Goal: Task Accomplishment & Management: Use online tool/utility

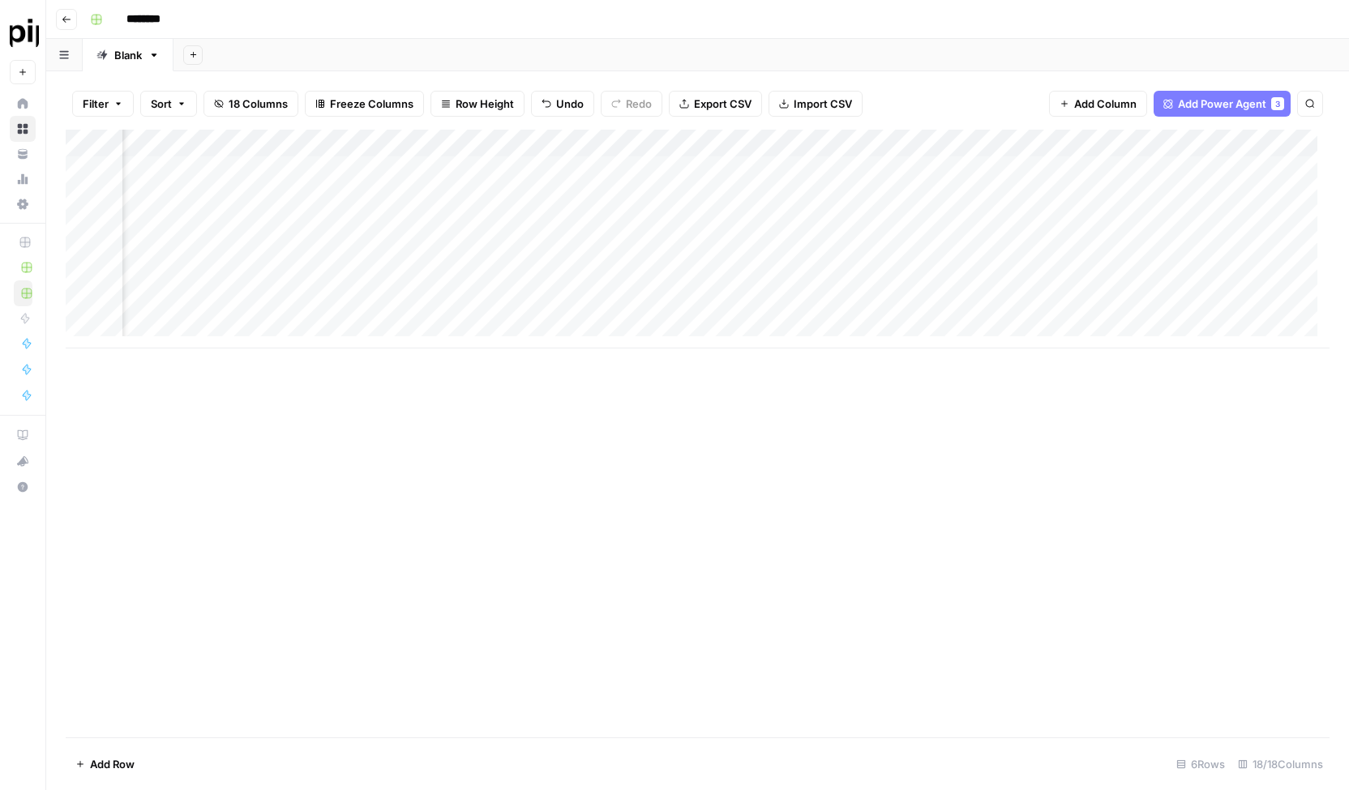
scroll to position [0, 1540]
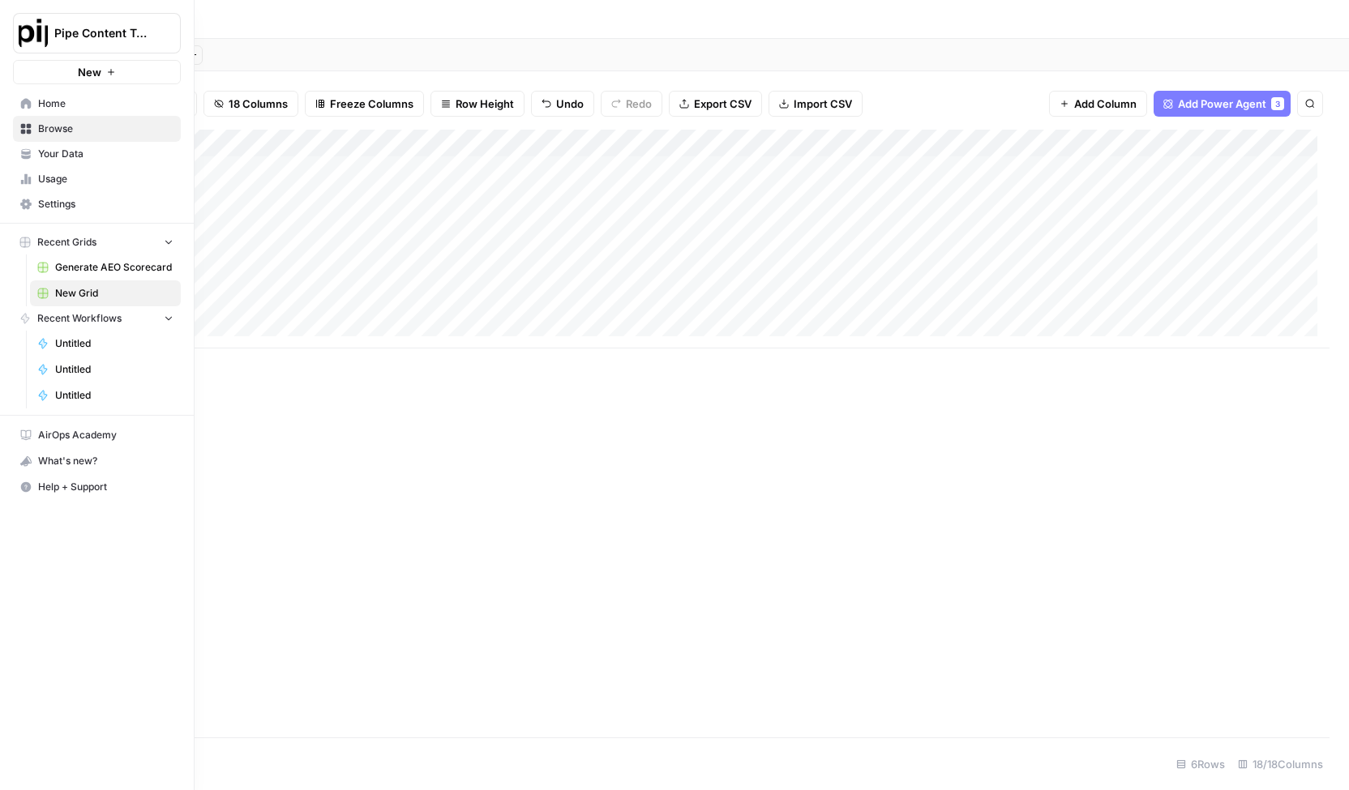
click at [74, 105] on span "Home" at bounding box center [105, 103] width 135 height 15
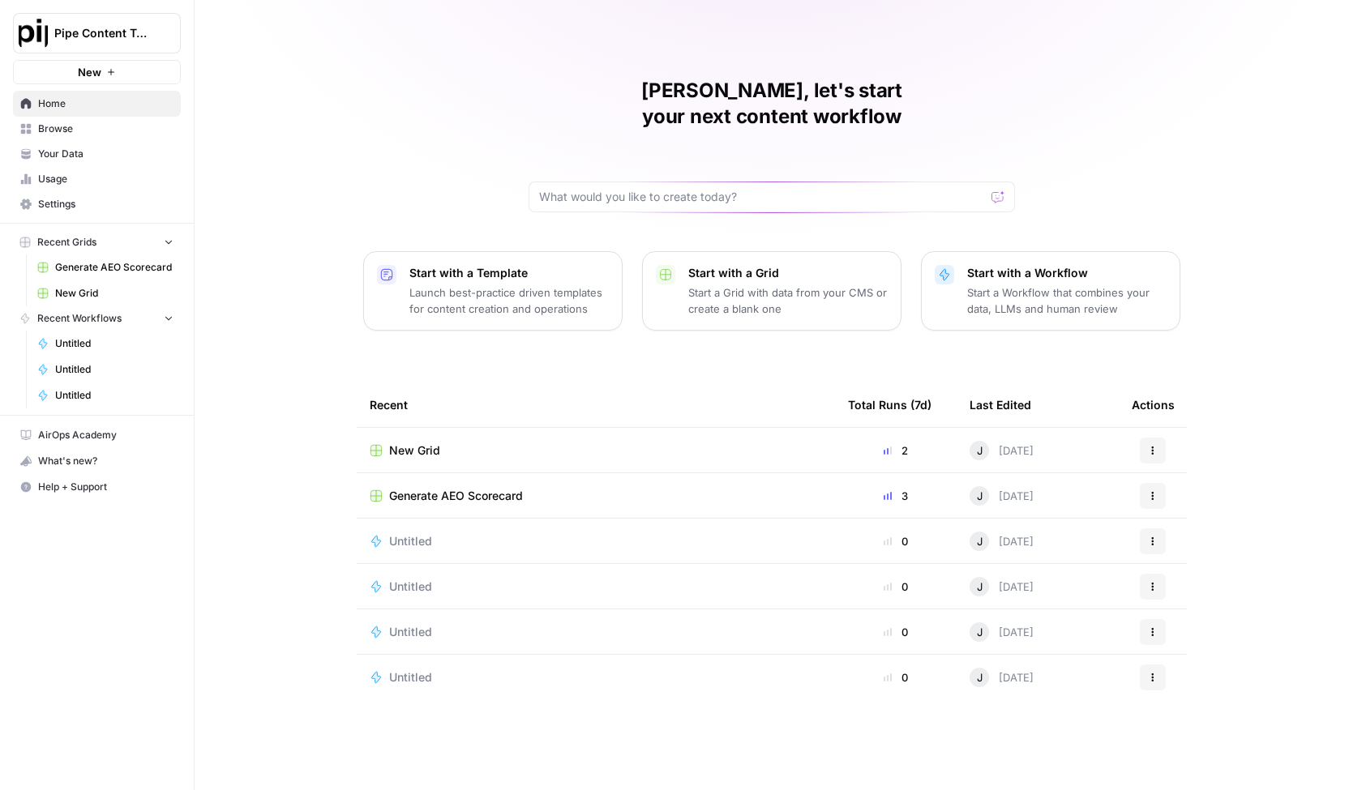
click at [457, 285] on p "Launch best-practice driven templates for content creation and operations" at bounding box center [508, 301] width 199 height 32
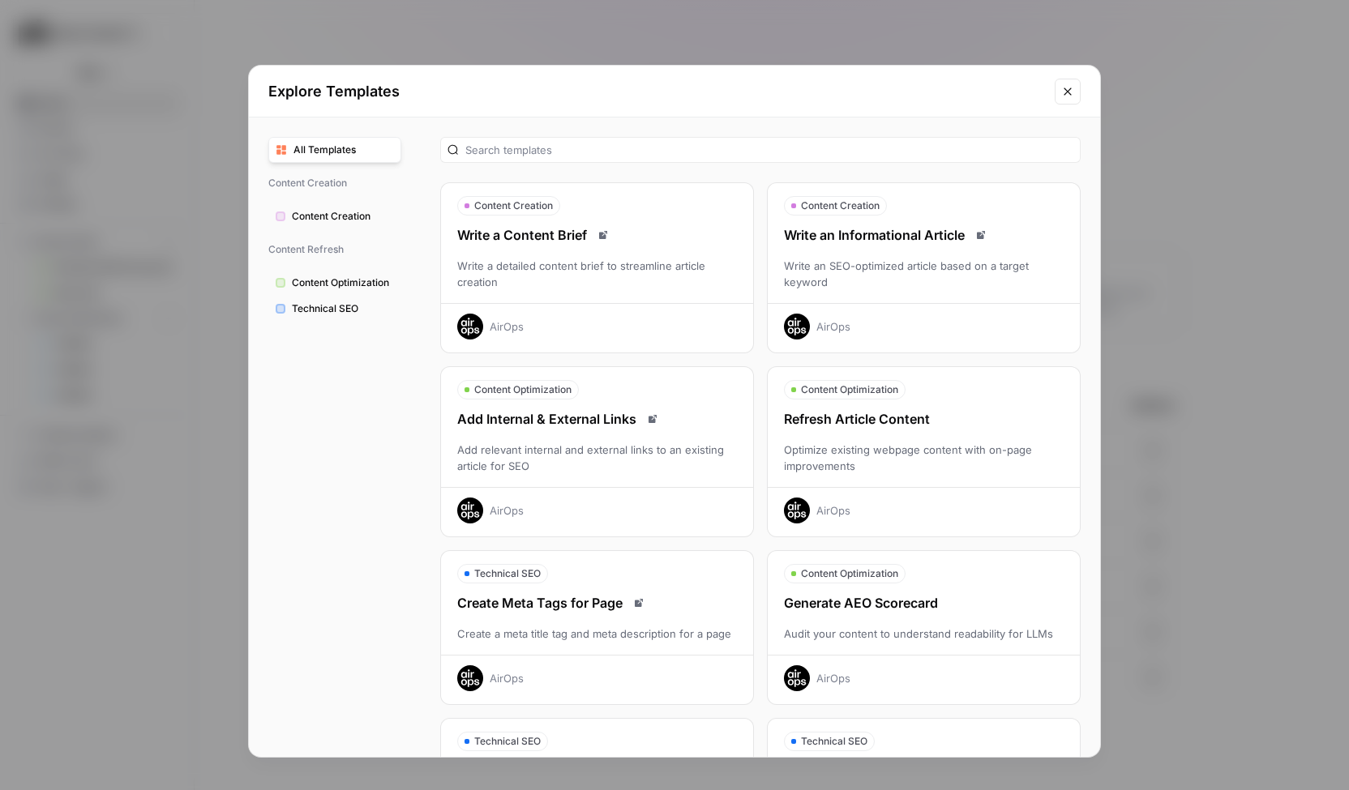
click at [653, 255] on div "Write a Content Brief Write a detailed content brief to streamline article crea…" at bounding box center [597, 282] width 312 height 114
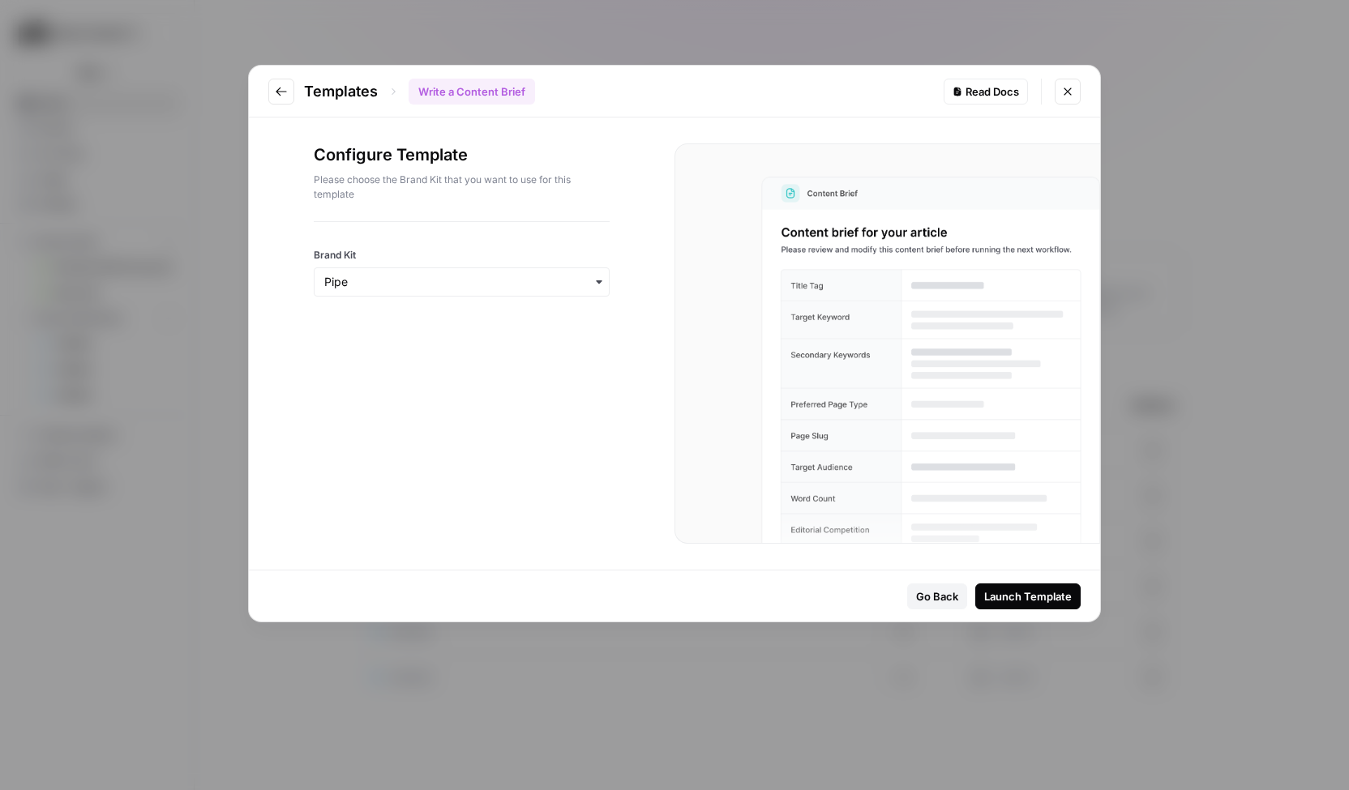
click at [1036, 611] on div "Go Back Launch Template" at bounding box center [674, 596] width 851 height 51
click at [1041, 589] on div "Launch Template" at bounding box center [1028, 597] width 88 height 16
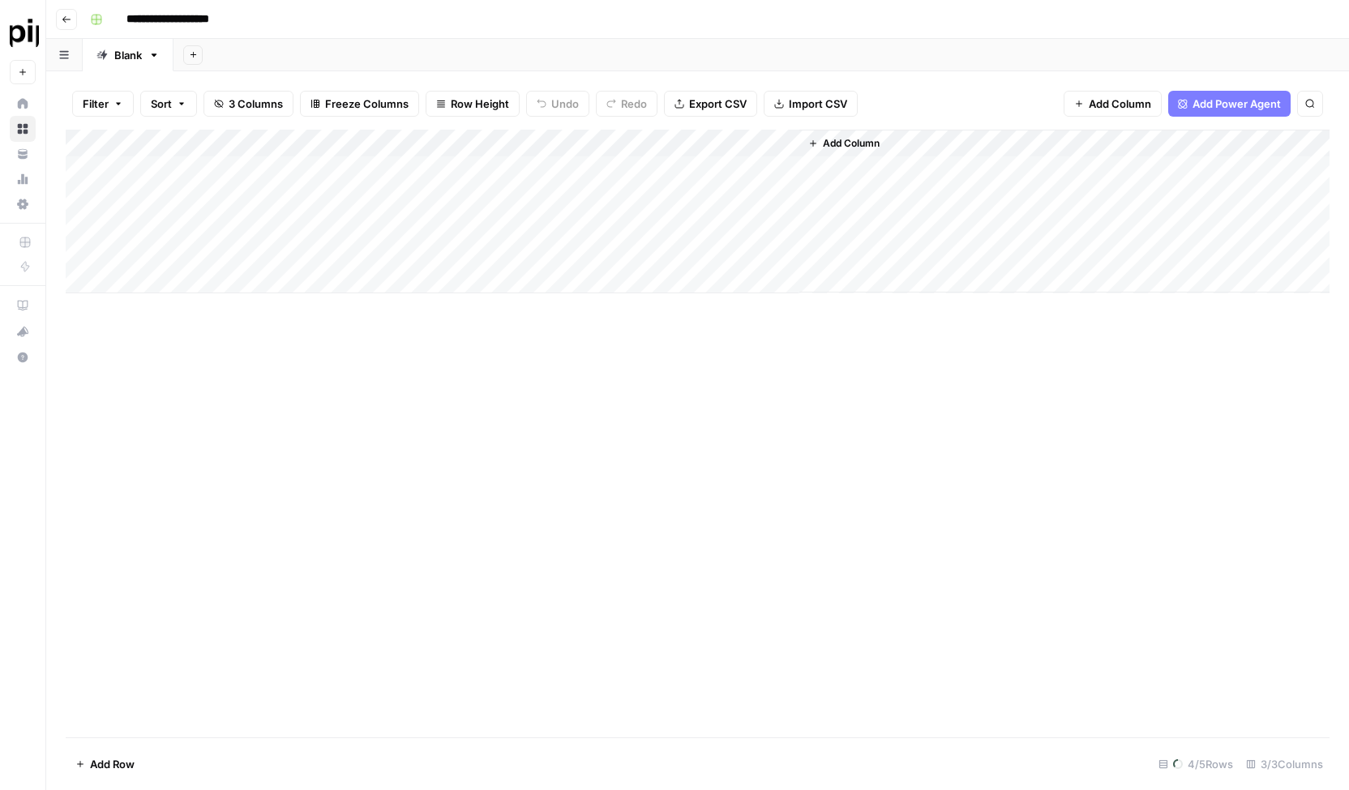
click at [240, 176] on div "Add Column" at bounding box center [698, 212] width 1264 height 164
click at [170, 165] on div "Add Column" at bounding box center [698, 212] width 1264 height 164
click at [175, 460] on div "Add Column" at bounding box center [698, 434] width 1264 height 608
click at [491, 12] on div "**********" at bounding box center [707, 19] width 1249 height 26
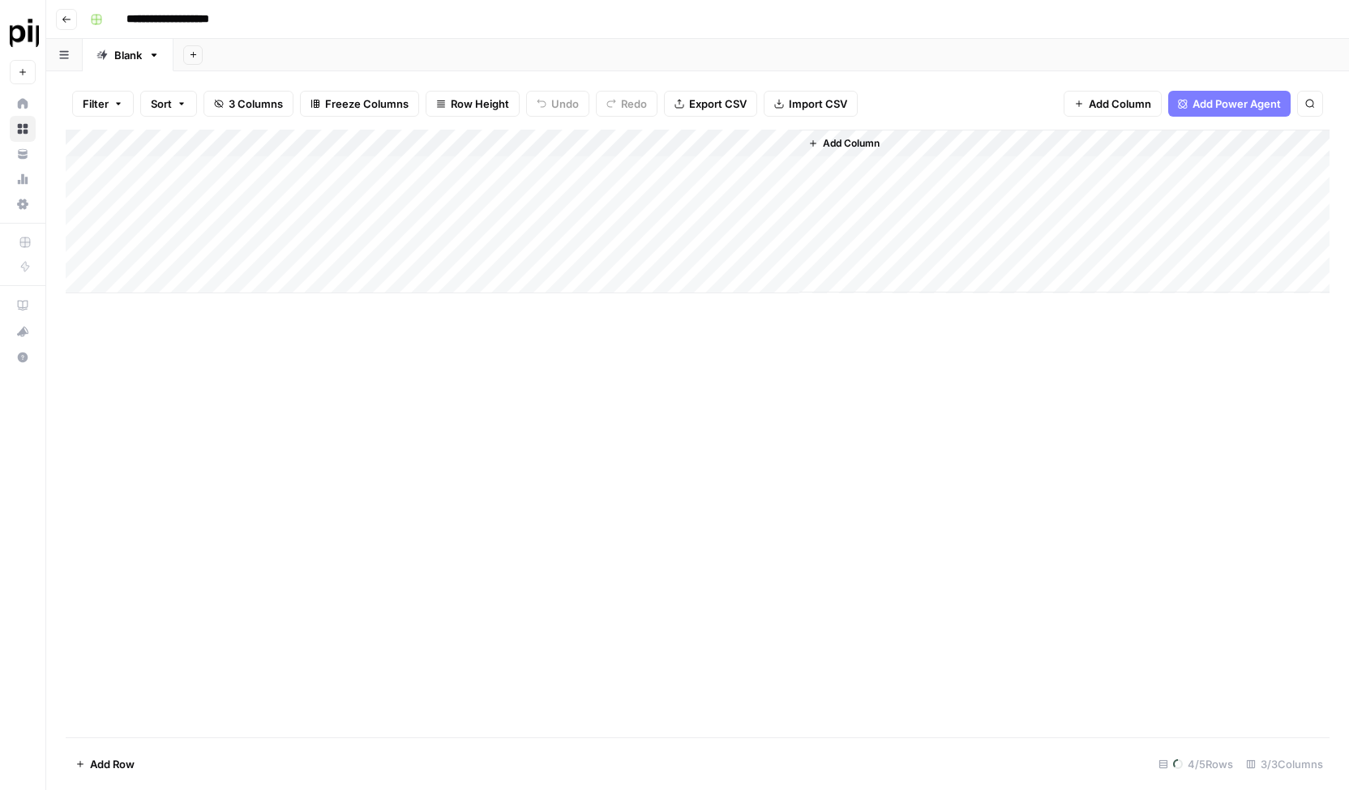
click at [214, 173] on div "Add Column" at bounding box center [698, 212] width 1264 height 164
click at [190, 165] on div "Add Column" at bounding box center [698, 212] width 1264 height 164
click at [295, 61] on div "Add Sheet" at bounding box center [760, 55] width 1175 height 32
click at [191, 253] on div "Add Column" at bounding box center [698, 198] width 1264 height 136
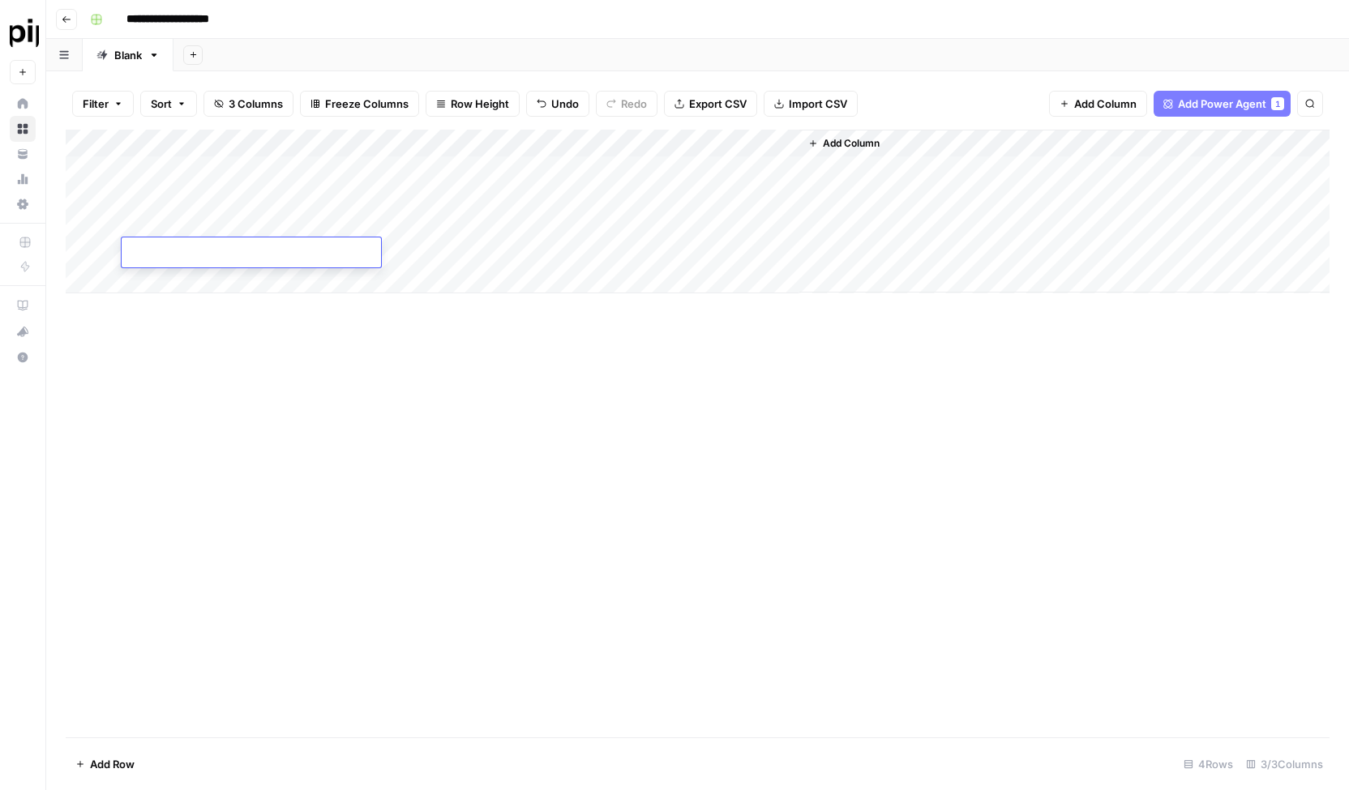
click at [203, 257] on textarea at bounding box center [251, 253] width 259 height 23
type textarea "**********"
click at [233, 329] on div "Add Column" at bounding box center [698, 434] width 1264 height 608
click at [453, 255] on div "Add Column" at bounding box center [698, 212] width 1264 height 164
click at [374, 169] on div "Add Column" at bounding box center [698, 212] width 1264 height 164
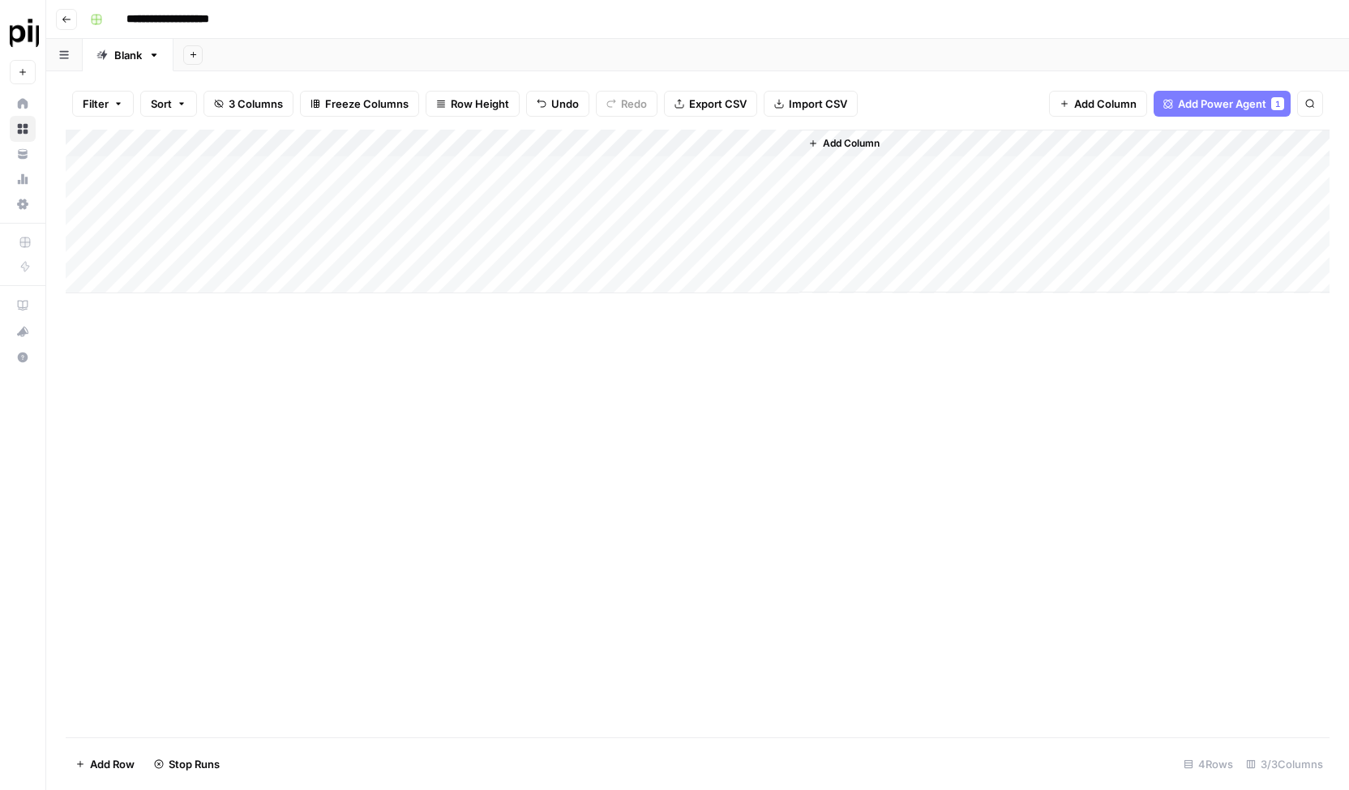
click at [383, 196] on div "Add Column" at bounding box center [698, 212] width 1264 height 164
click at [384, 218] on div "Add Column" at bounding box center [698, 212] width 1264 height 164
click at [416, 257] on div "Add Column" at bounding box center [698, 212] width 1264 height 164
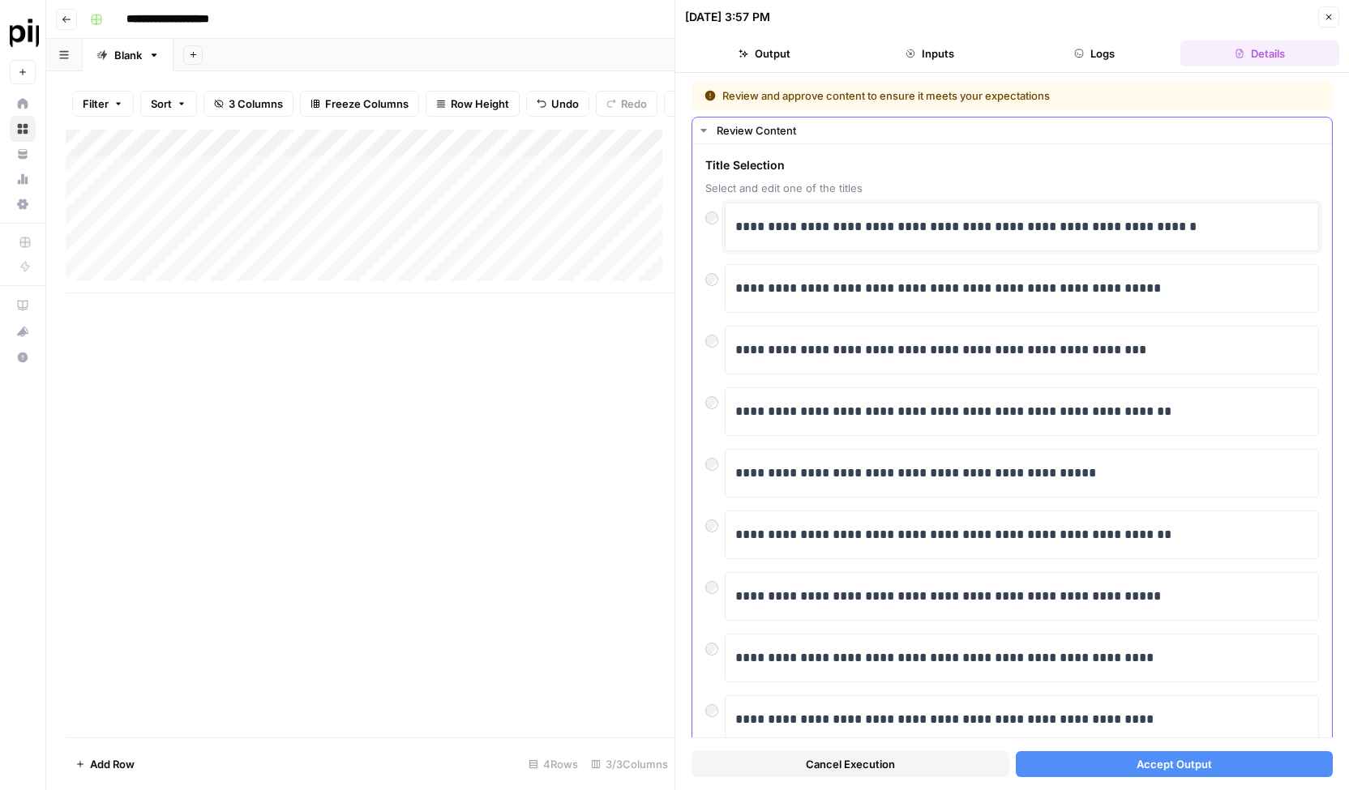
click at [1002, 221] on p "**********" at bounding box center [1016, 226] width 562 height 21
click at [1162, 772] on span "Accept Output" at bounding box center [1174, 764] width 75 height 16
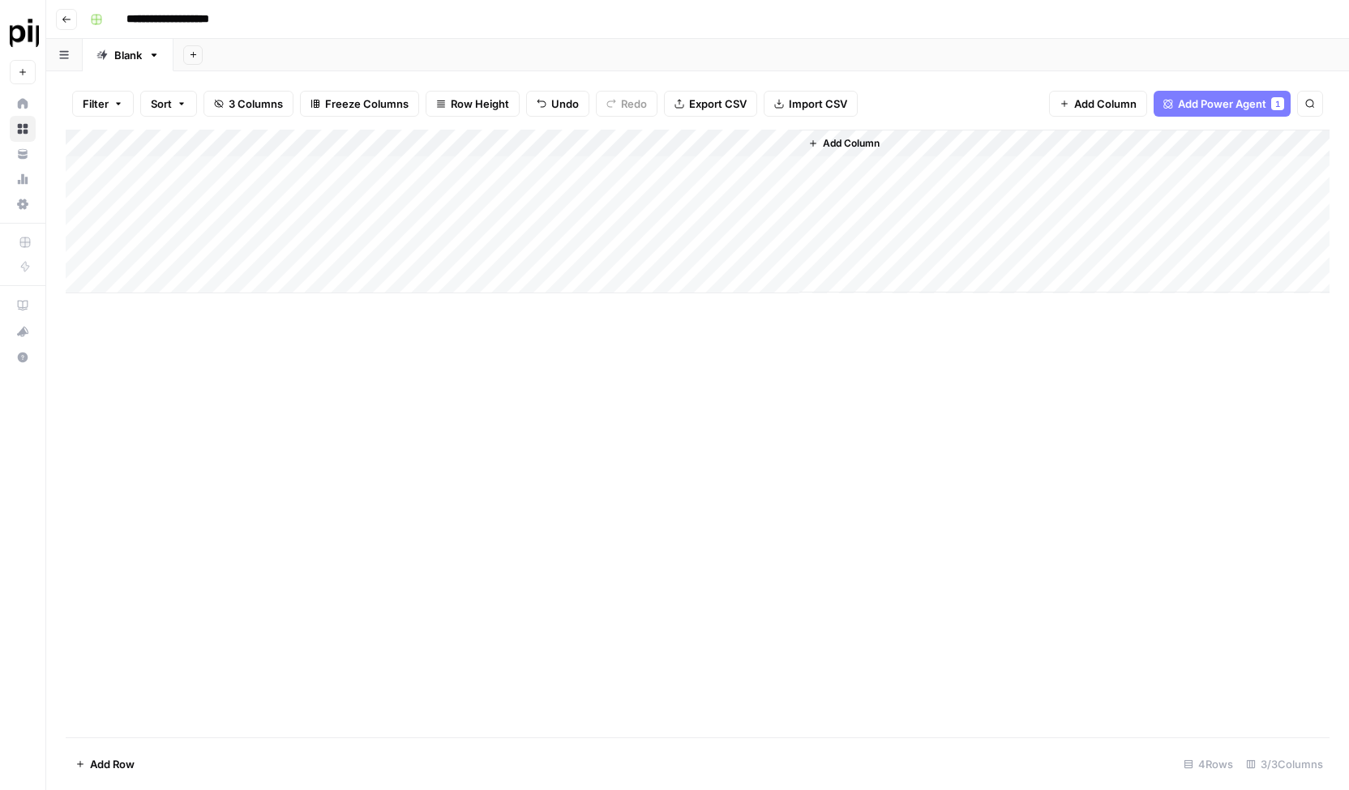
click at [488, 168] on div "Add Column" at bounding box center [698, 212] width 1264 height 164
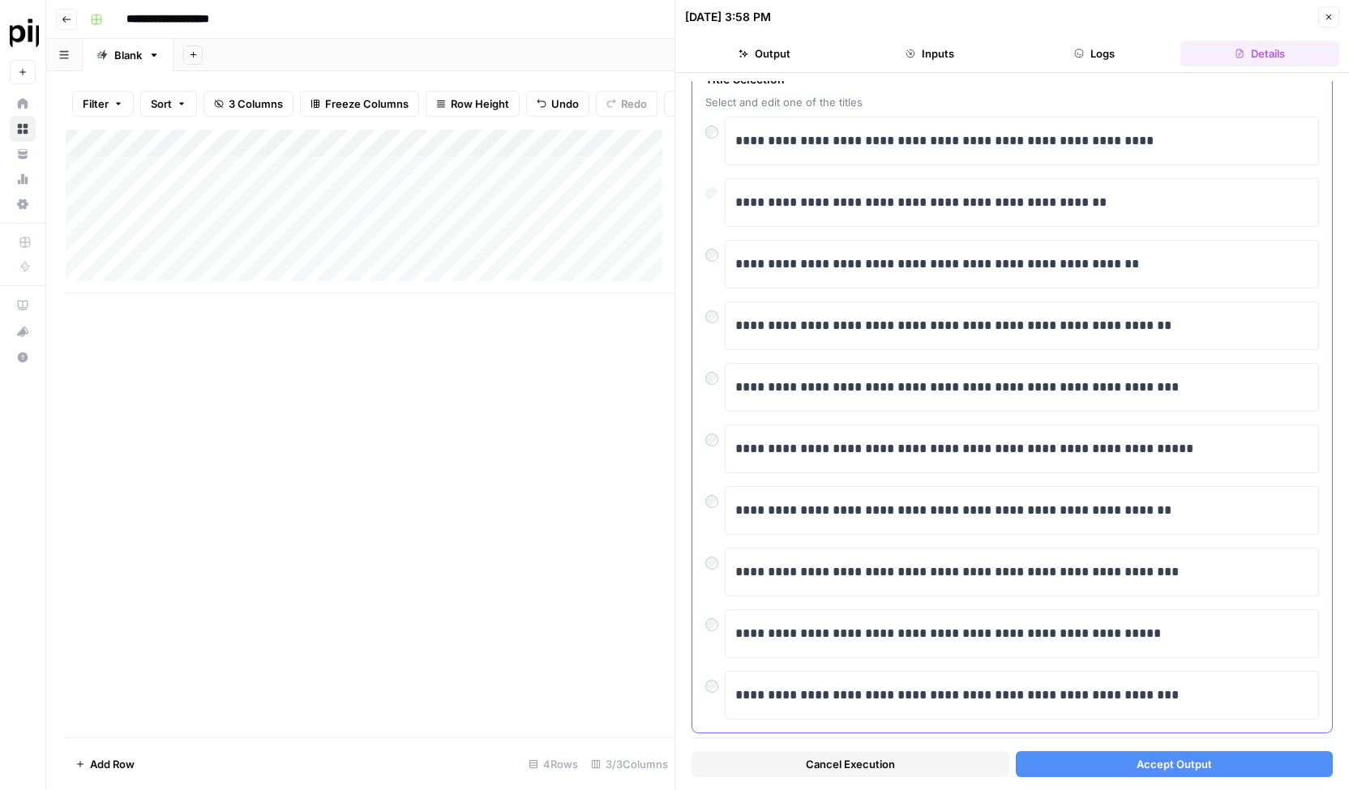
scroll to position [88, 0]
click at [1185, 574] on p "**********" at bounding box center [1016, 570] width 562 height 21
click at [1199, 764] on span "Accept Output" at bounding box center [1174, 764] width 75 height 16
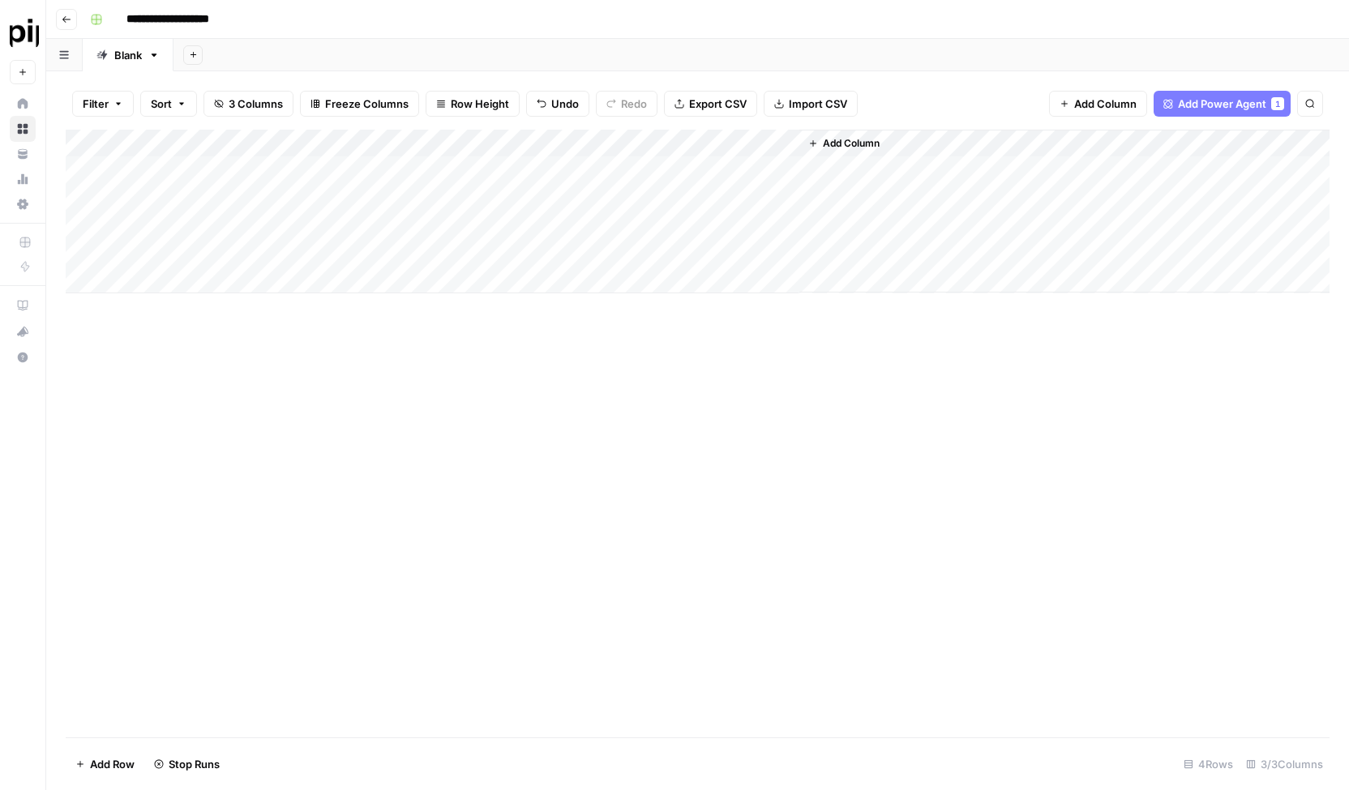
click at [558, 479] on div "Add Column" at bounding box center [698, 434] width 1264 height 608
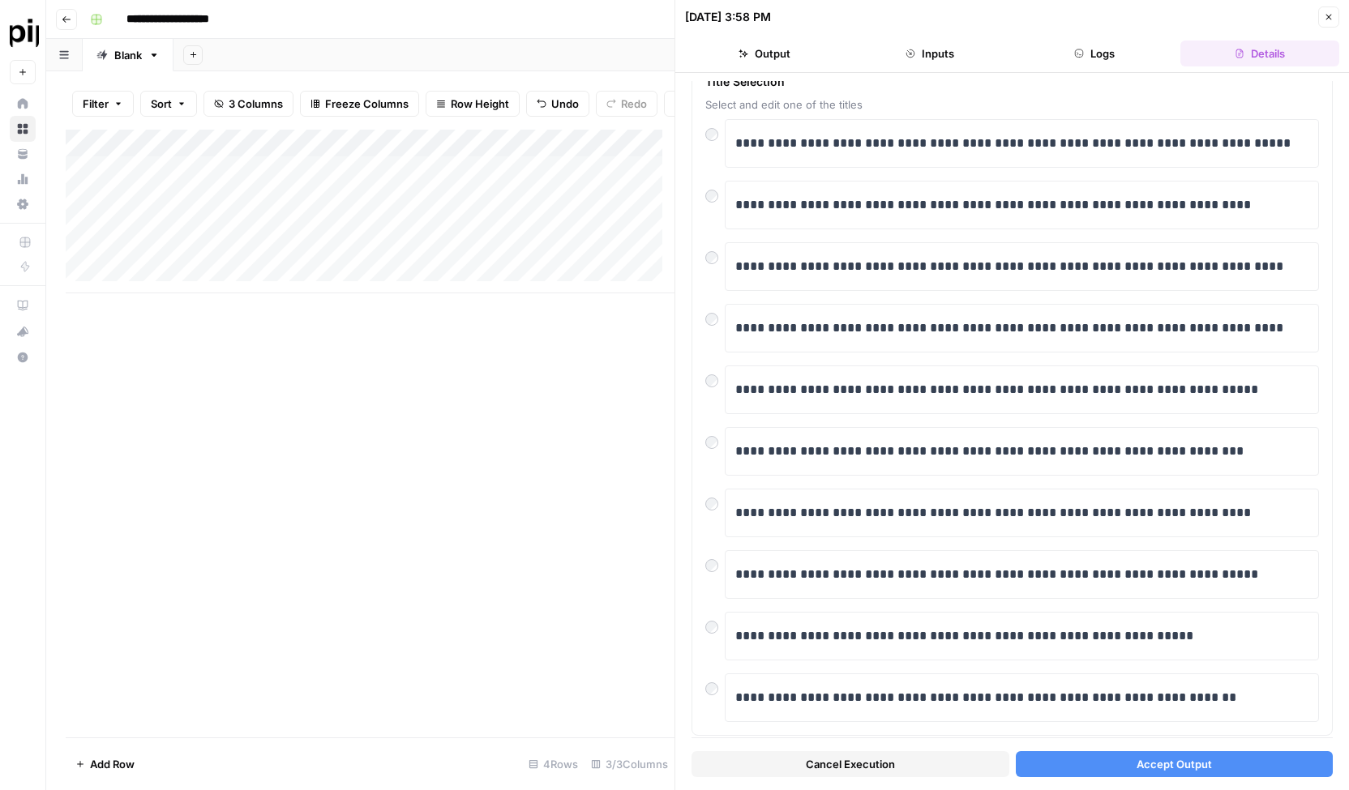
scroll to position [108, 0]
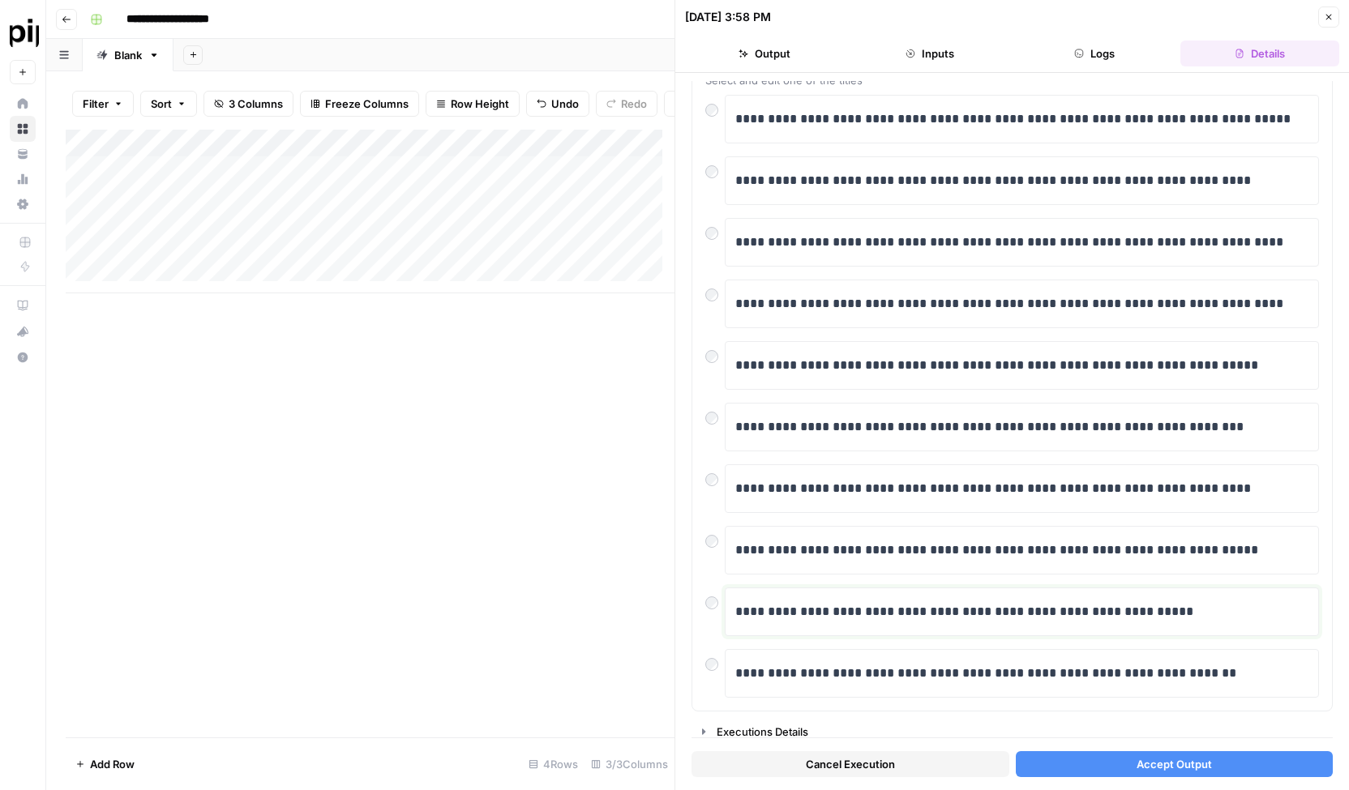
click at [1202, 606] on p "**********" at bounding box center [1016, 612] width 562 height 21
click at [1200, 764] on span "Accept Output" at bounding box center [1174, 764] width 75 height 16
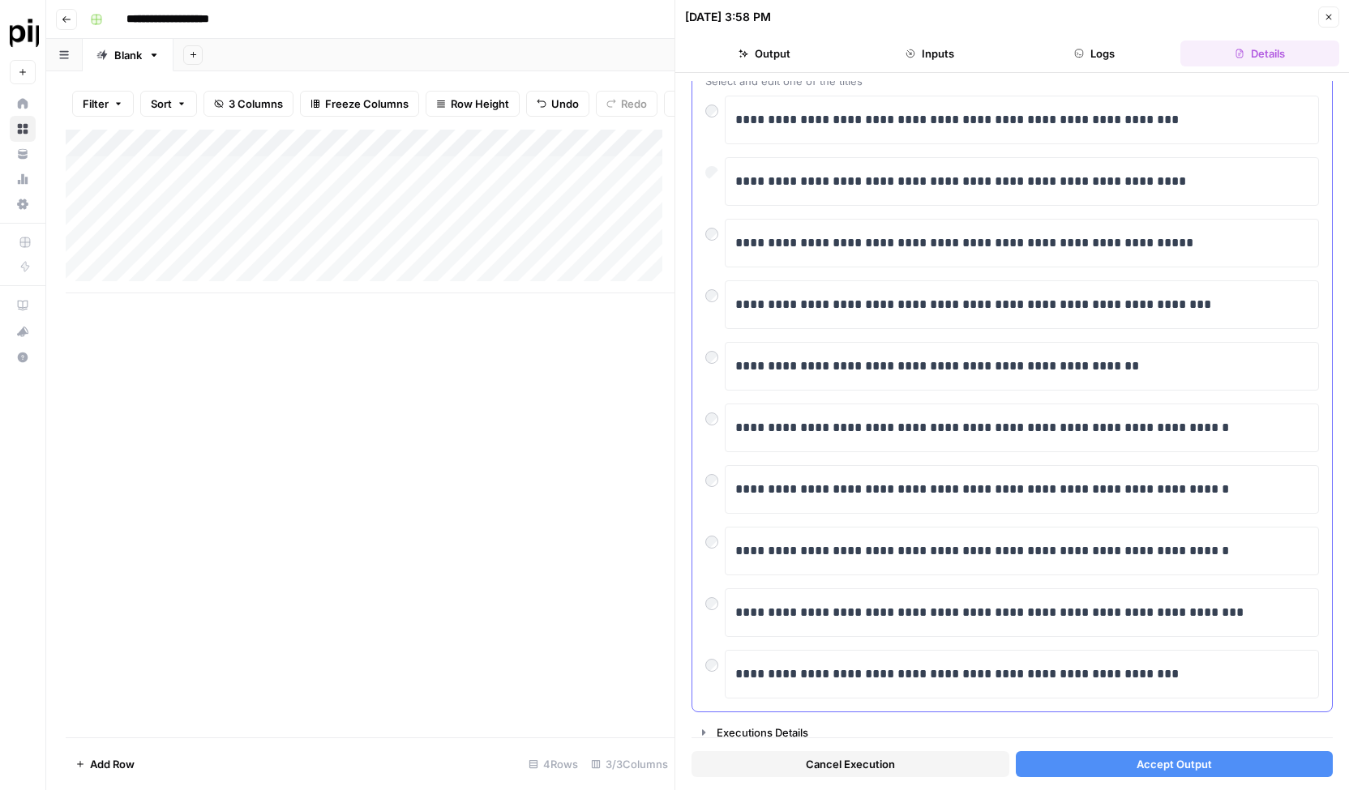
scroll to position [108, 0]
click at [1222, 768] on button "Accept Output" at bounding box center [1175, 764] width 318 height 26
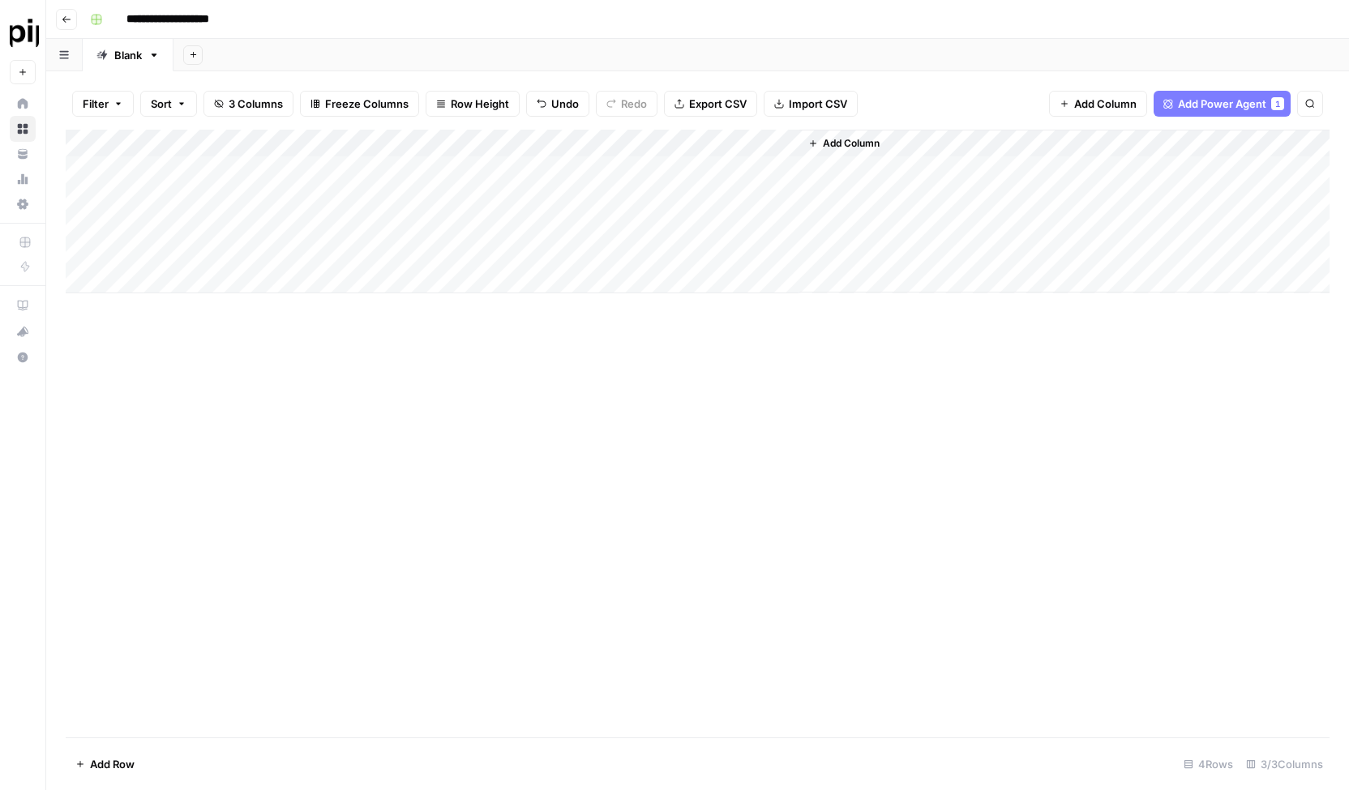
click at [833, 147] on span "Add Column" at bounding box center [851, 143] width 57 height 15
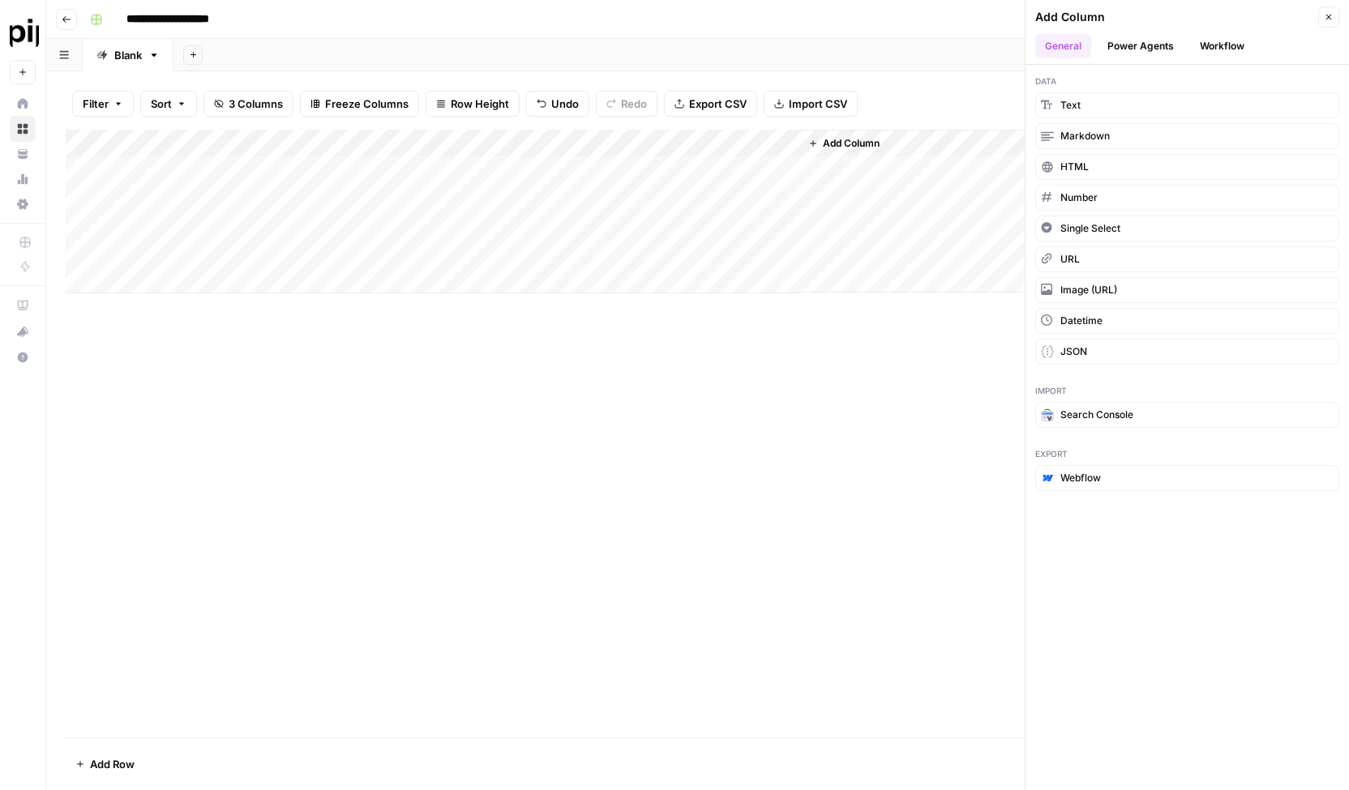
click at [701, 319] on div "Add Column" at bounding box center [698, 434] width 1264 height 608
click at [636, 255] on div "Add Column" at bounding box center [698, 212] width 1264 height 164
click at [875, 254] on div "Add Column" at bounding box center [1064, 211] width 530 height 163
click at [846, 137] on span "Add Column" at bounding box center [851, 143] width 57 height 15
click at [1154, 46] on button "Power Agents" at bounding box center [1141, 46] width 86 height 24
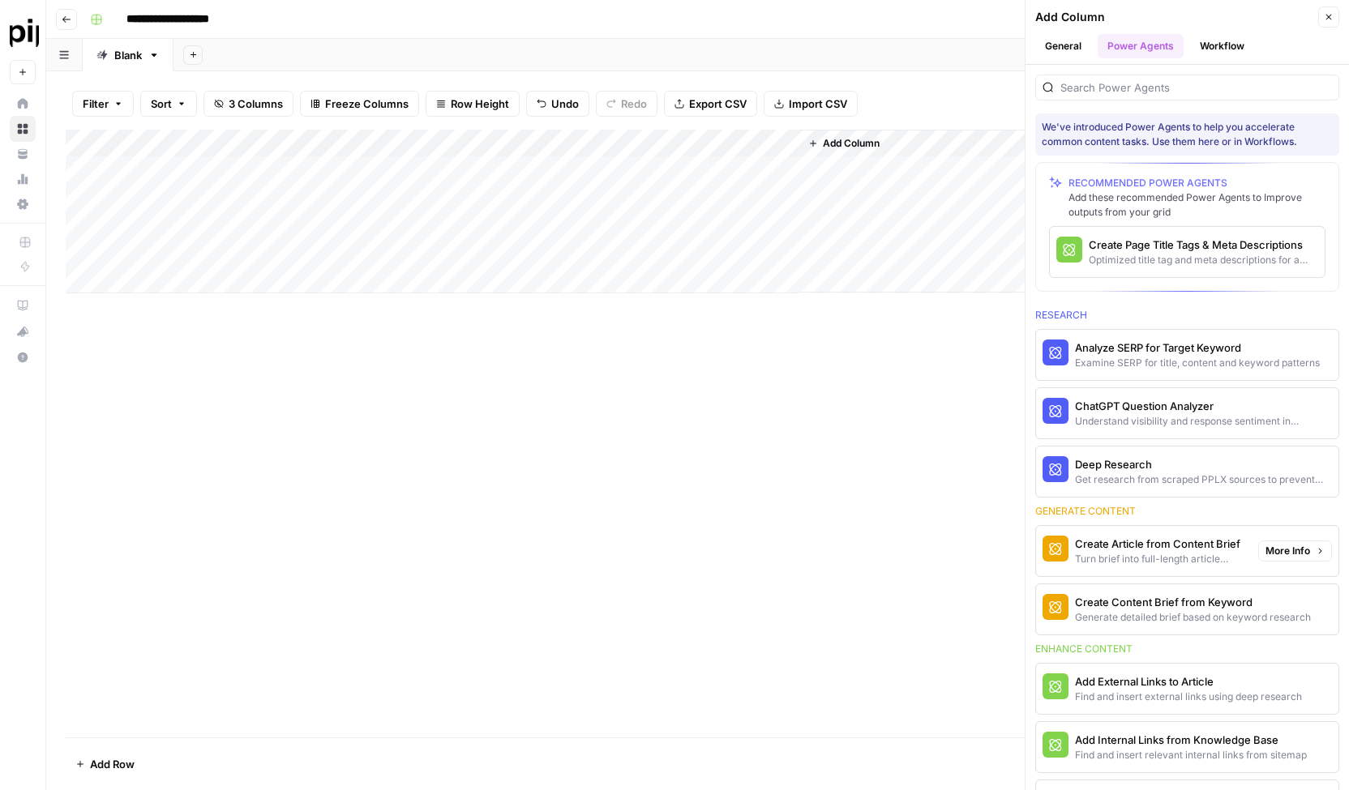
click at [1149, 552] on div "Turn brief into full-length article content" at bounding box center [1160, 559] width 170 height 15
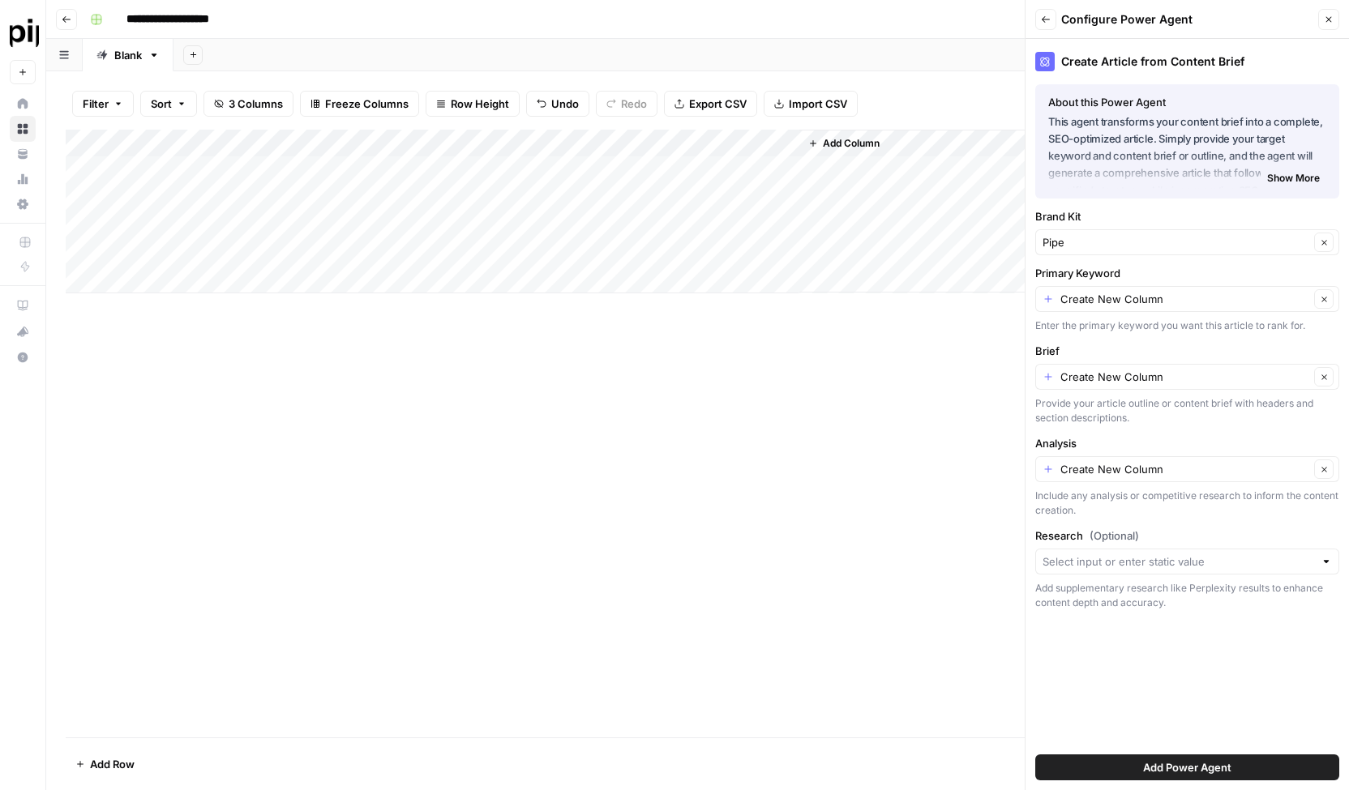
click at [1295, 179] on span "Show More" at bounding box center [1293, 178] width 53 height 15
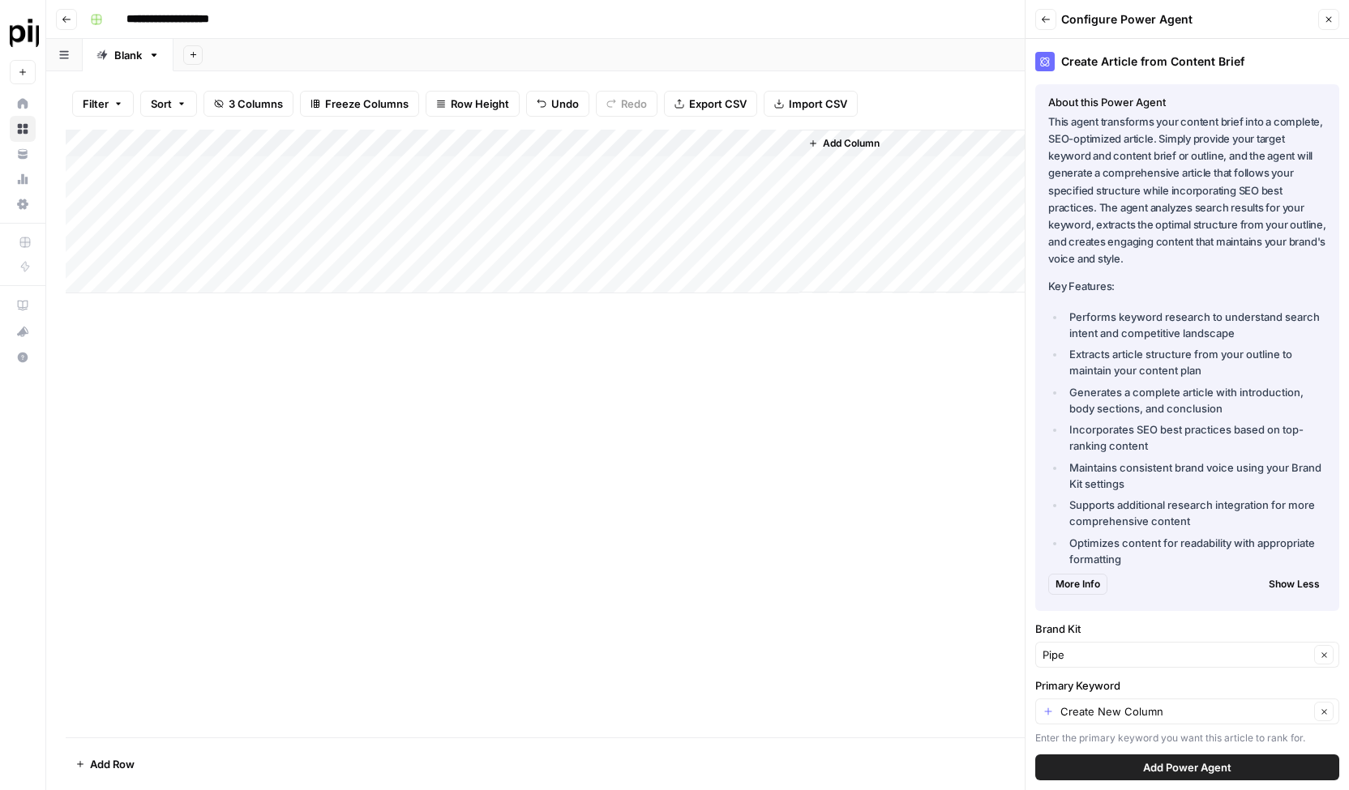
click at [290, 149] on div "Add Column" at bounding box center [698, 212] width 1264 height 164
click at [318, 142] on div at bounding box center [228, 146] width 212 height 32
click at [346, 396] on div "Add Column" at bounding box center [698, 434] width 1264 height 608
click at [319, 143] on div "Add Column" at bounding box center [698, 212] width 1264 height 164
click at [352, 390] on div "Add Column" at bounding box center [698, 434] width 1264 height 608
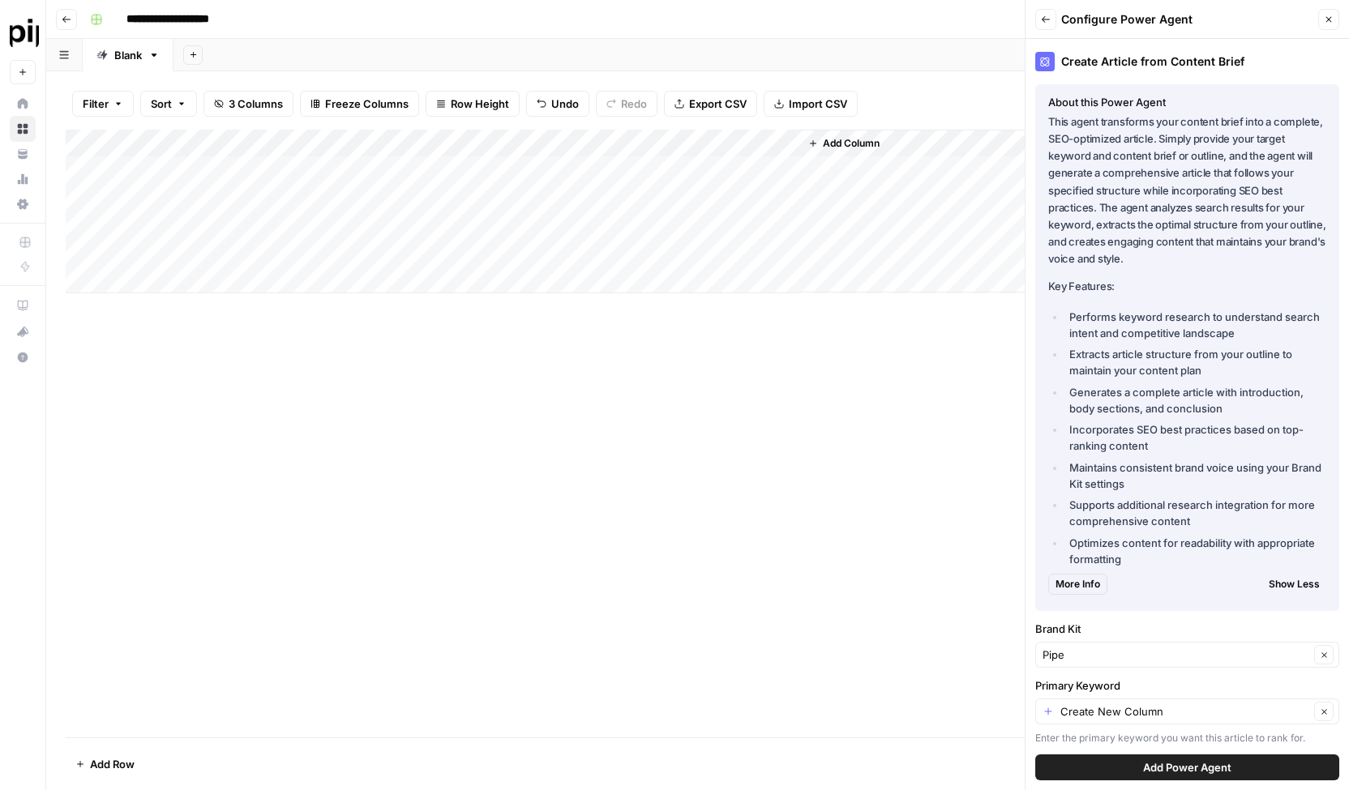
click at [852, 139] on span "Add Column" at bounding box center [851, 143] width 57 height 15
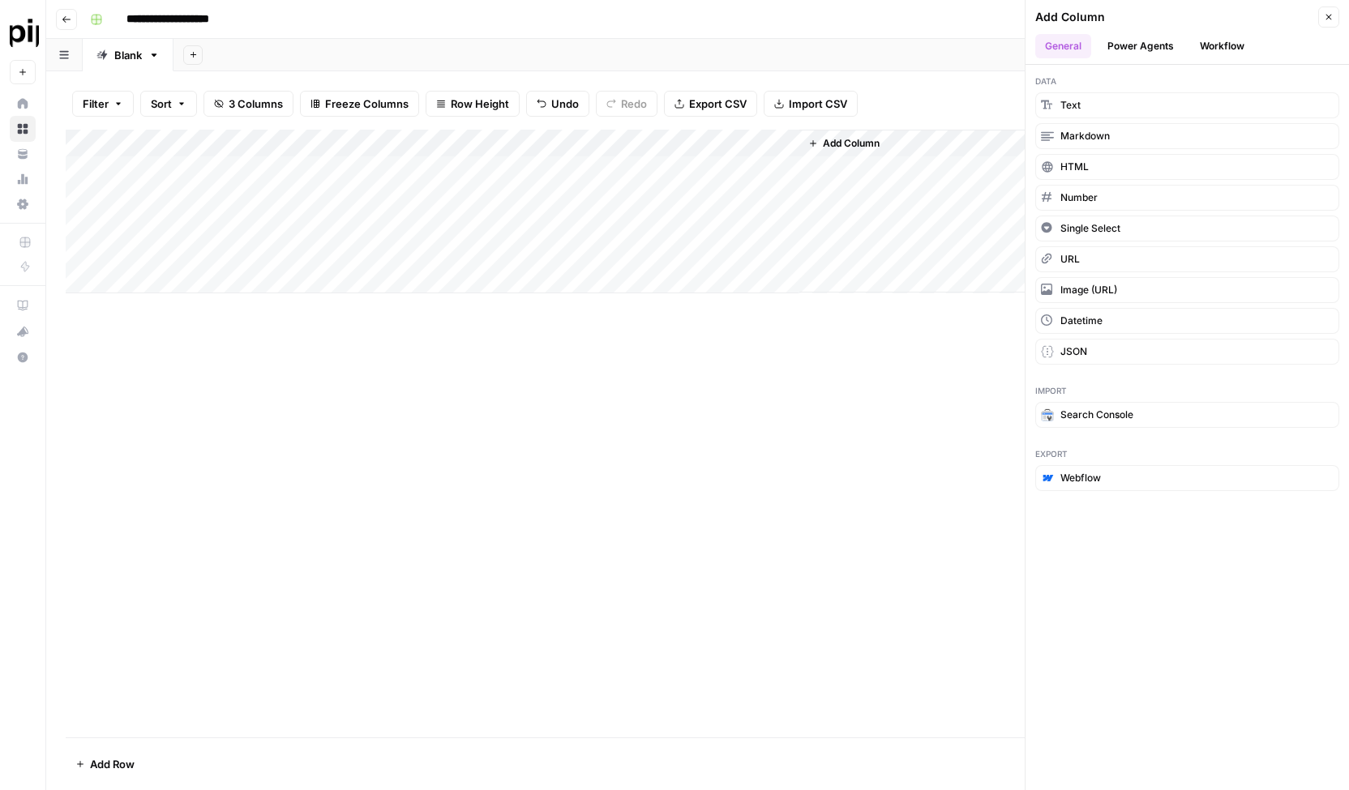
click at [852, 139] on span "Add Column" at bounding box center [851, 143] width 57 height 15
click at [1156, 52] on button "Power Agents" at bounding box center [1141, 46] width 86 height 24
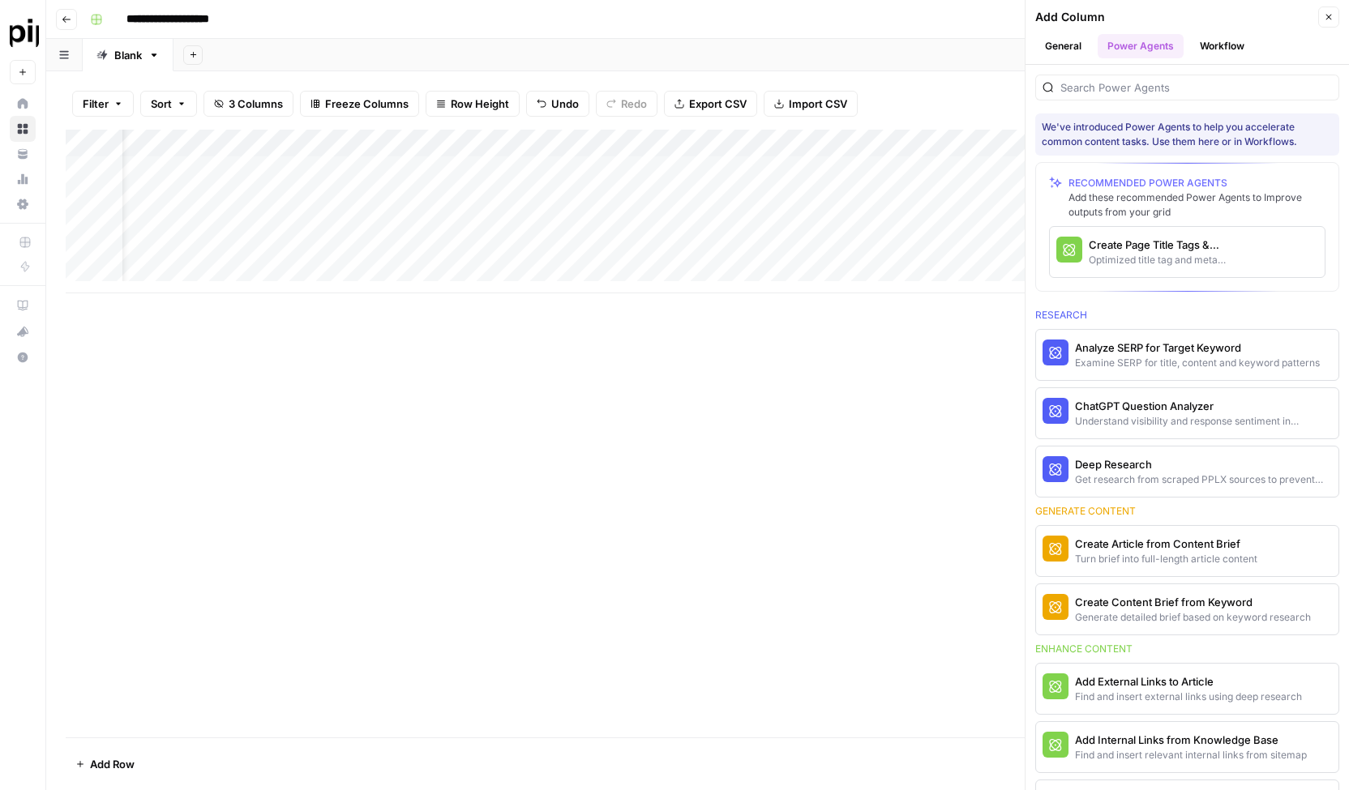
scroll to position [0, 88]
click at [1140, 246] on div "Create Page Title Tags & Meta Descriptions" at bounding box center [1160, 245] width 143 height 16
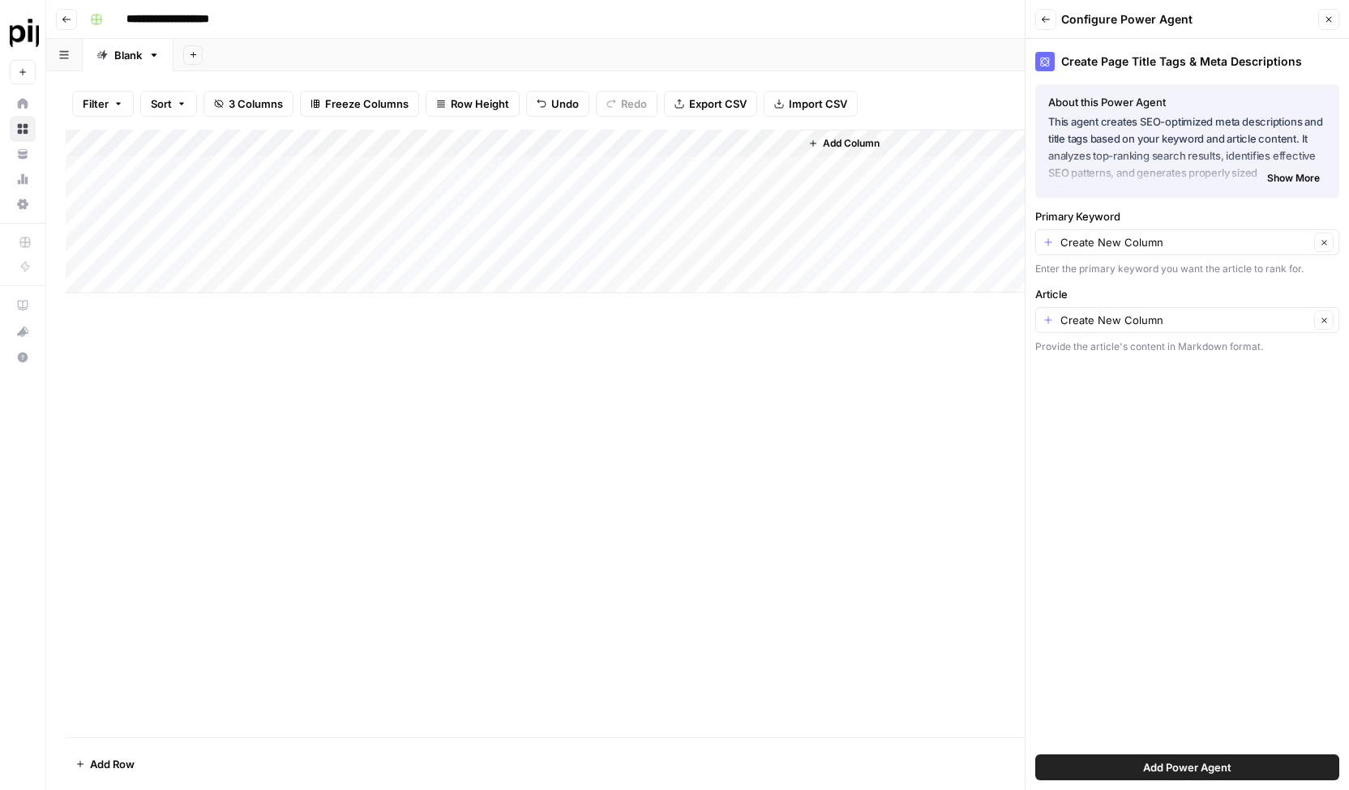
scroll to position [0, 0]
click at [877, 142] on span "Add Column" at bounding box center [851, 143] width 57 height 15
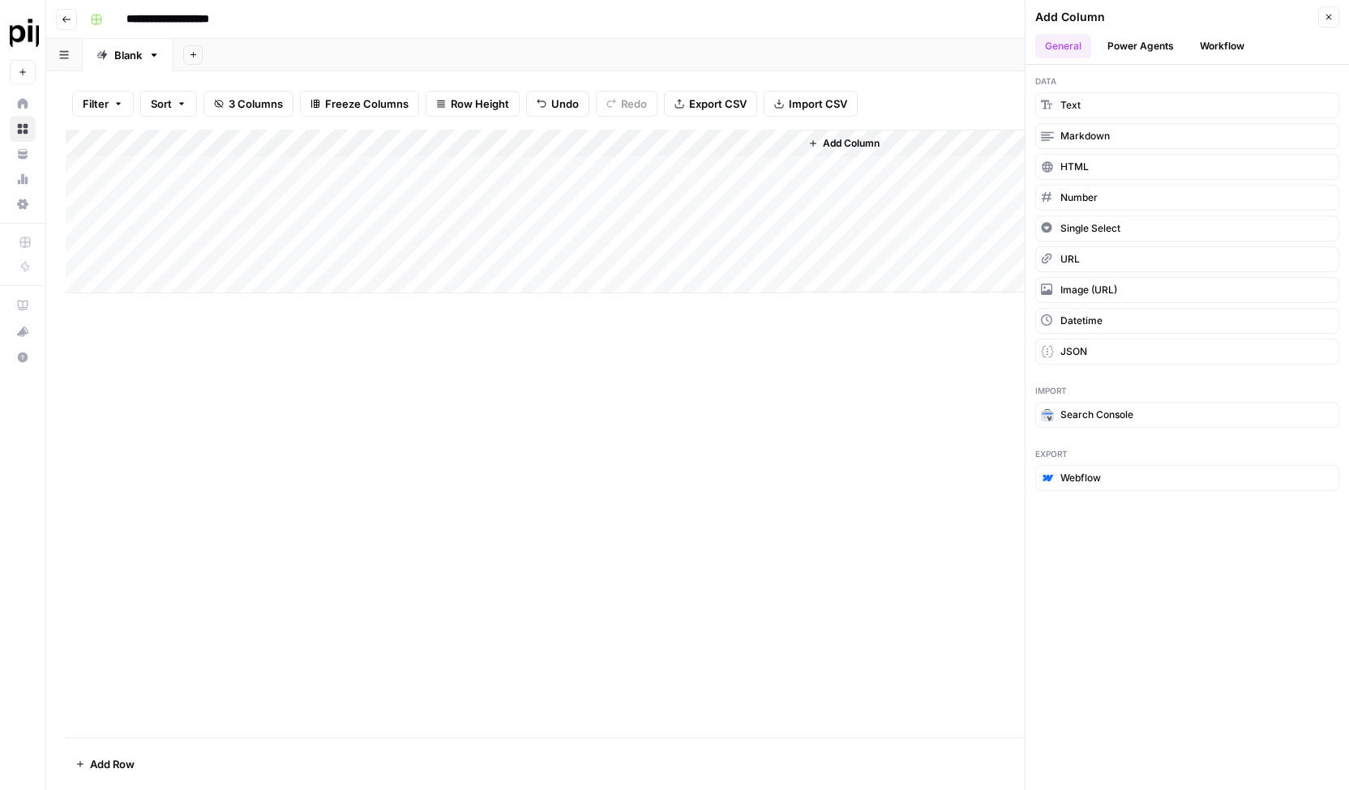
click at [1128, 45] on button "Power Agents" at bounding box center [1141, 46] width 86 height 24
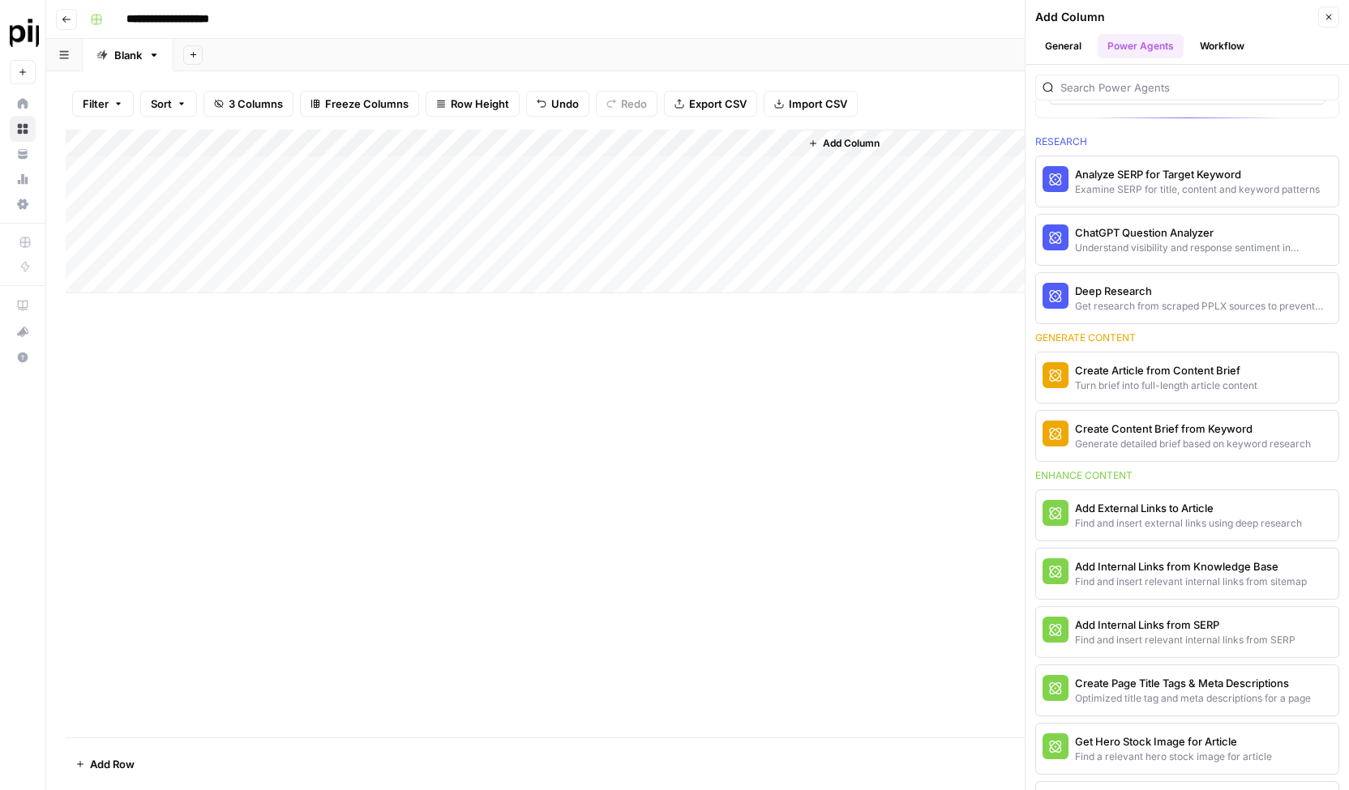
scroll to position [175, 0]
click at [1156, 377] on div "Turn brief into full-length article content" at bounding box center [1160, 384] width 170 height 15
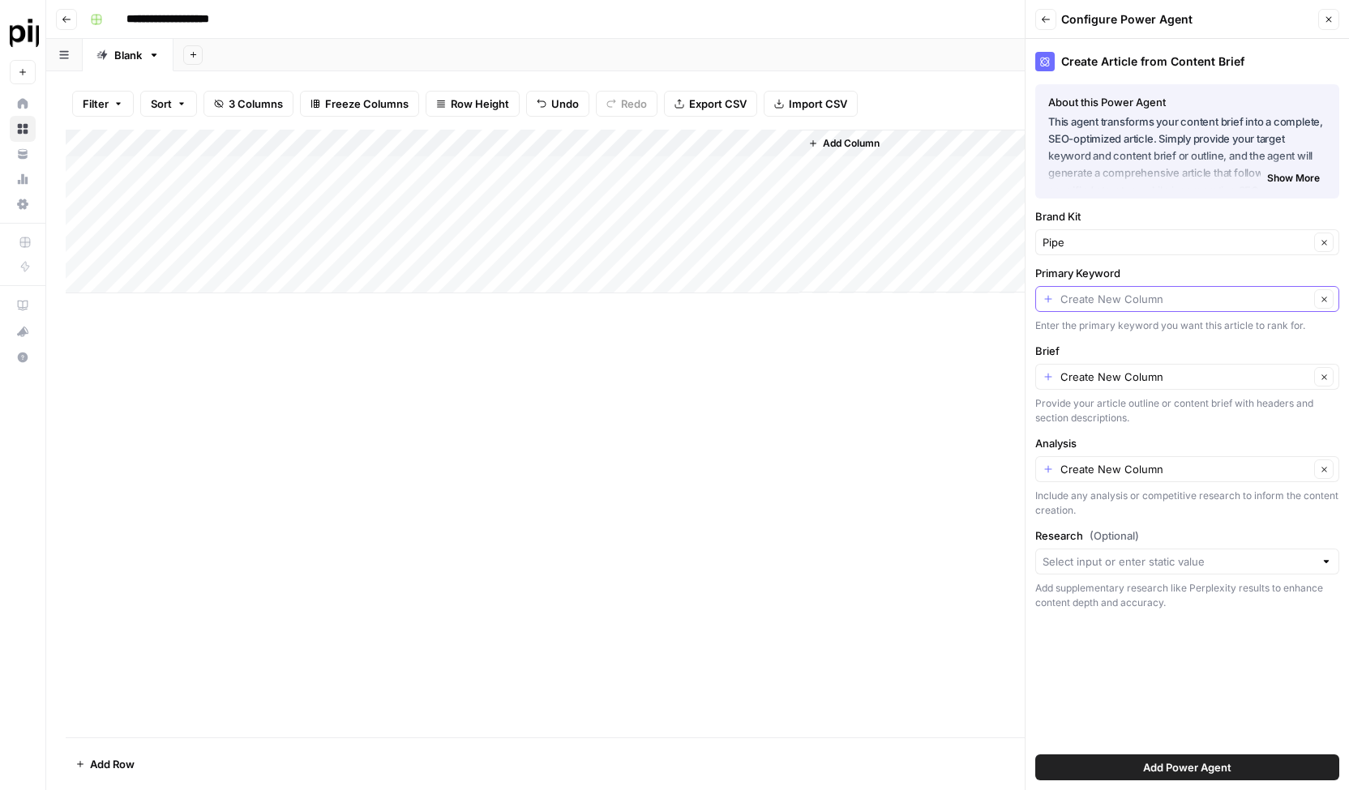
click at [1173, 301] on input "Primary Keyword" at bounding box center [1184, 299] width 249 height 16
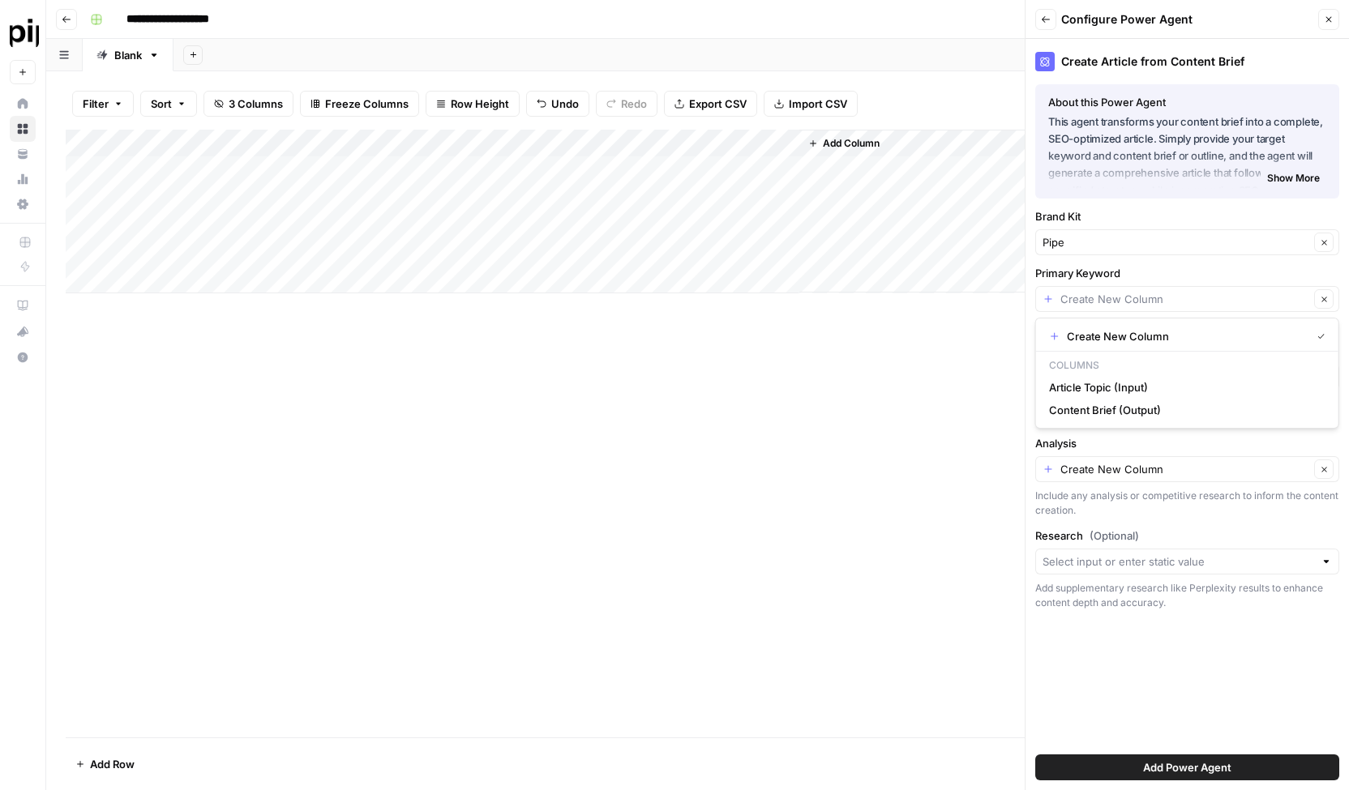
type input "Create New Column"
click at [1192, 273] on label "Primary Keyword" at bounding box center [1187, 273] width 304 height 16
click at [1192, 291] on input "Create New Column" at bounding box center [1184, 299] width 249 height 16
click at [1114, 386] on span "Article Topic (Input)" at bounding box center [1184, 387] width 270 height 16
type input "Article Topic (Input)"
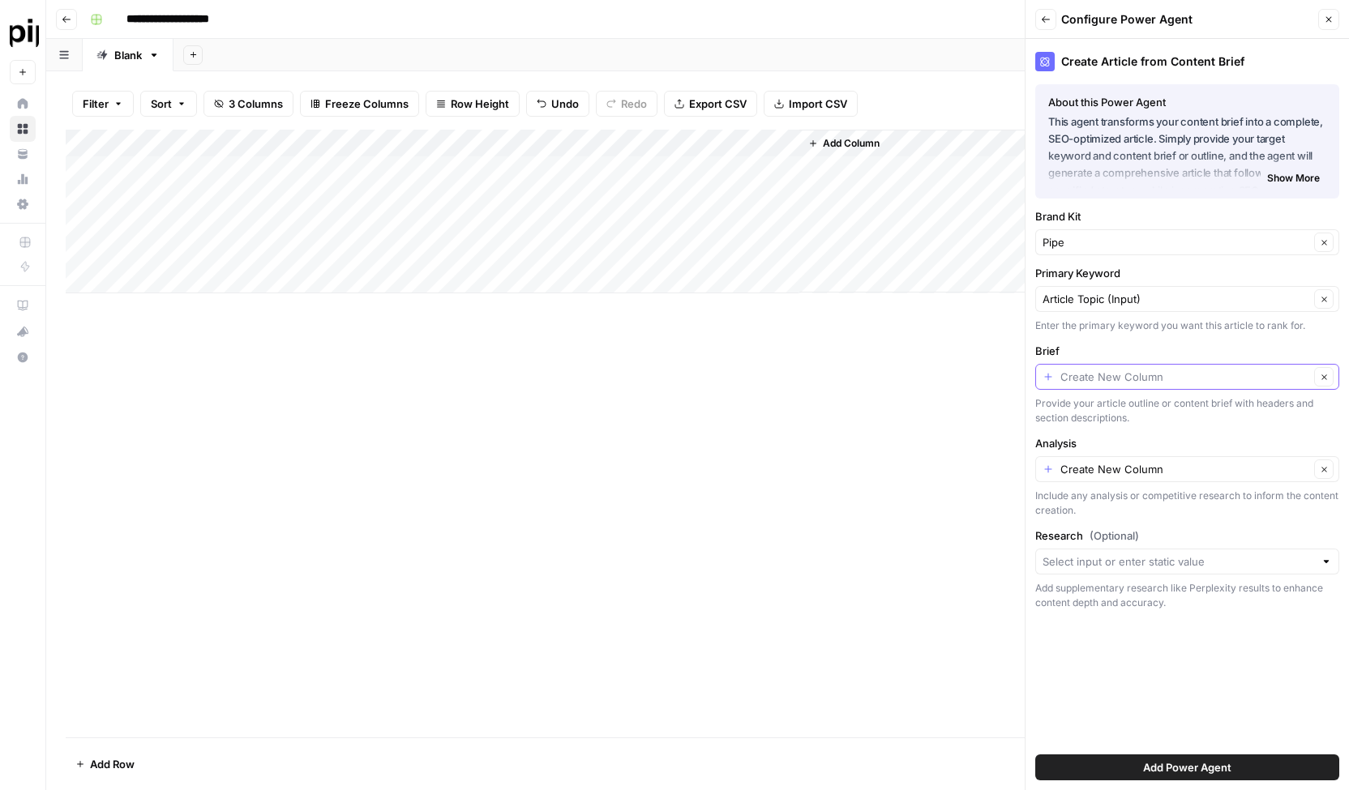
click at [1184, 373] on input "Brief" at bounding box center [1184, 377] width 249 height 16
click at [1130, 492] on span "Article Topic (Input)" at bounding box center [1184, 490] width 270 height 16
type input "Article Topic (Input)"
click at [1201, 466] on input "Analysis" at bounding box center [1184, 469] width 249 height 16
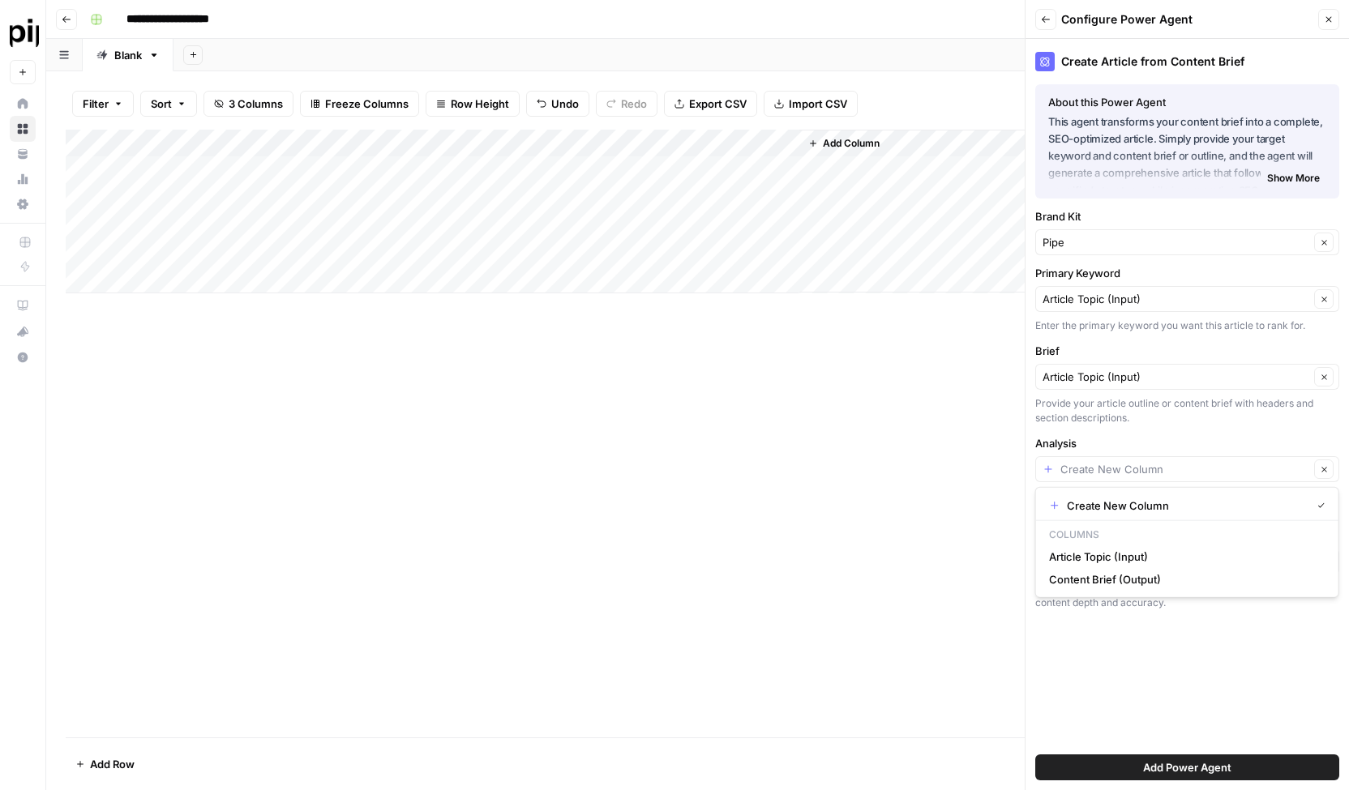
type input "Create New Column"
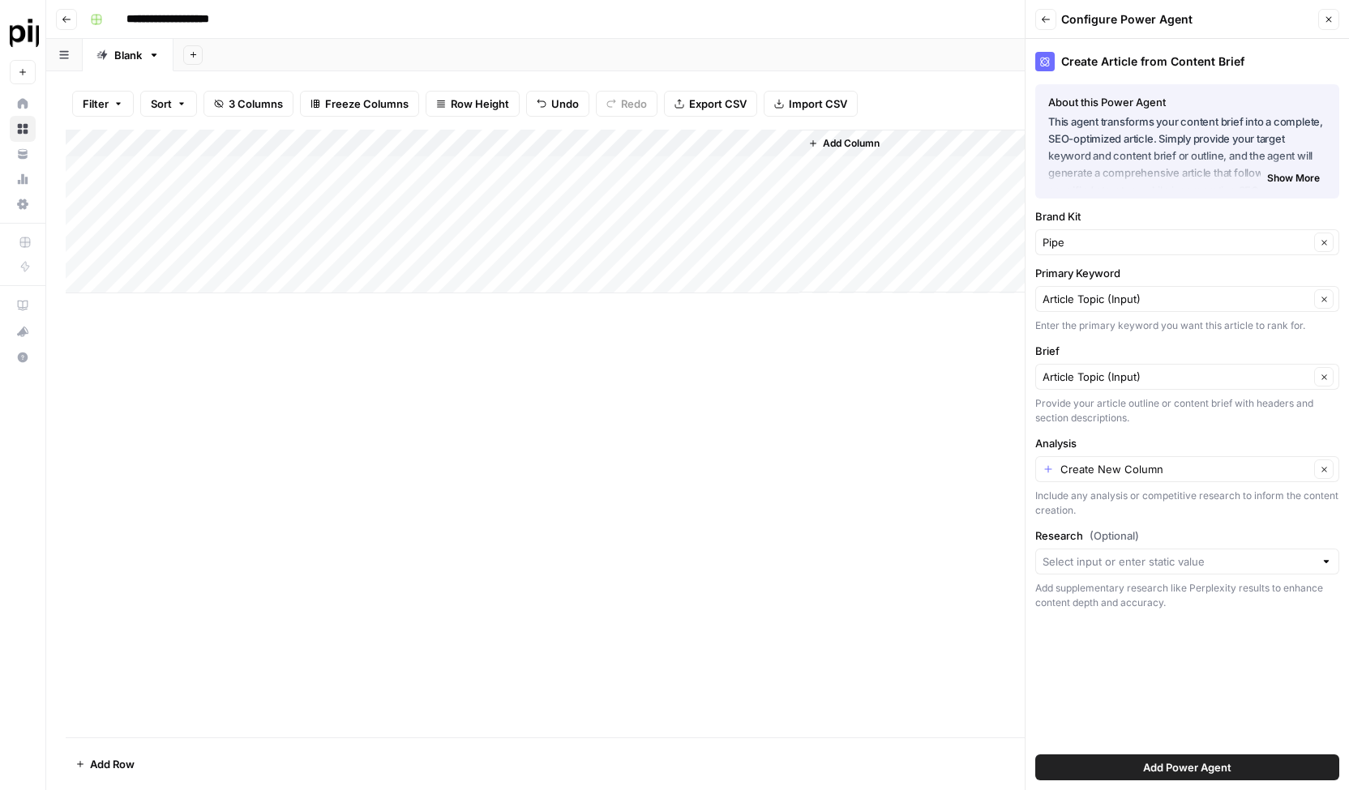
click at [919, 481] on div "Add Column" at bounding box center [698, 434] width 1264 height 608
click at [1179, 765] on span "Add Power Agent" at bounding box center [1187, 768] width 88 height 16
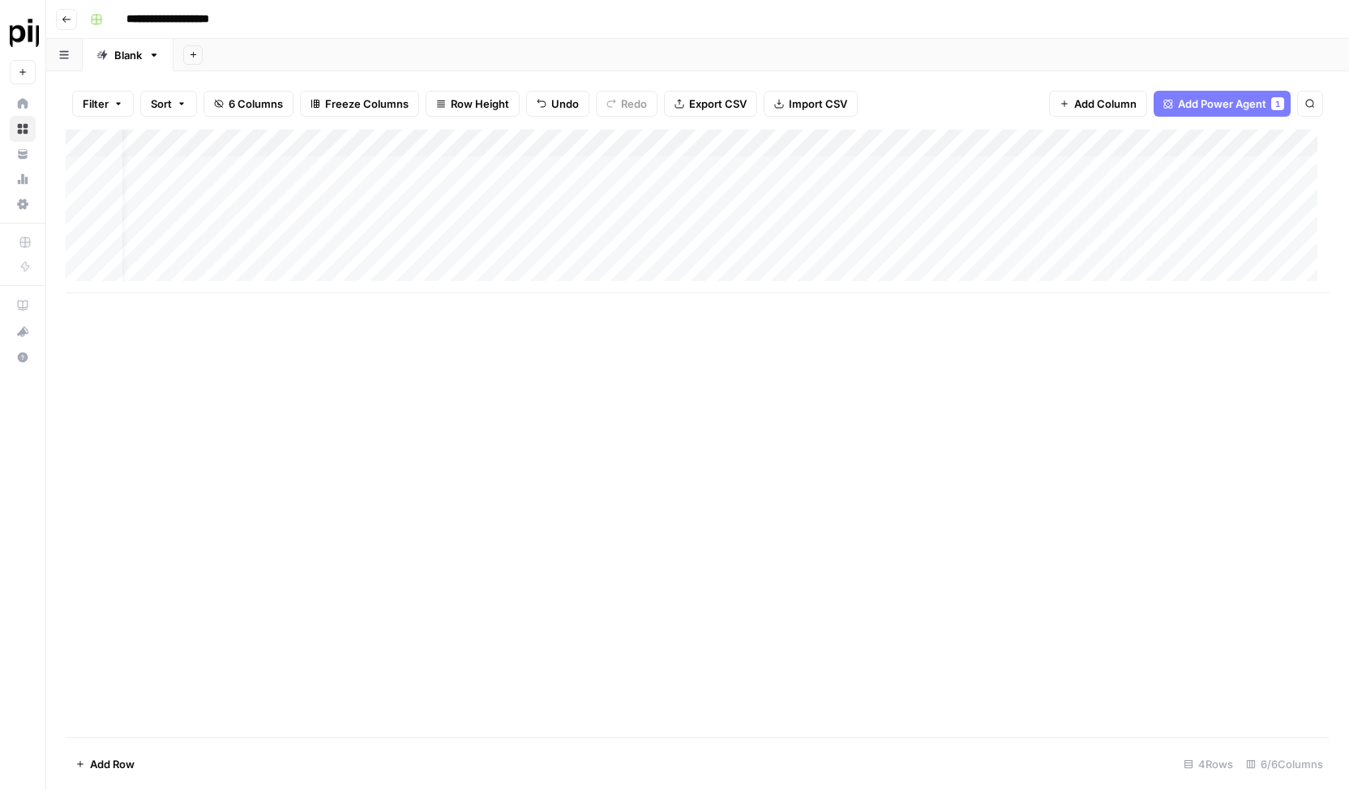
scroll to position [0, 79]
click at [995, 257] on div "Add Column" at bounding box center [698, 212] width 1264 height 164
click at [790, 139] on div "Add Column" at bounding box center [698, 212] width 1264 height 164
click at [887, 93] on div "Filter Sort 6 Columns Freeze Columns Row Height Undo Redo Export CSV Import CSV…" at bounding box center [698, 104] width 1264 height 52
click at [940, 145] on div "Add Column" at bounding box center [698, 212] width 1264 height 164
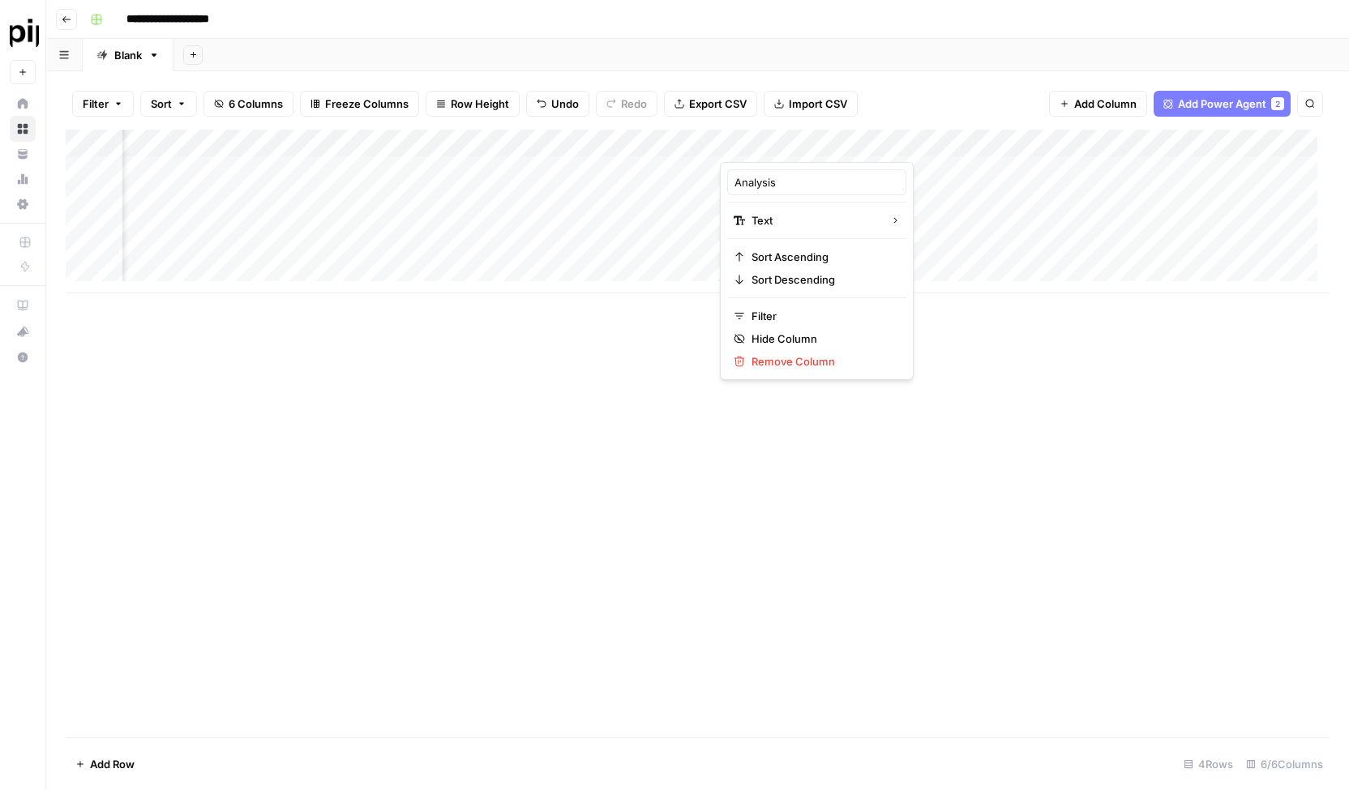
click at [828, 542] on div "Add Column" at bounding box center [698, 434] width 1264 height 608
click at [788, 143] on div "Add Column" at bounding box center [698, 212] width 1264 height 164
drag, startPoint x: 788, startPoint y: 143, endPoint x: 619, endPoint y: 405, distance: 310.8
click at [619, 405] on div "Add Column" at bounding box center [698, 434] width 1264 height 608
click at [897, 90] on div "Filter Sort 6 Columns Freeze Columns Row Height Undo Redo Export CSV Import CSV…" at bounding box center [698, 104] width 1264 height 52
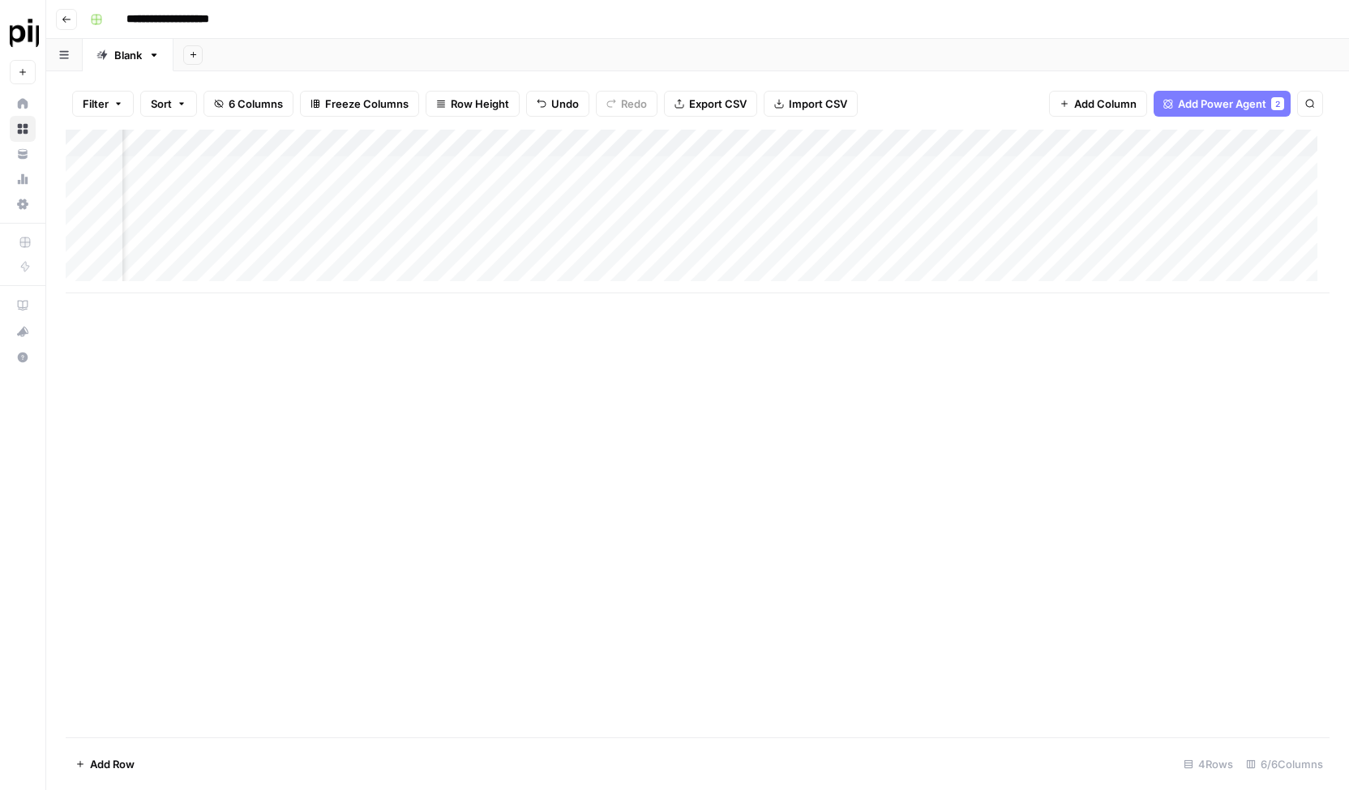
click at [811, 392] on div "Add Column" at bounding box center [698, 434] width 1264 height 608
click at [752, 175] on div "Add Column" at bounding box center [698, 212] width 1264 height 164
click at [846, 138] on div "Add Column" at bounding box center [698, 212] width 1264 height 164
click at [840, 184] on input "Analysis" at bounding box center [816, 182] width 165 height 16
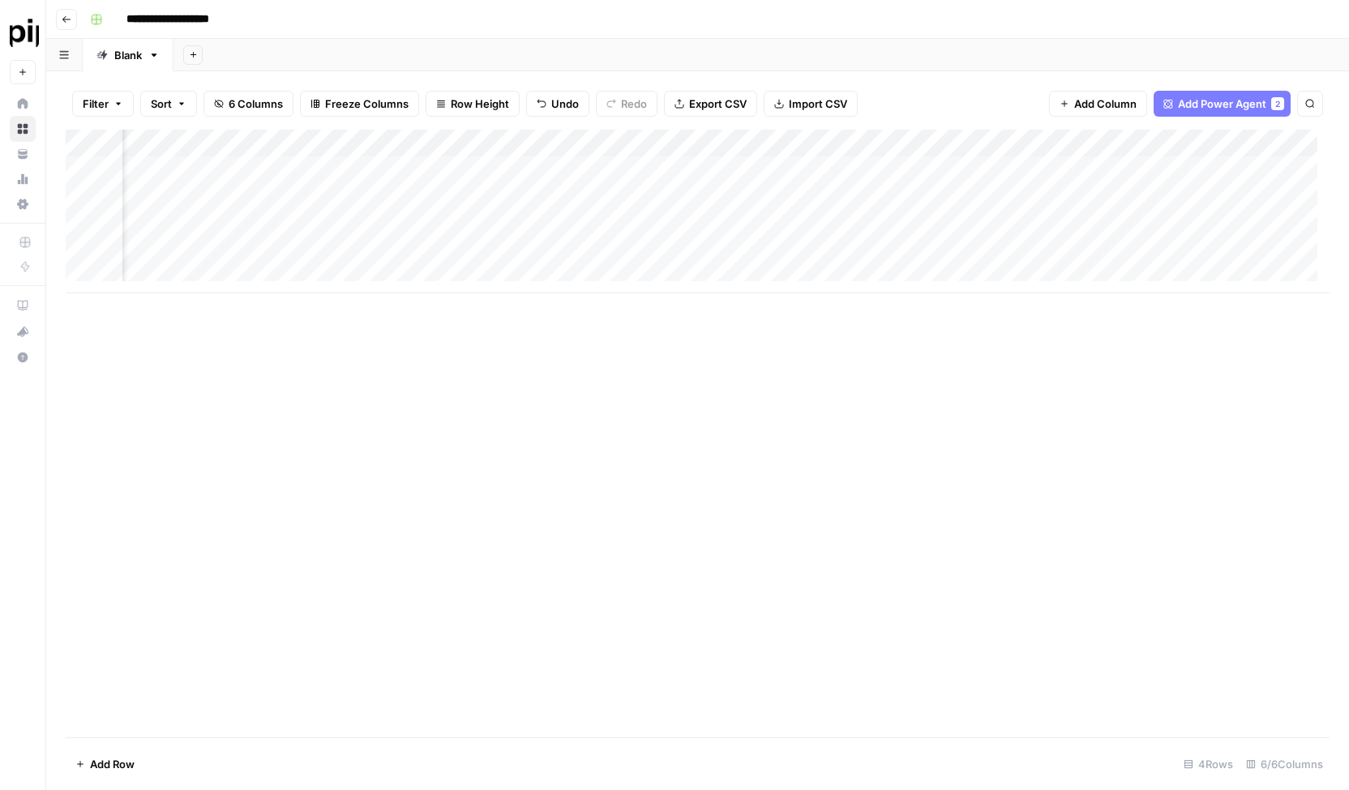
click at [613, 428] on div "Add Column" at bounding box center [698, 434] width 1264 height 608
click at [1186, 105] on span "Add Power Agent" at bounding box center [1222, 104] width 88 height 16
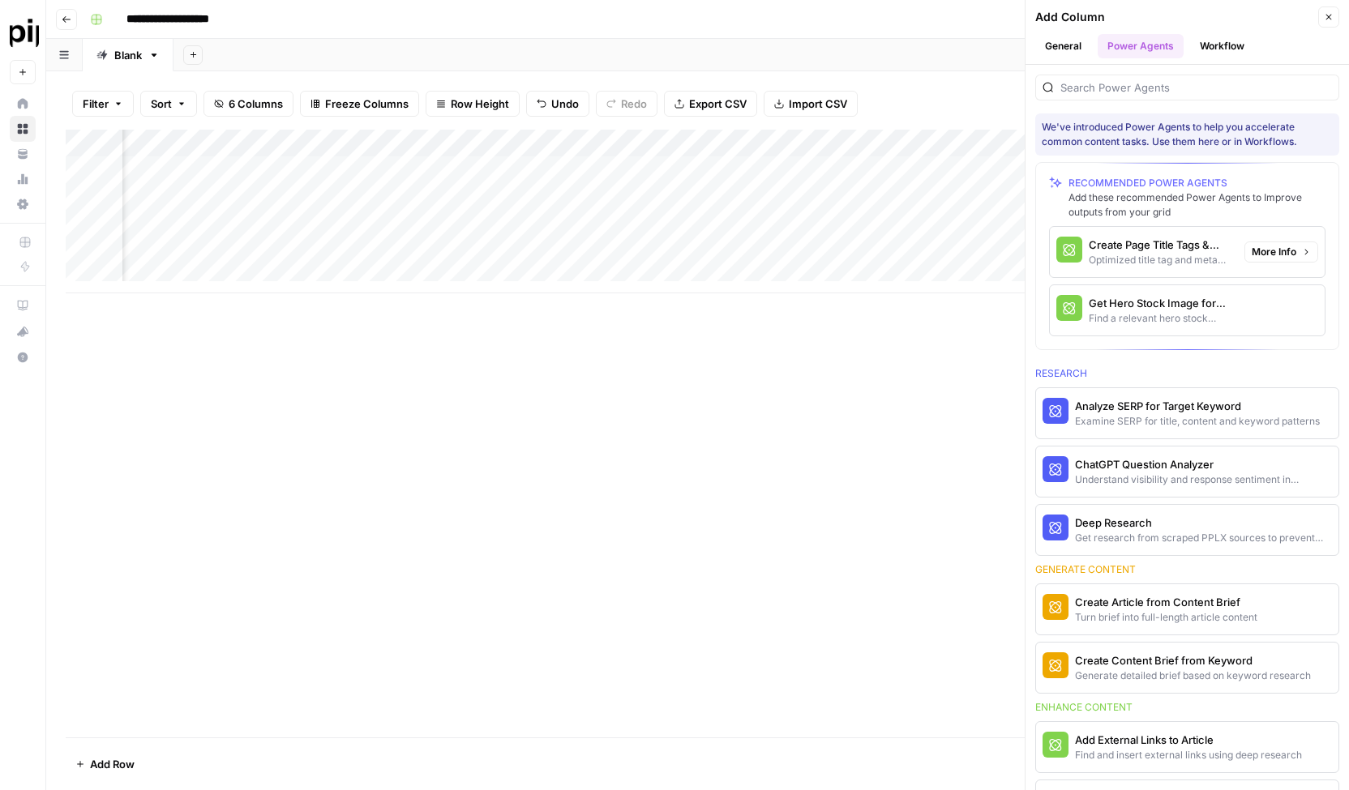
scroll to position [0, 427]
click at [1135, 414] on div "Examine SERP for title, content and keyword patterns" at bounding box center [1160, 421] width 170 height 15
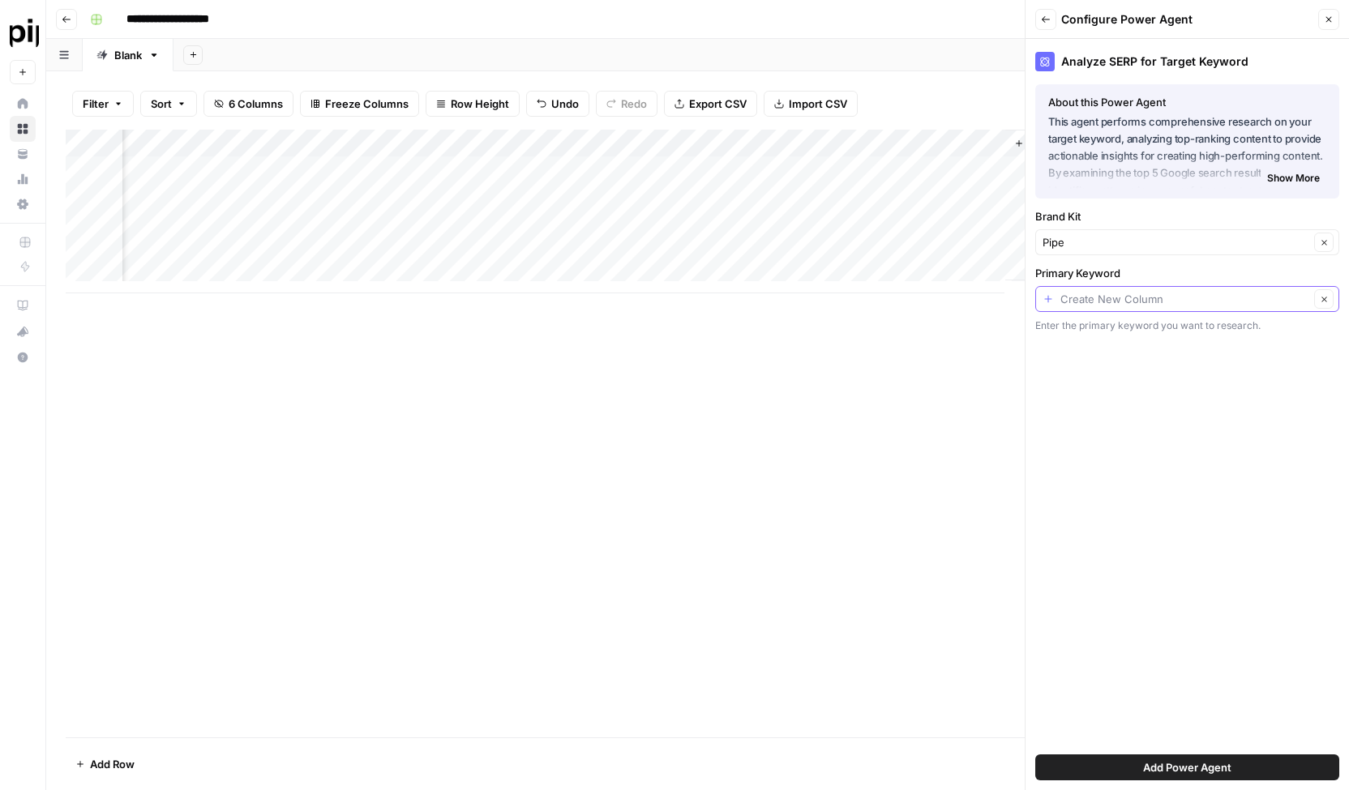
click at [1197, 293] on input "Primary Keyword" at bounding box center [1184, 299] width 249 height 16
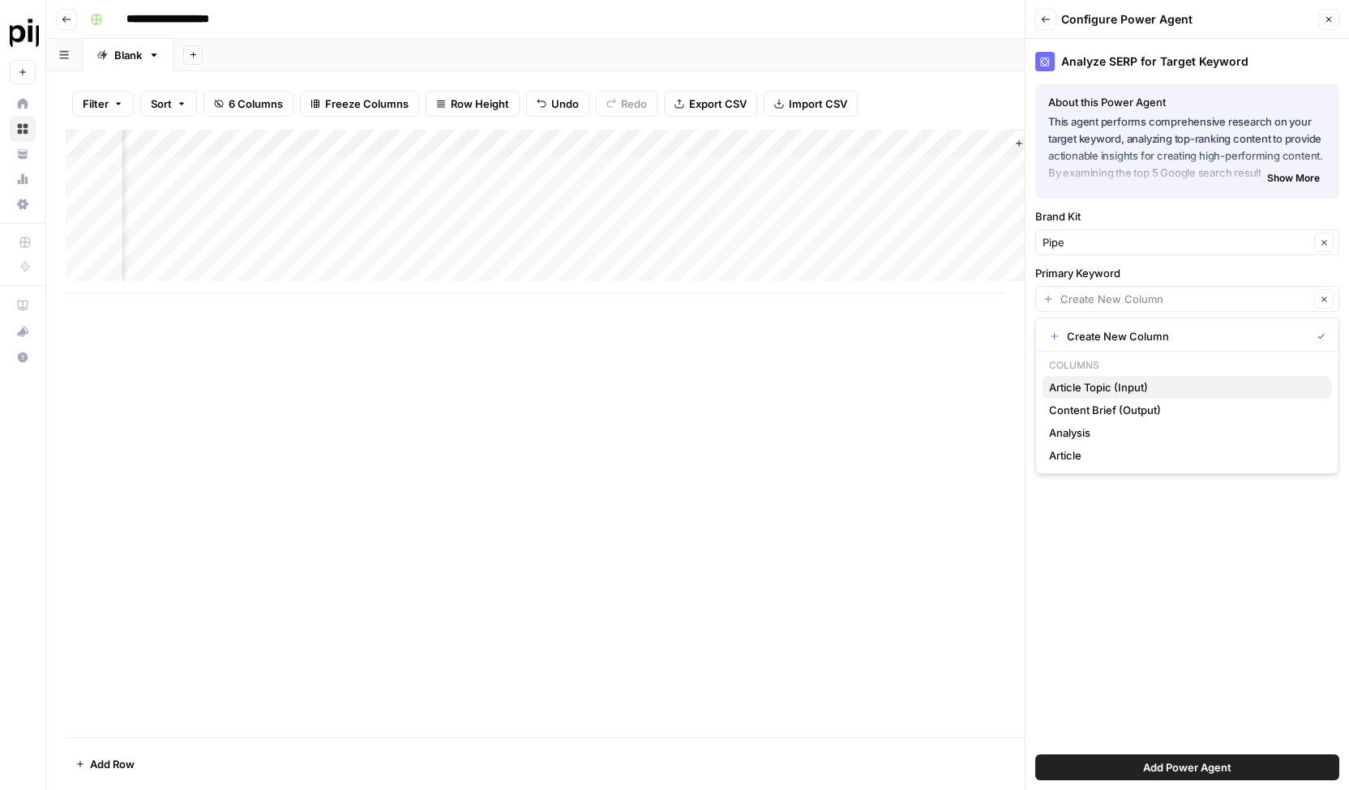
click at [1174, 387] on span "Article Topic (Input)" at bounding box center [1184, 387] width 270 height 16
type input "Article Topic (Input)"
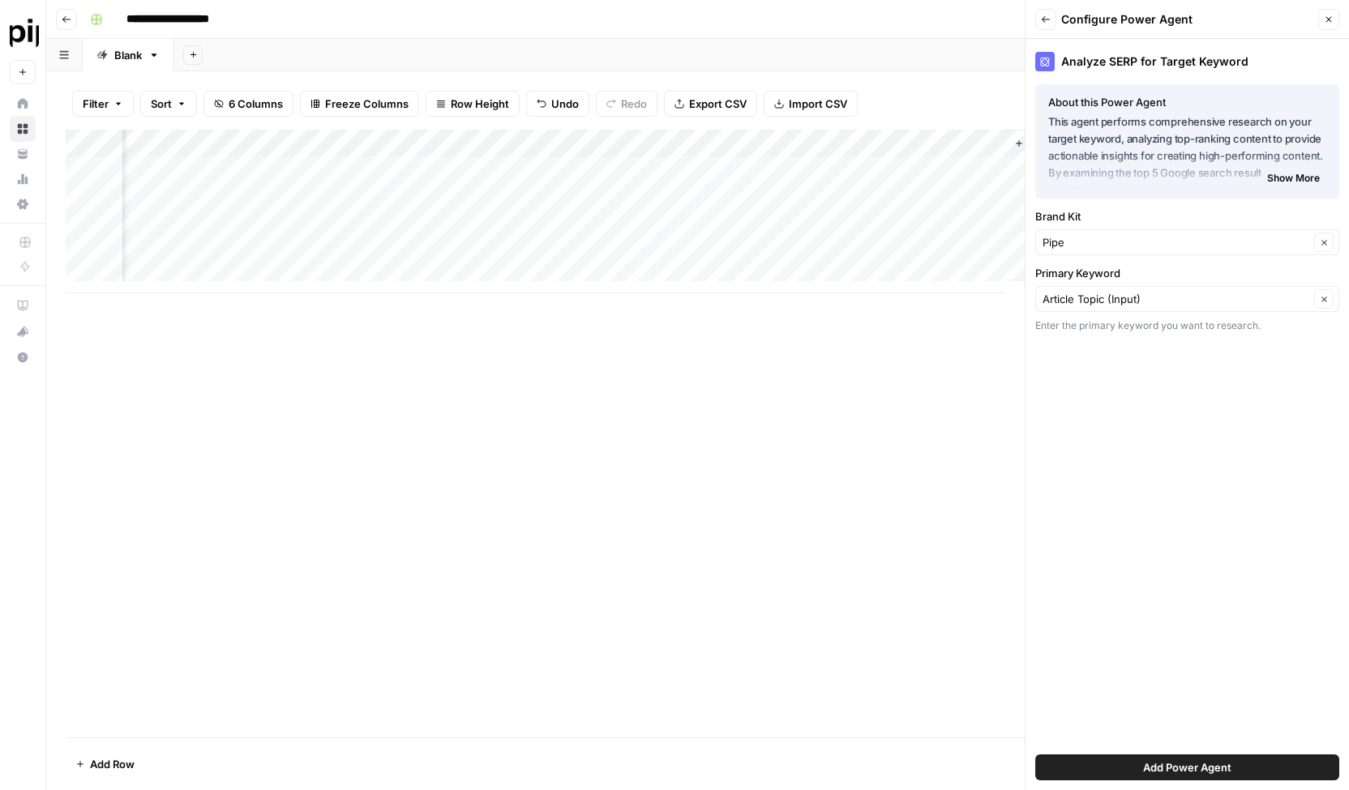
click at [1112, 759] on button "Add Power Agent" at bounding box center [1187, 768] width 304 height 26
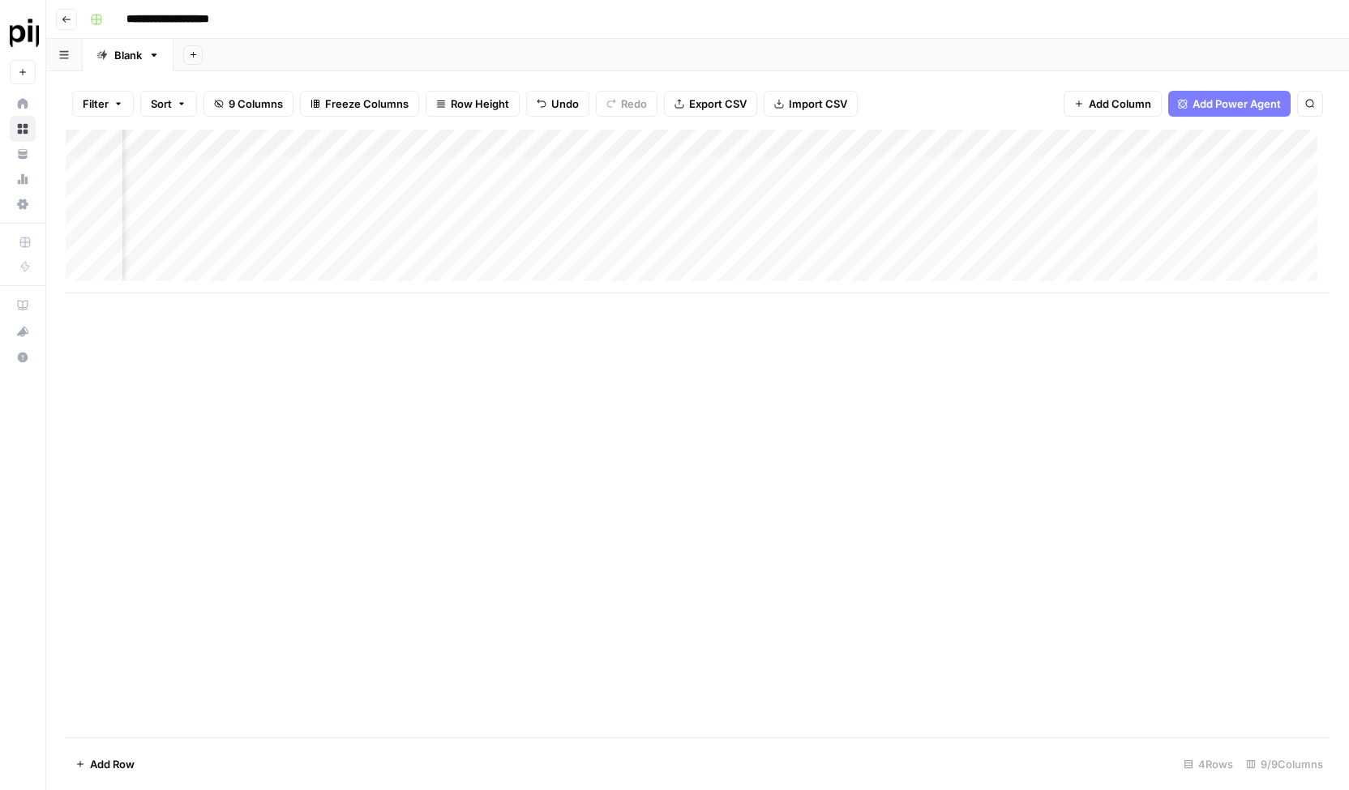
scroll to position [0, 470]
click at [506, 147] on div "Add Column" at bounding box center [698, 212] width 1264 height 164
click at [414, 353] on span "Remove Column" at bounding box center [431, 361] width 142 height 16
click at [630, 192] on span "Delete" at bounding box center [616, 197] width 35 height 16
drag, startPoint x: 910, startPoint y: 139, endPoint x: 331, endPoint y: 142, distance: 579.6
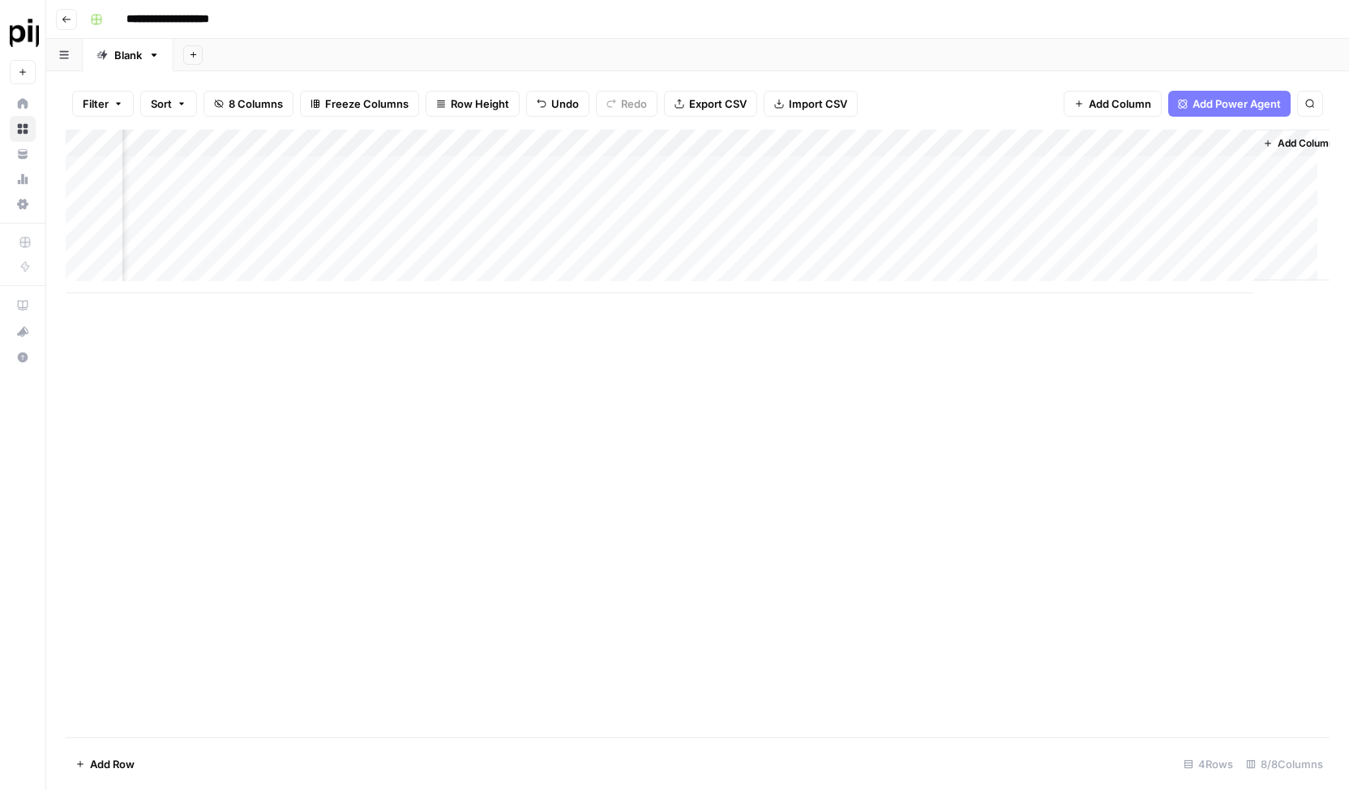
click at [331, 142] on div "Add Column" at bounding box center [698, 212] width 1264 height 164
click at [475, 473] on div "Add Column" at bounding box center [698, 434] width 1264 height 608
drag, startPoint x: 647, startPoint y: 140, endPoint x: 851, endPoint y: 124, distance: 204.9
click at [851, 124] on div "Filter Sort 8 Columns Freeze Columns Row Height Undo Redo Export CSV Import CSV…" at bounding box center [697, 430] width 1303 height 719
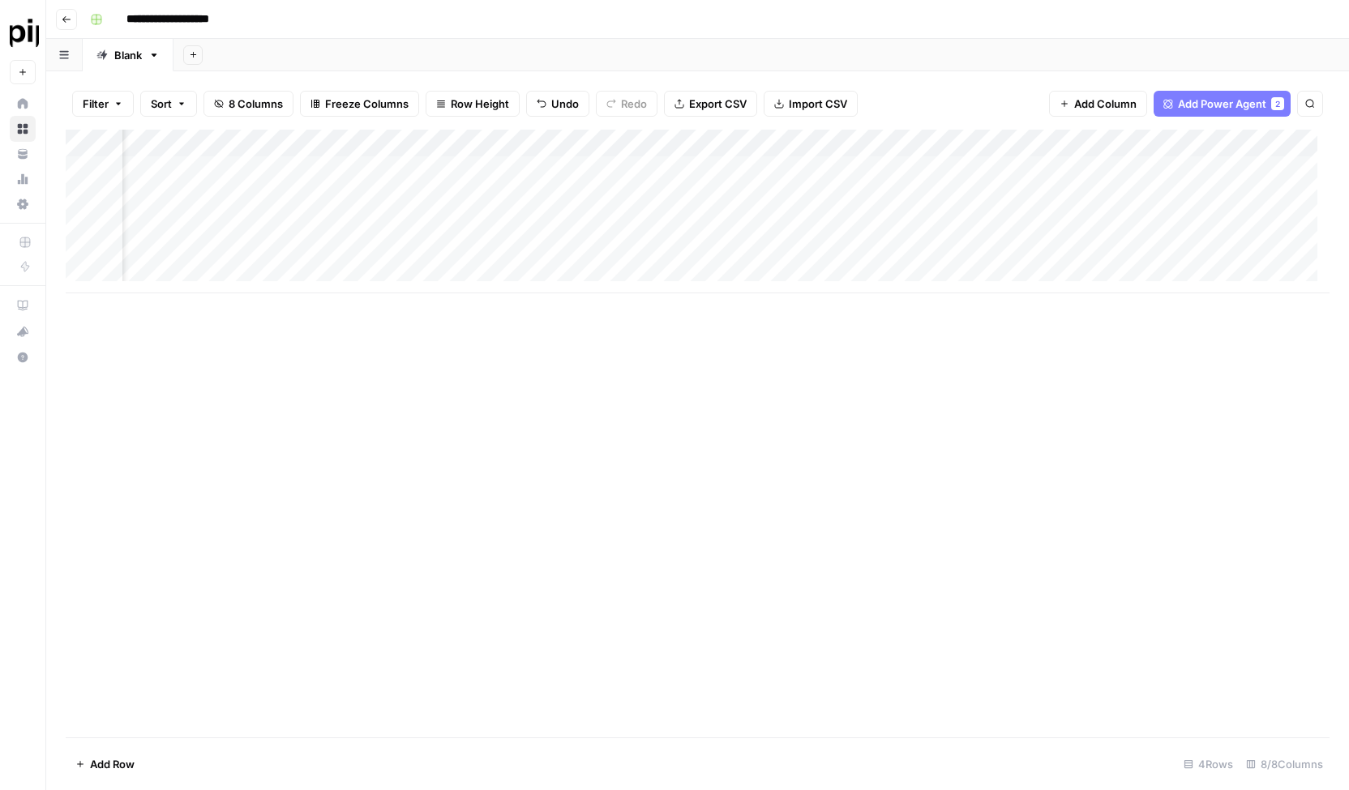
click at [871, 493] on div "Add Column" at bounding box center [698, 434] width 1264 height 608
click at [895, 133] on div "Add Column" at bounding box center [698, 212] width 1264 height 164
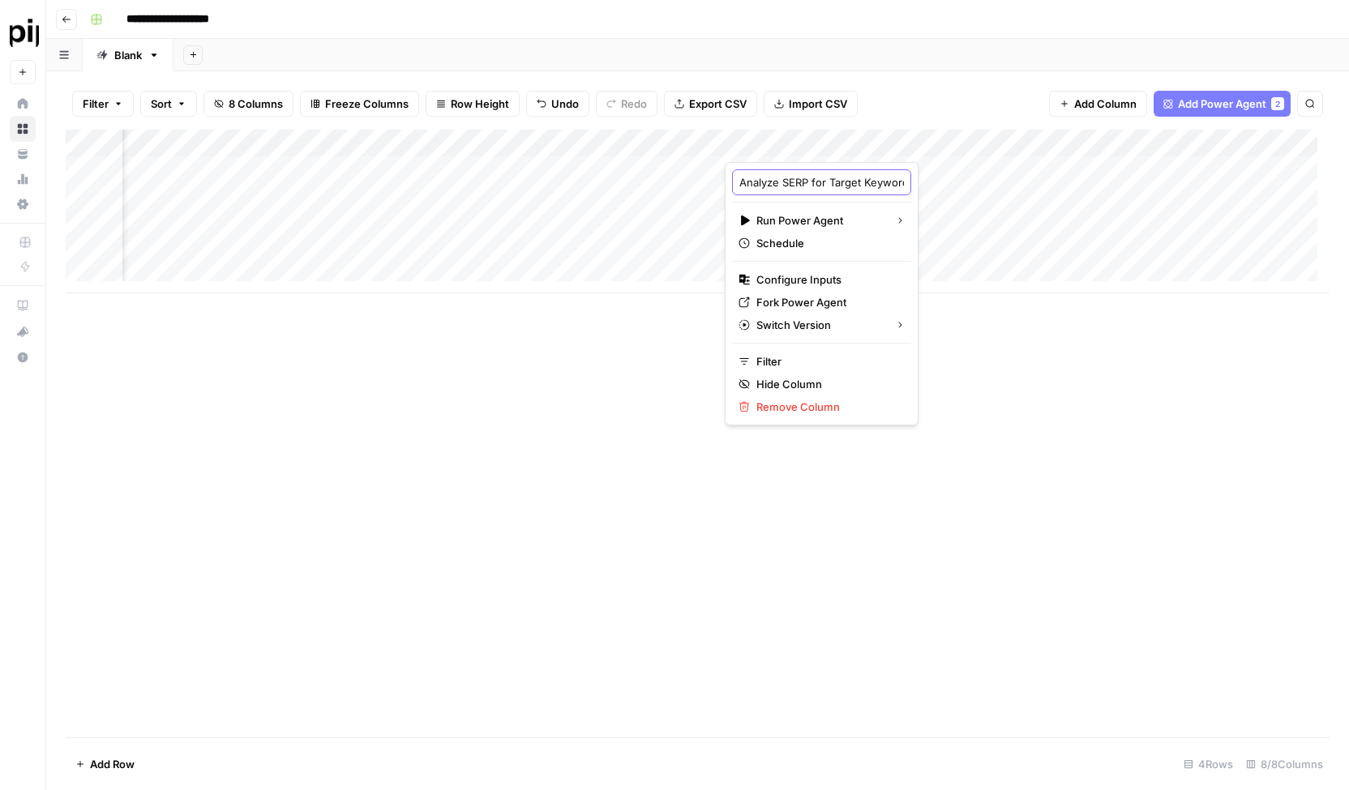
click at [832, 181] on input "Analyze SERP for Target Keyword" at bounding box center [821, 182] width 165 height 16
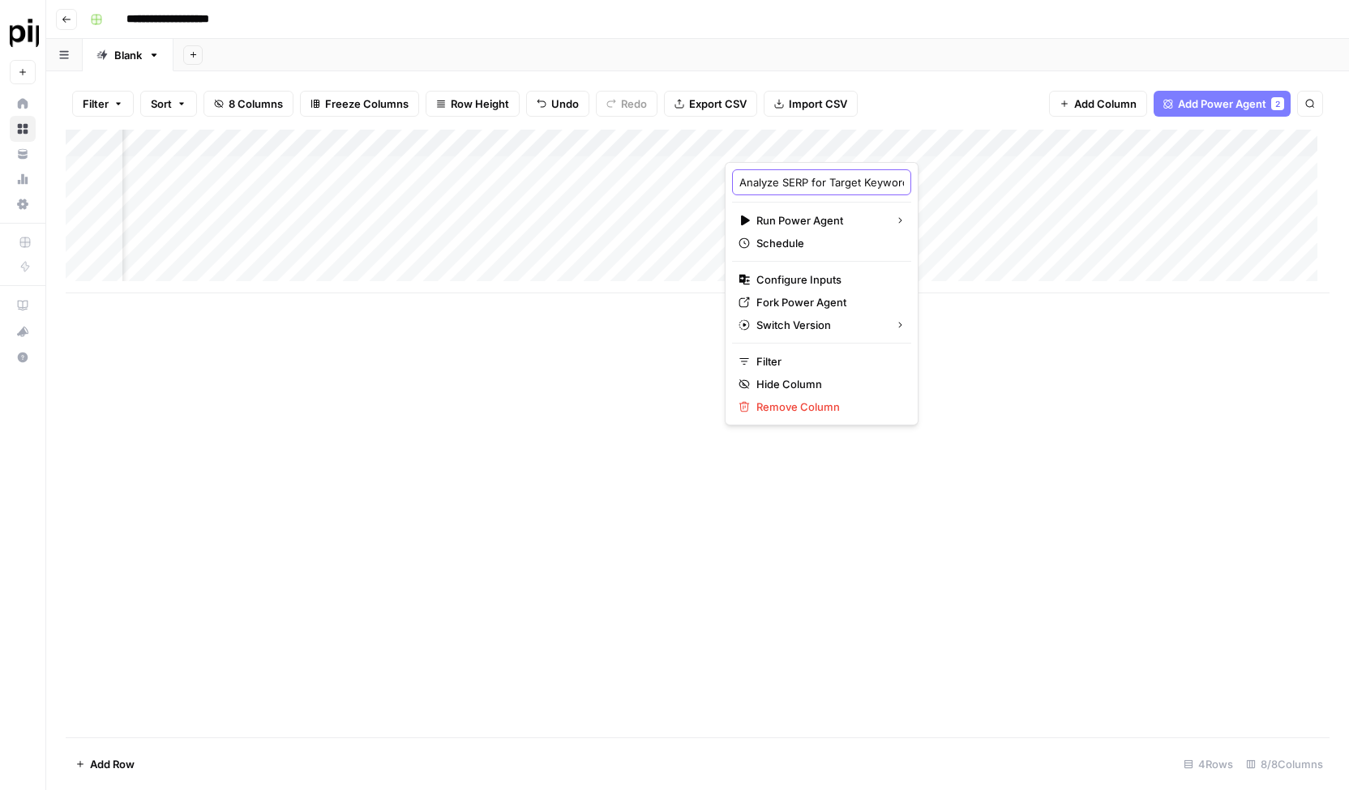
click at [832, 181] on input "Analyze SERP for Target Keyword" at bounding box center [821, 182] width 165 height 16
click at [831, 182] on input "Analyze SERP for Target Keyword" at bounding box center [821, 182] width 165 height 16
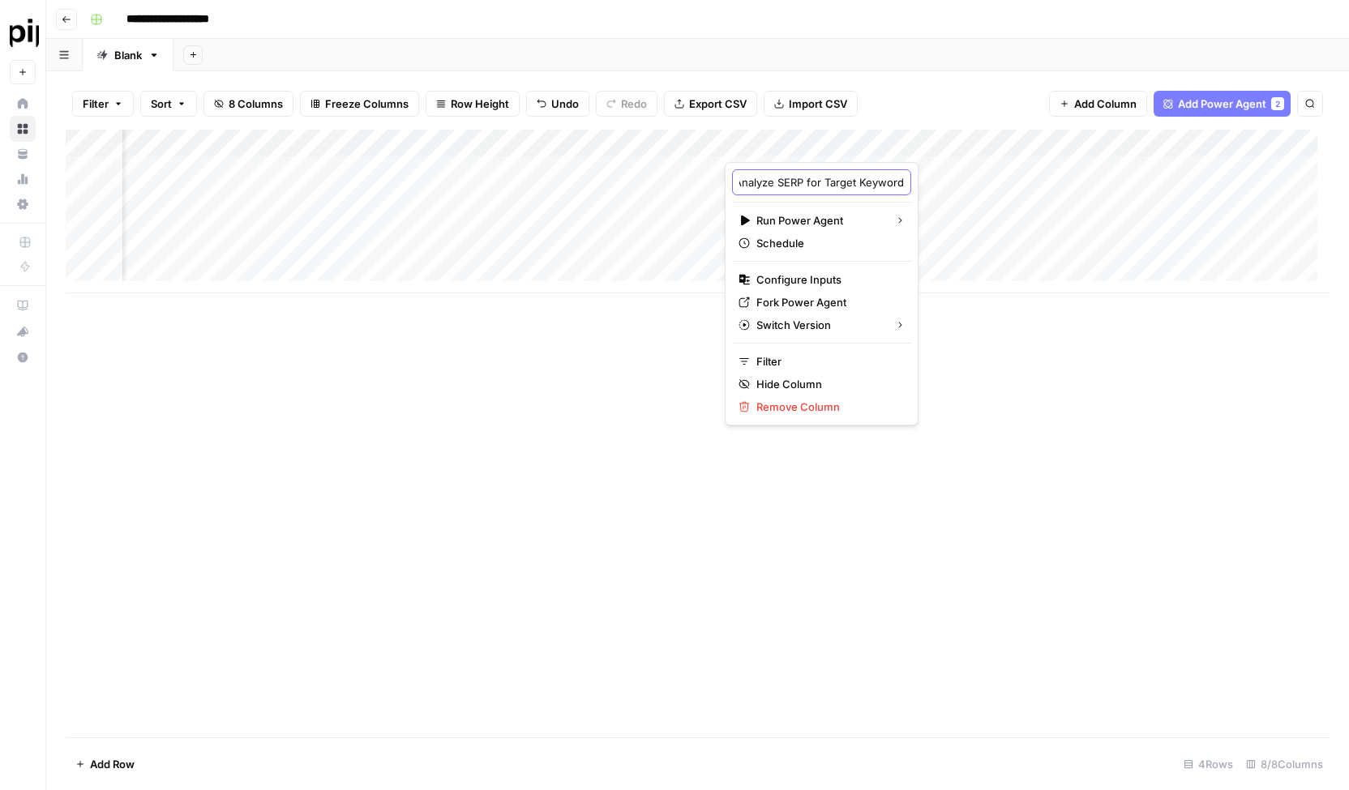
click at [831, 182] on input "Analyze SERP for Target Keyword" at bounding box center [821, 182] width 165 height 16
click at [1047, 142] on div "Add Column" at bounding box center [698, 212] width 1264 height 164
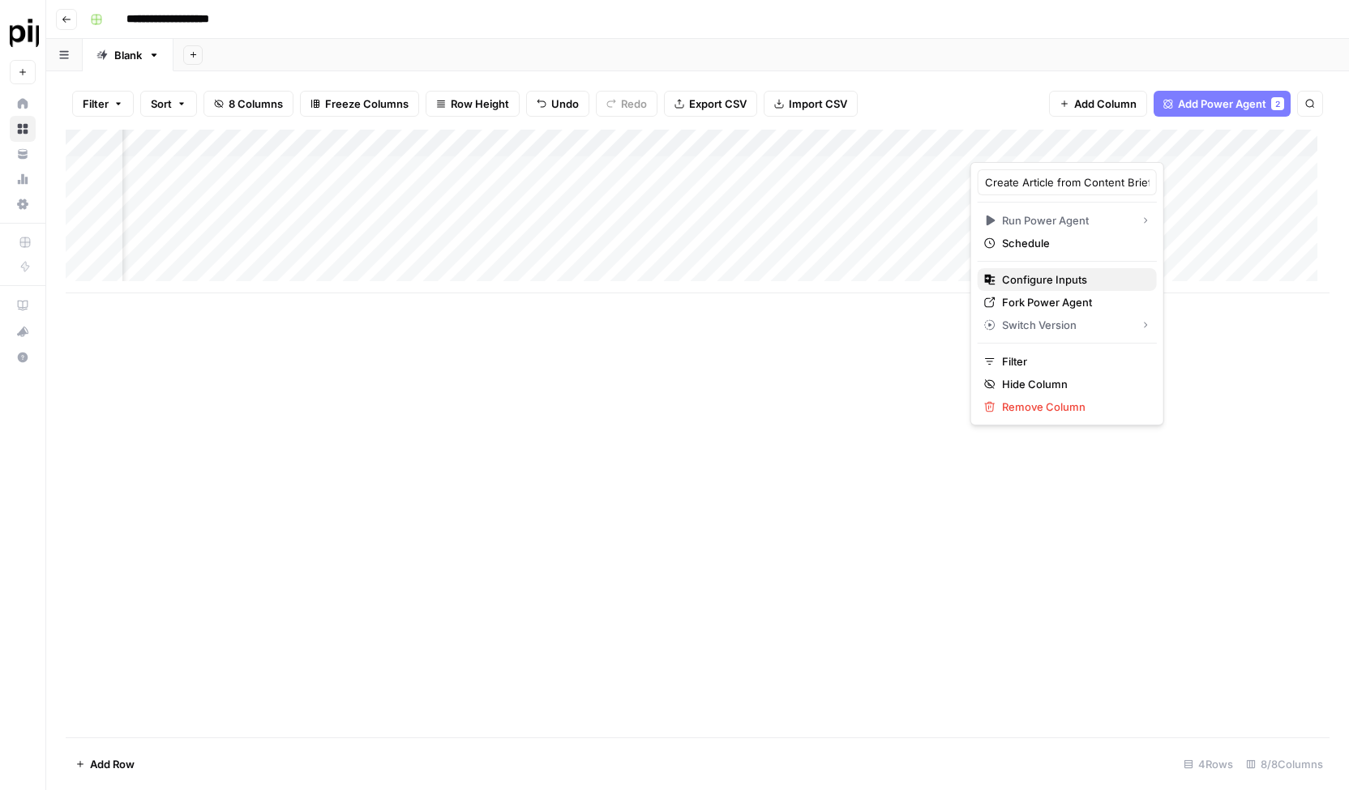
click at [1040, 280] on span "Configure Inputs" at bounding box center [1073, 280] width 142 height 16
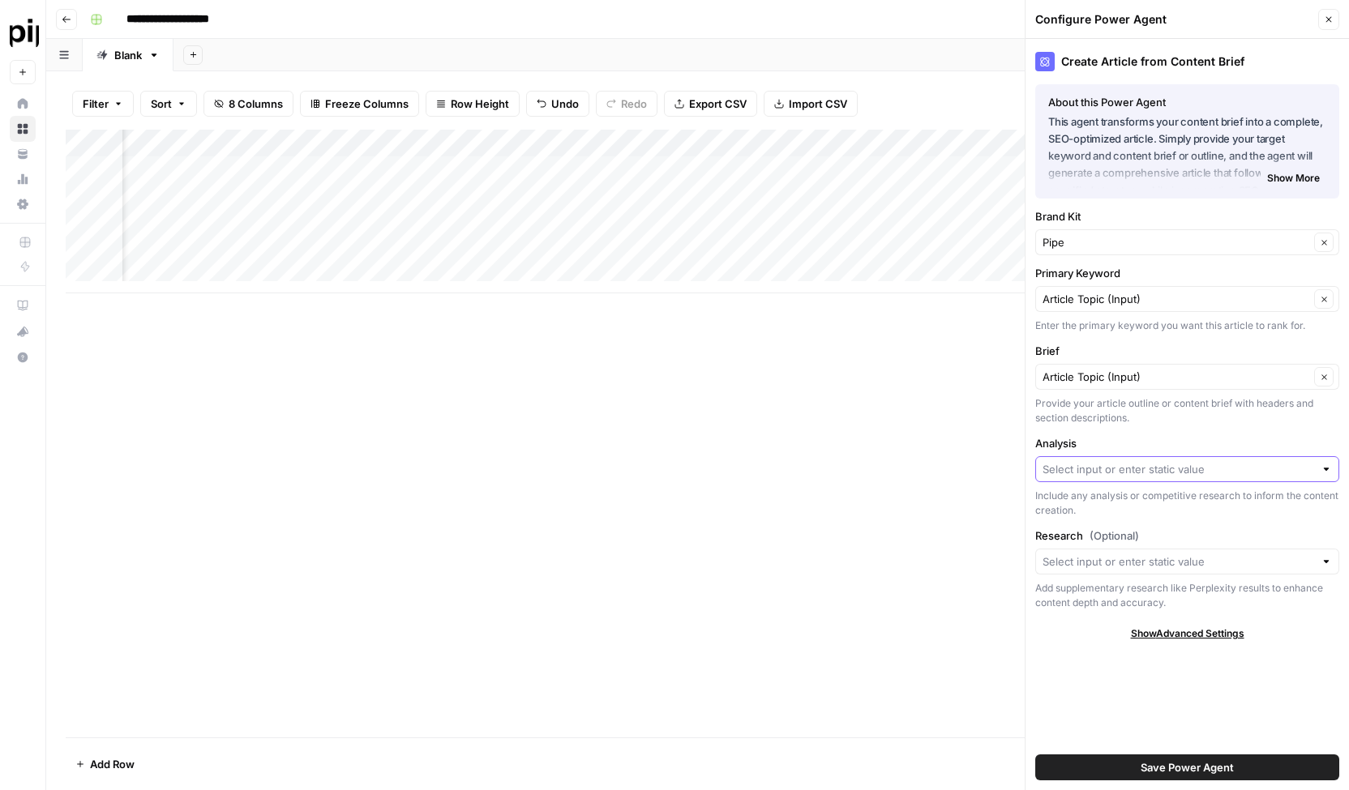
click at [1121, 473] on input "Analysis" at bounding box center [1178, 469] width 272 height 16
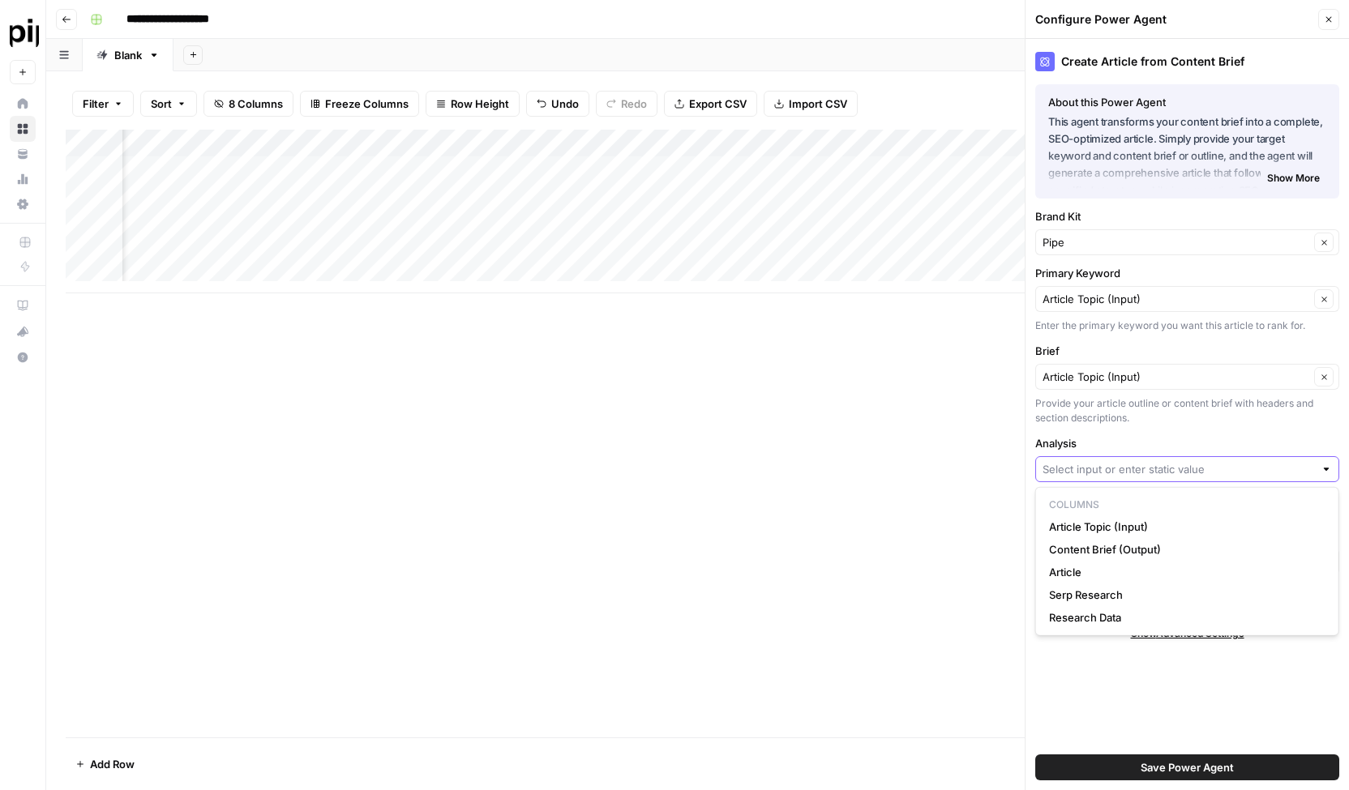
click at [1121, 473] on input "Analysis" at bounding box center [1178, 469] width 272 height 16
paste input "Analyze SERP for Target Keyword"
type input "Analyze SERP for Target Keyword"
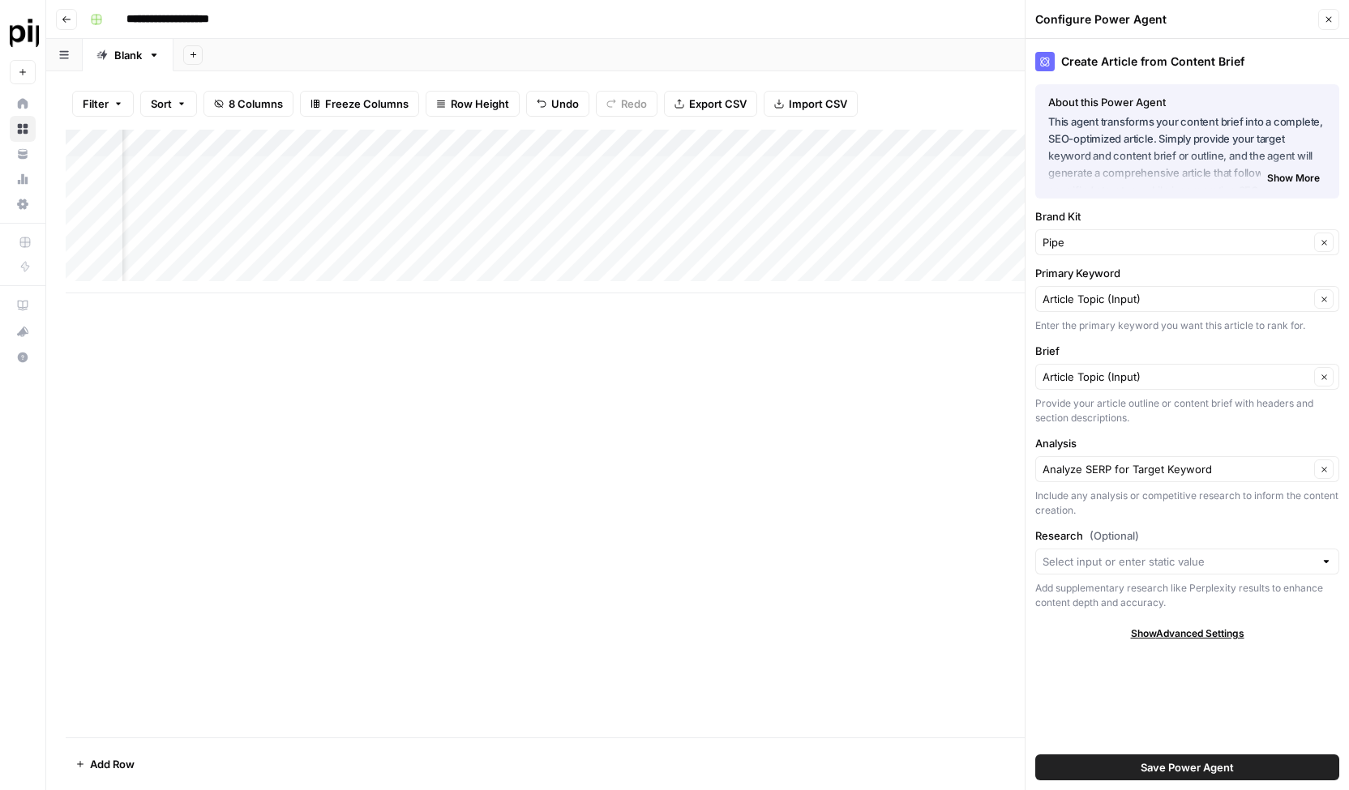
click at [1124, 769] on button "Save Power Agent" at bounding box center [1187, 768] width 304 height 26
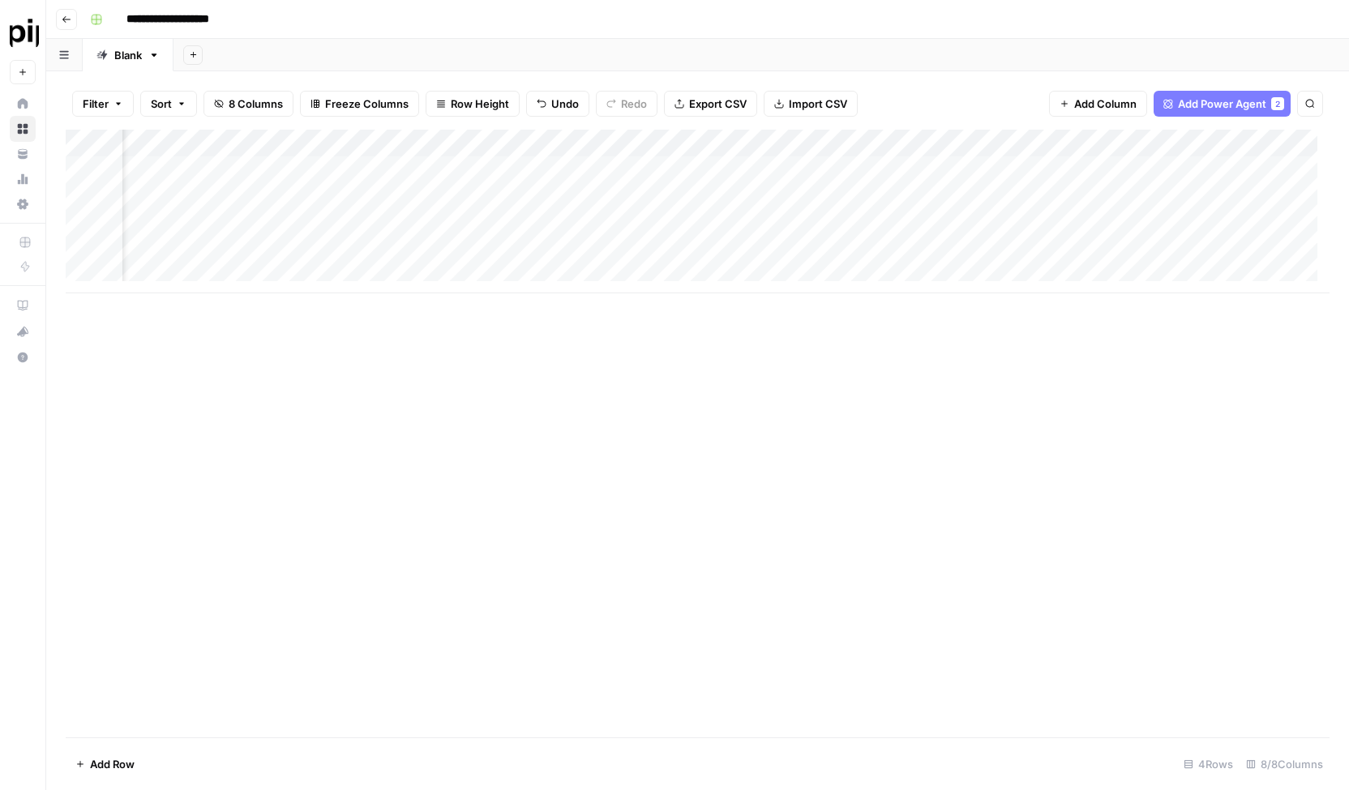
click at [781, 169] on div "Add Column" at bounding box center [698, 212] width 1264 height 164
click at [1011, 167] on div "Add Column" at bounding box center [698, 212] width 1264 height 164
click at [813, 250] on div "Add Column" at bounding box center [698, 212] width 1264 height 164
click at [1029, 255] on div "Add Column" at bounding box center [698, 212] width 1264 height 164
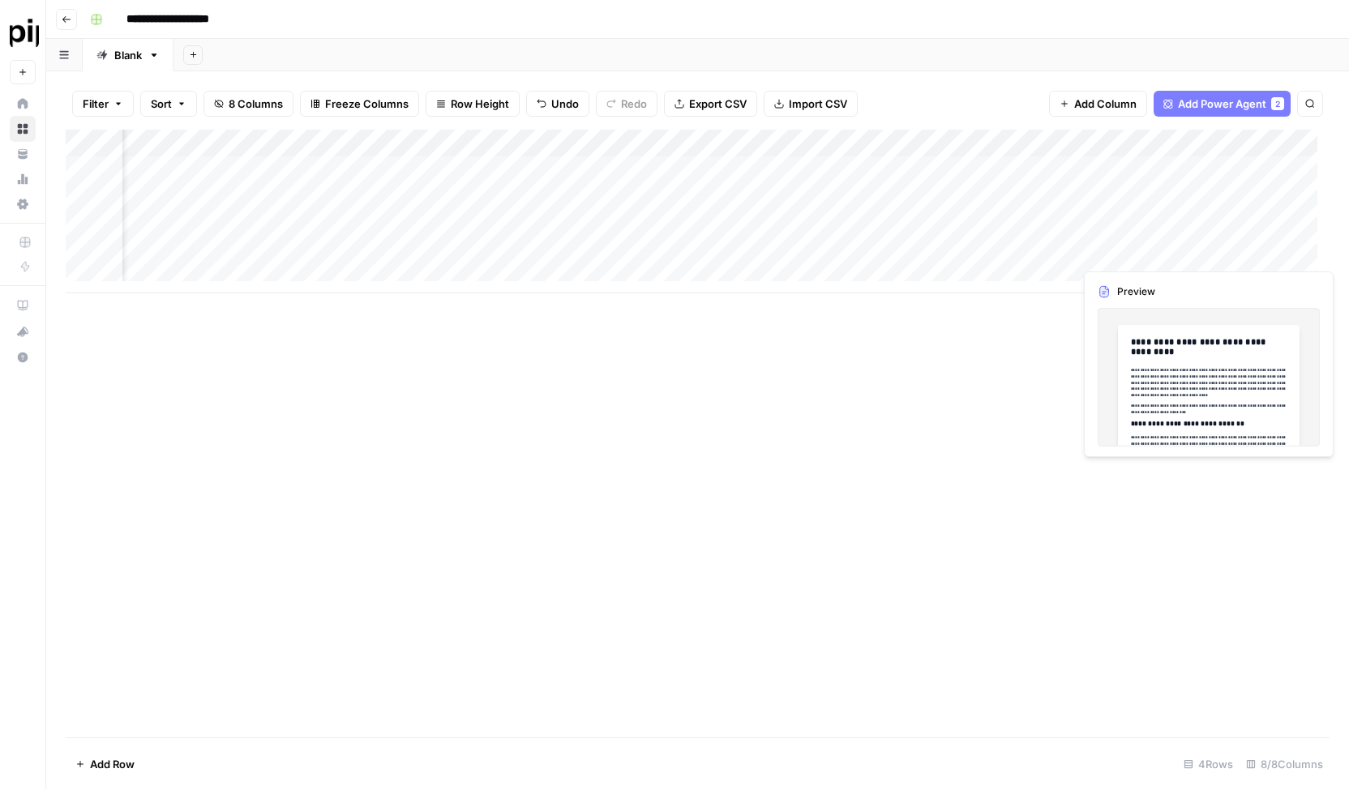
click at [1260, 249] on div "Add Column" at bounding box center [698, 212] width 1264 height 164
click at [1213, 309] on div "Add Column" at bounding box center [698, 434] width 1264 height 608
click at [1306, 259] on div "Add Column" at bounding box center [698, 212] width 1264 height 164
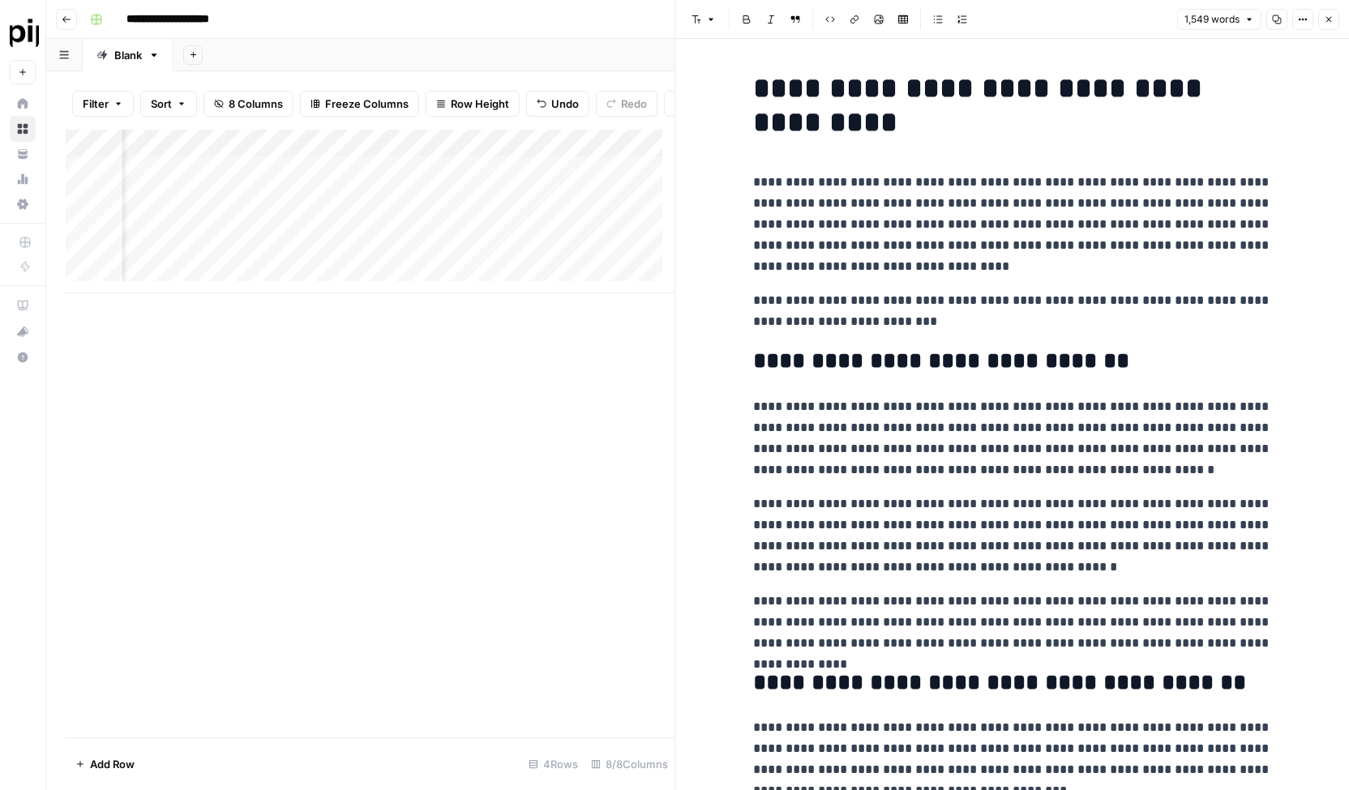
click at [1063, 131] on h1 "**********" at bounding box center [1012, 105] width 519 height 68
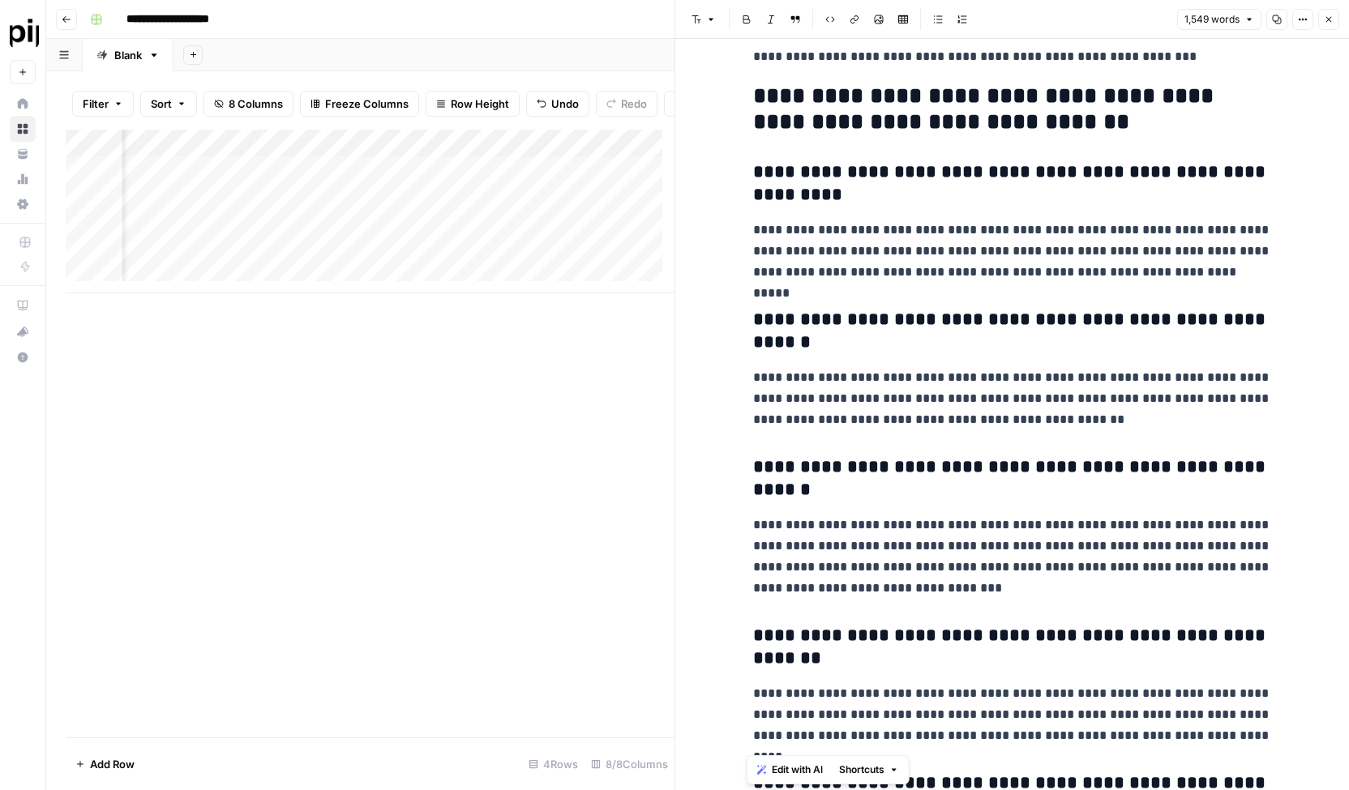
scroll to position [4233, 0]
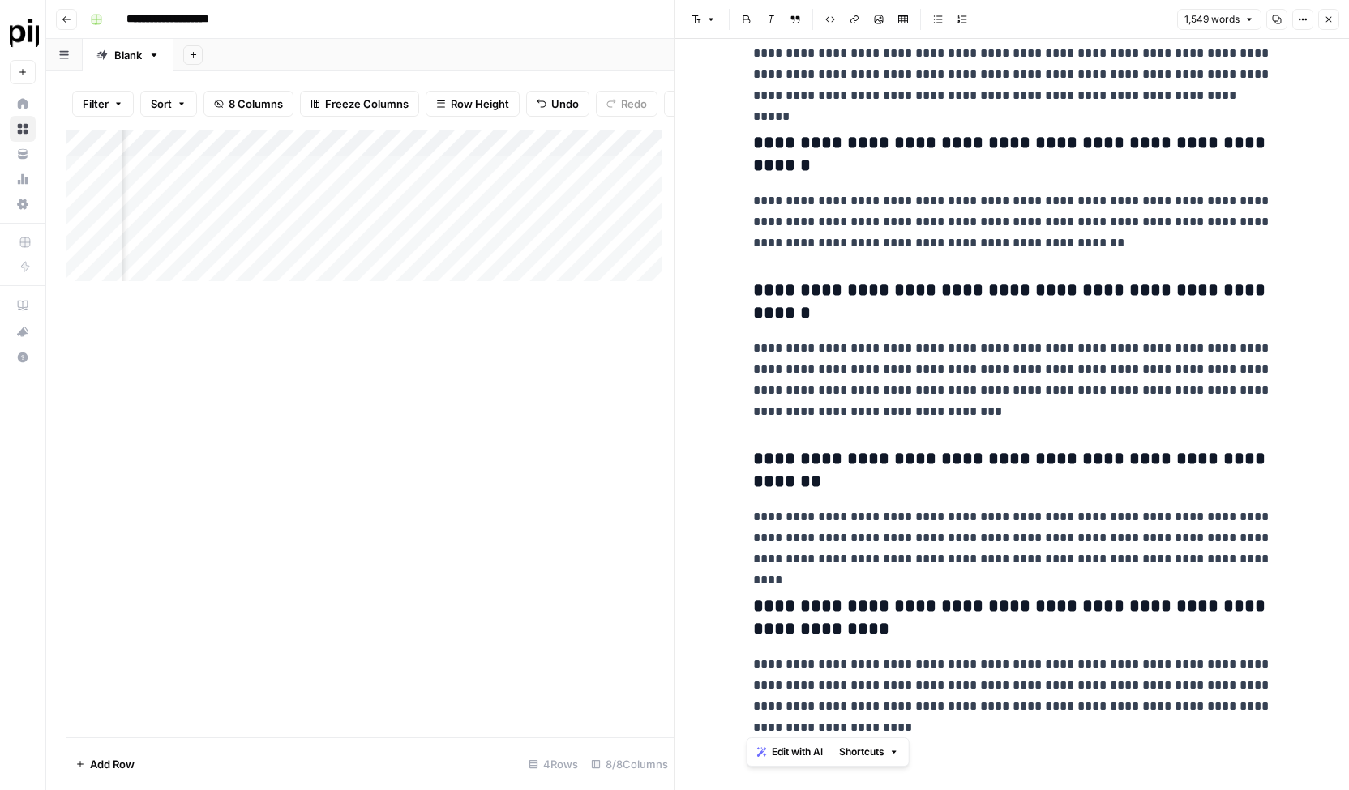
drag, startPoint x: 746, startPoint y: 90, endPoint x: 1278, endPoint y: 736, distance: 837.3
copy div "**********"
click at [649, 511] on div "Add Column" at bounding box center [370, 434] width 609 height 608
click at [377, 509] on div "Add Column" at bounding box center [370, 434] width 609 height 608
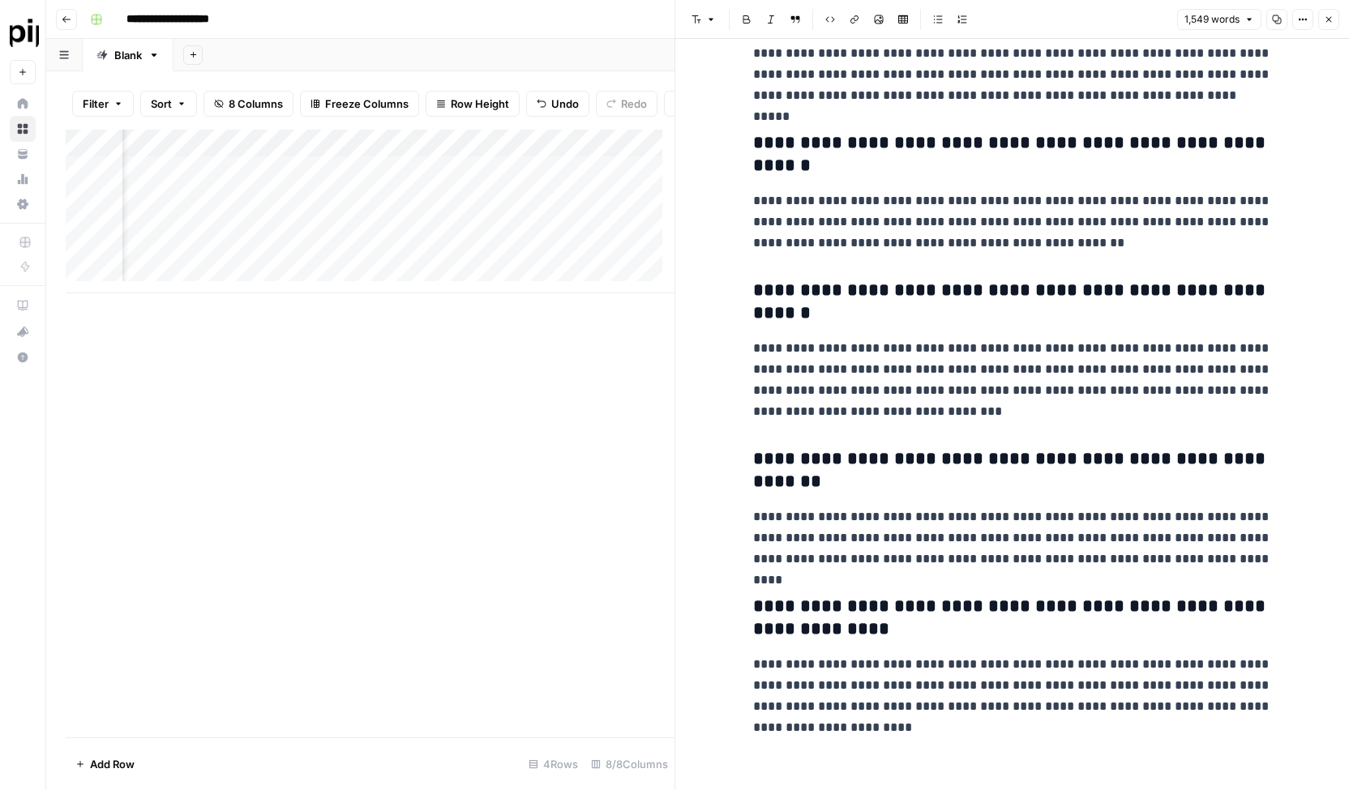
scroll to position [0, 0]
click at [264, 187] on div "Add Column" at bounding box center [370, 212] width 609 height 164
click at [255, 208] on div "Add Column" at bounding box center [370, 212] width 609 height 164
click at [252, 233] on div "Add Column" at bounding box center [370, 212] width 609 height 164
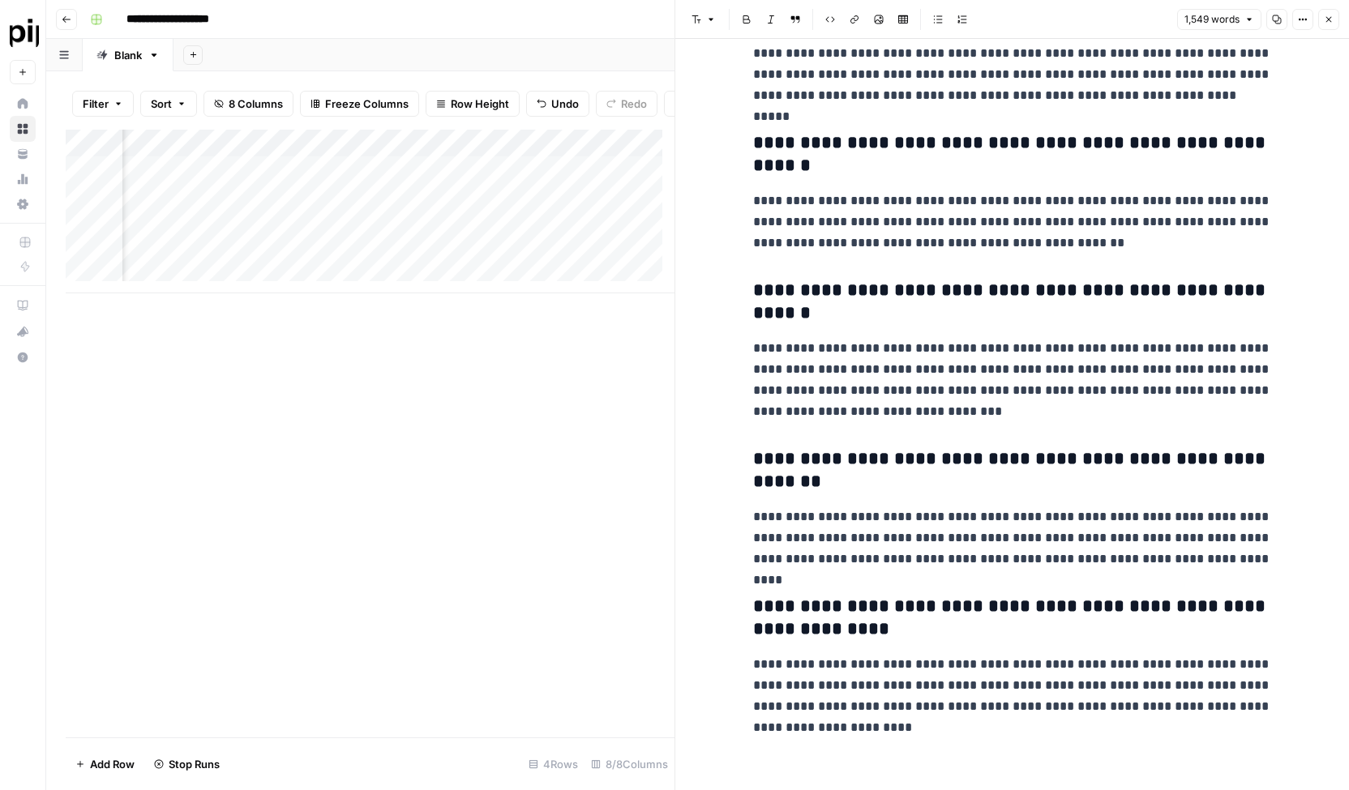
click at [467, 207] on div "Add Column" at bounding box center [370, 212] width 609 height 164
click at [472, 233] on div "Add Column" at bounding box center [370, 212] width 609 height 164
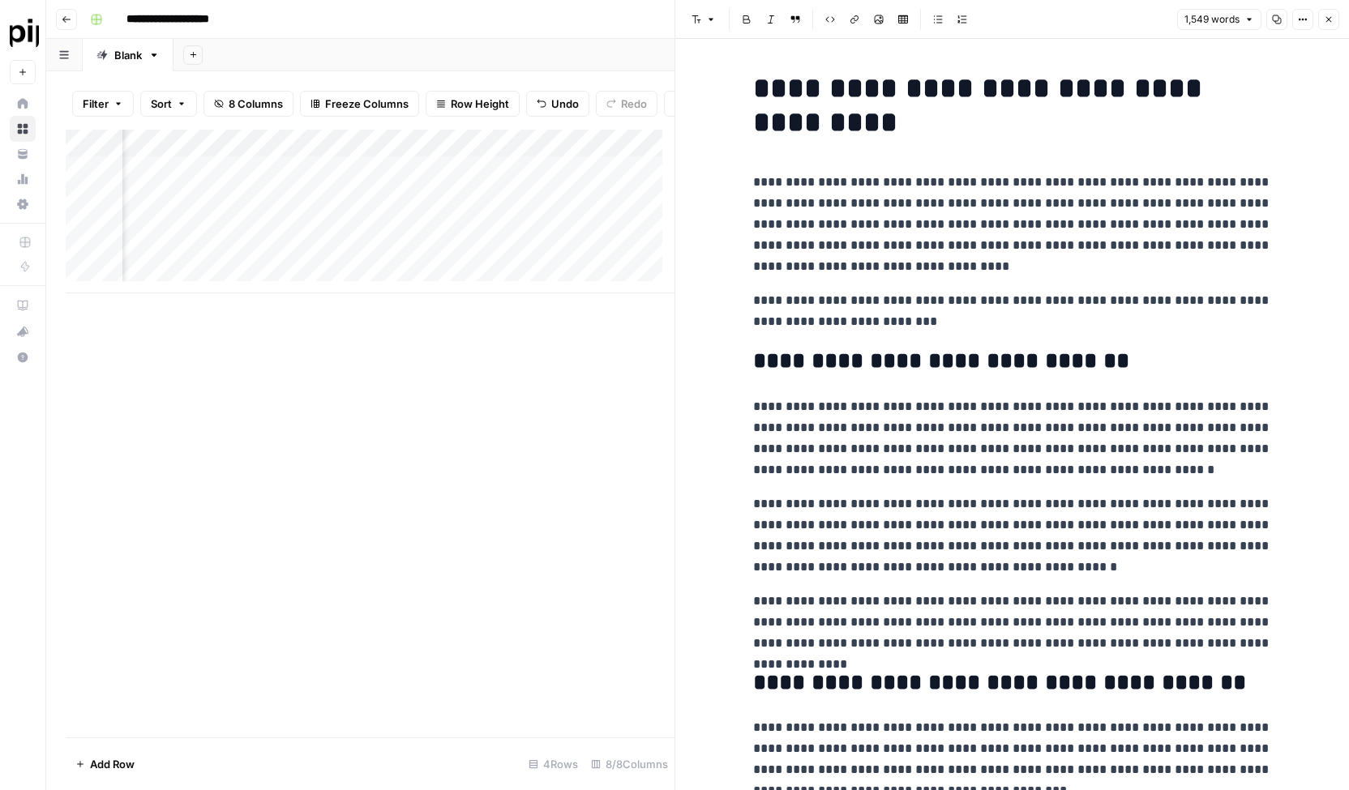
scroll to position [4233, 0]
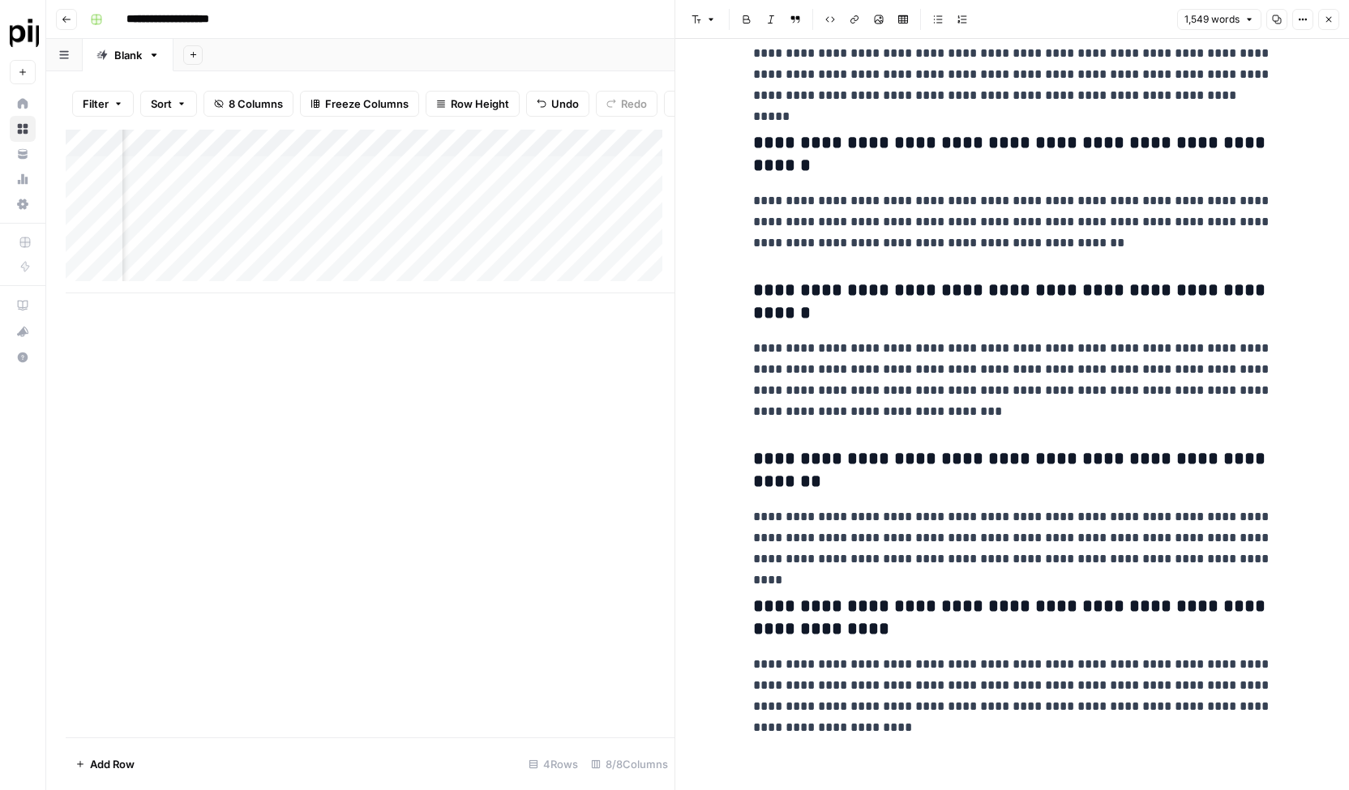
click at [1325, 17] on icon "button" at bounding box center [1329, 20] width 10 height 10
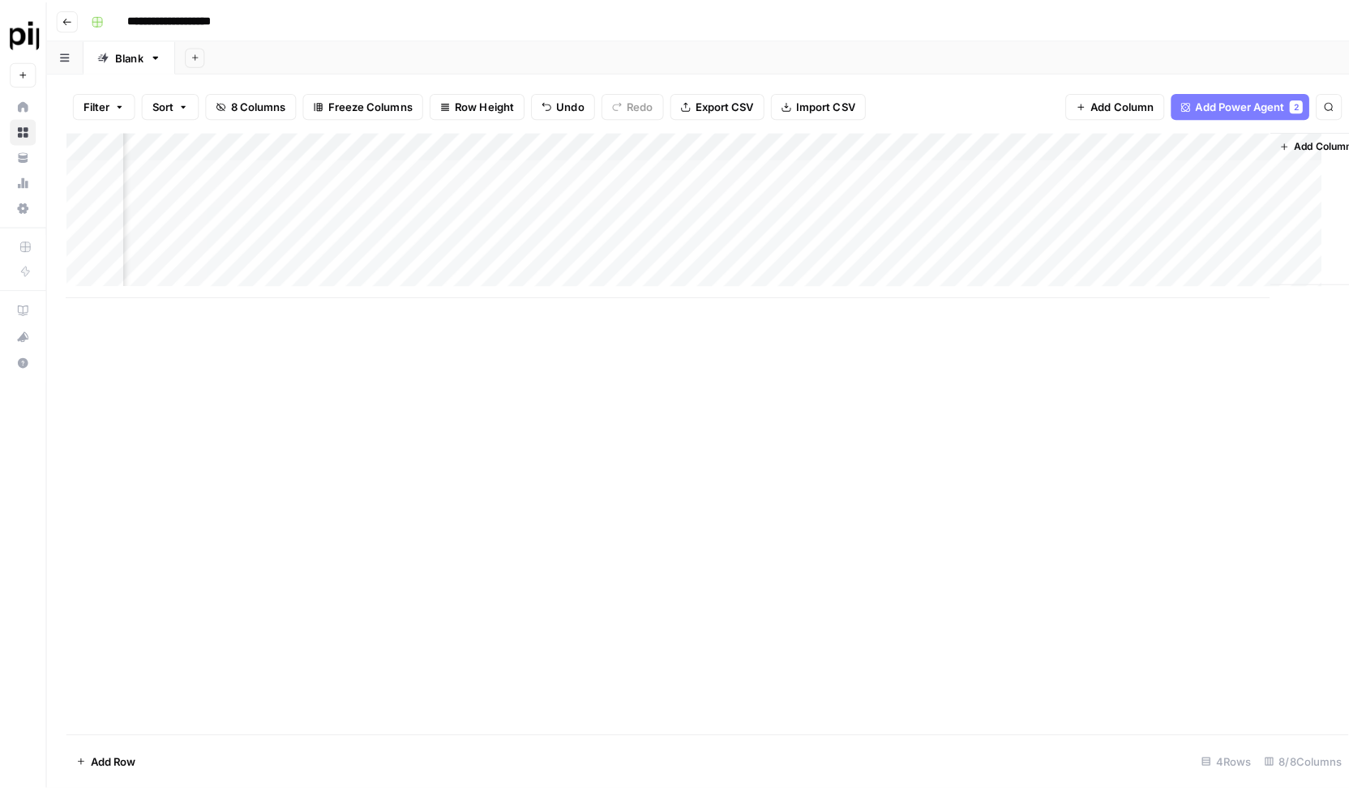
scroll to position [0, 477]
click at [639, 248] on div "Add Column" at bounding box center [698, 212] width 1264 height 164
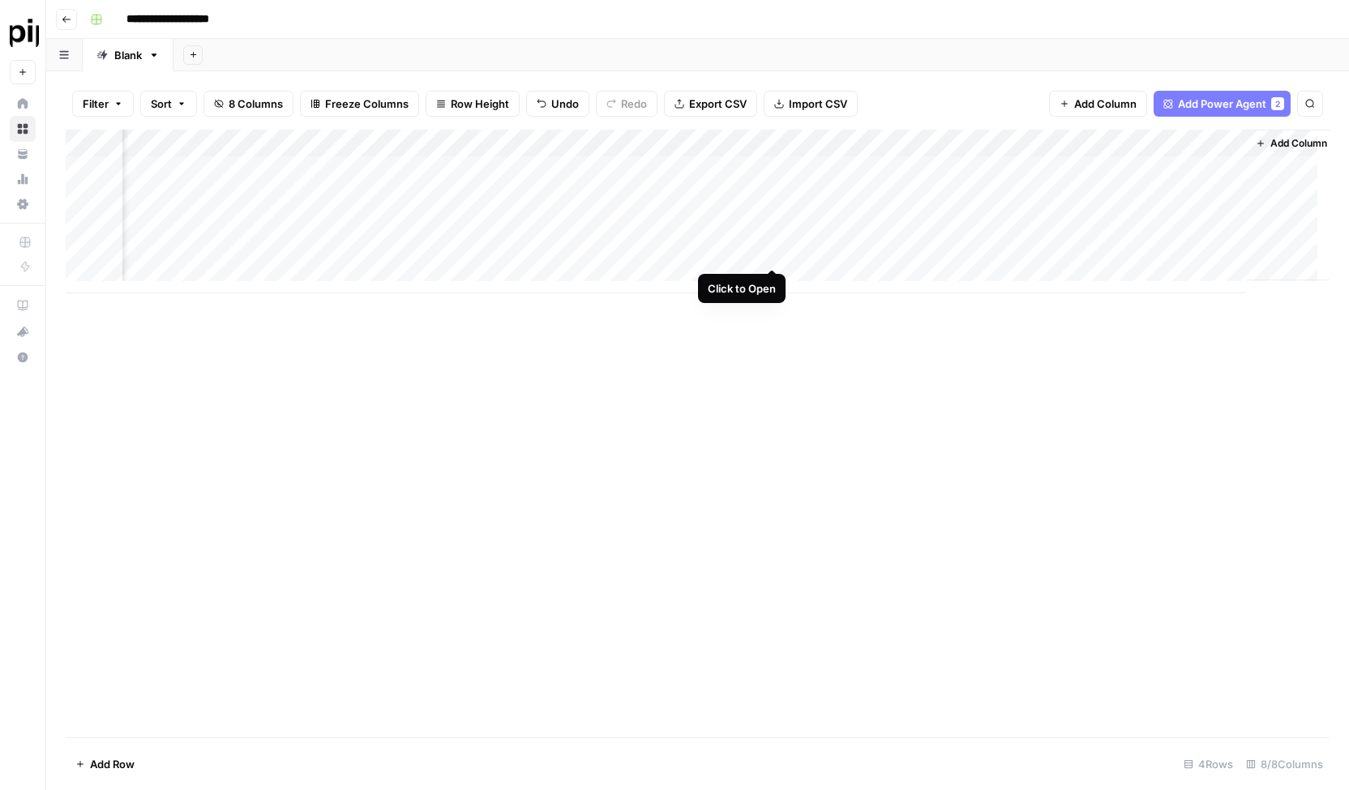
click at [771, 250] on div "Add Column" at bounding box center [698, 212] width 1264 height 164
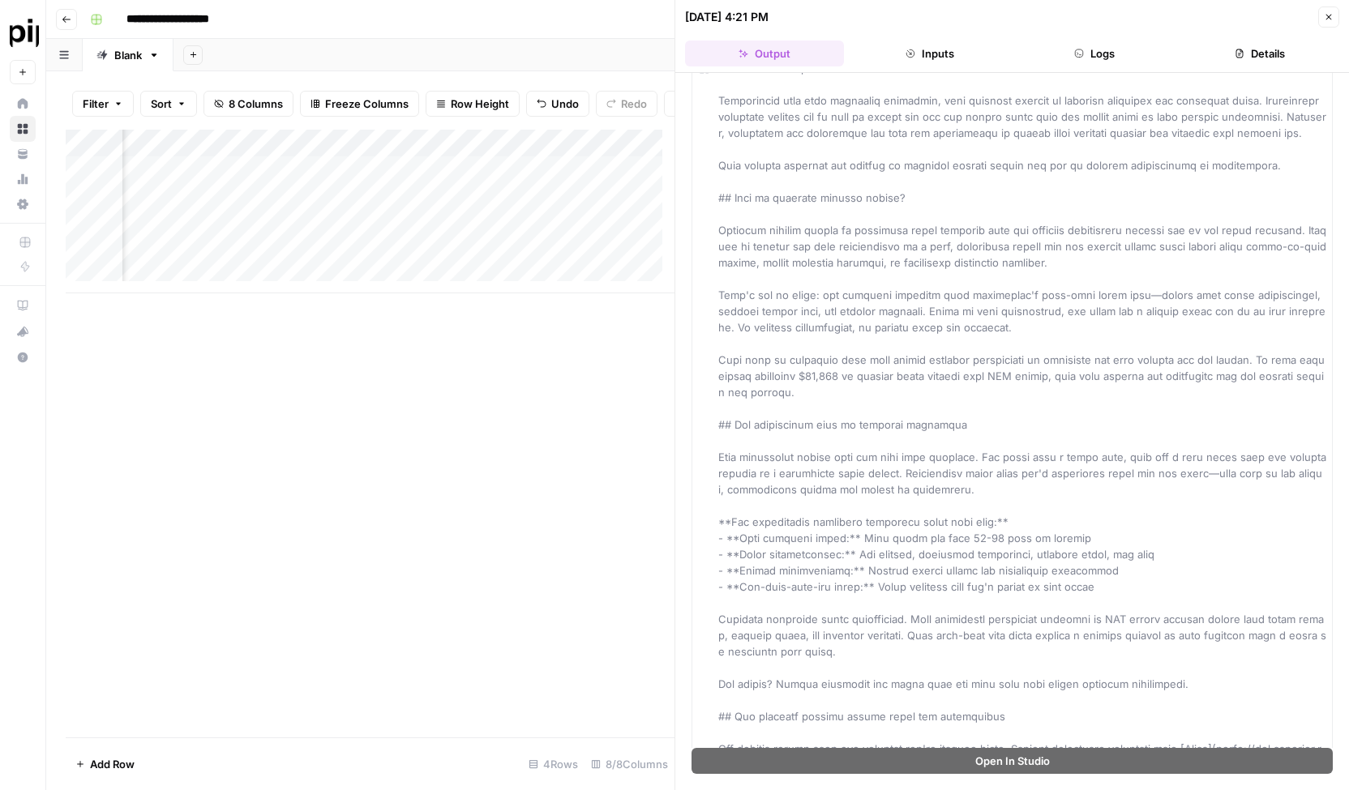
scroll to position [62, 0]
click at [945, 53] on button "Inputs" at bounding box center [929, 54] width 159 height 26
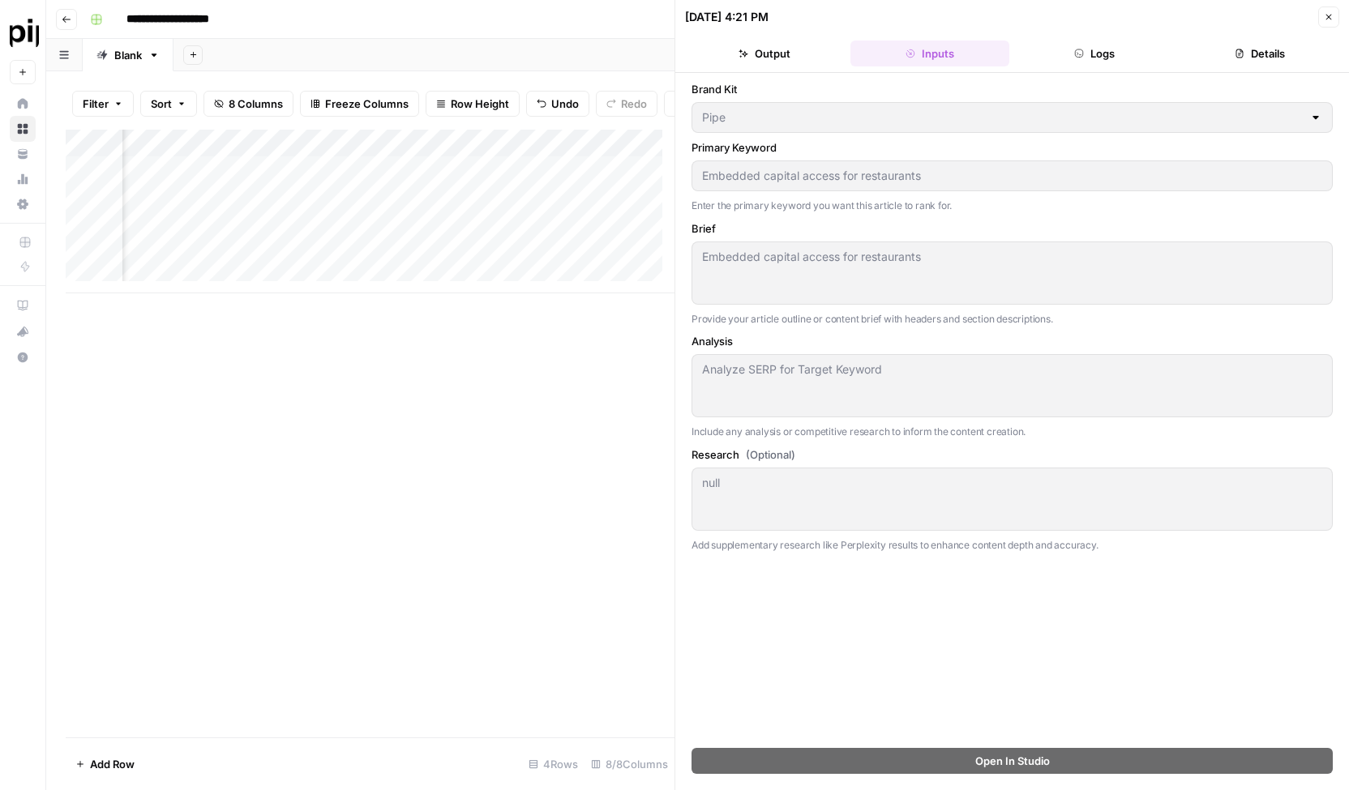
scroll to position [0, 0]
click at [769, 43] on button "Output" at bounding box center [764, 54] width 159 height 26
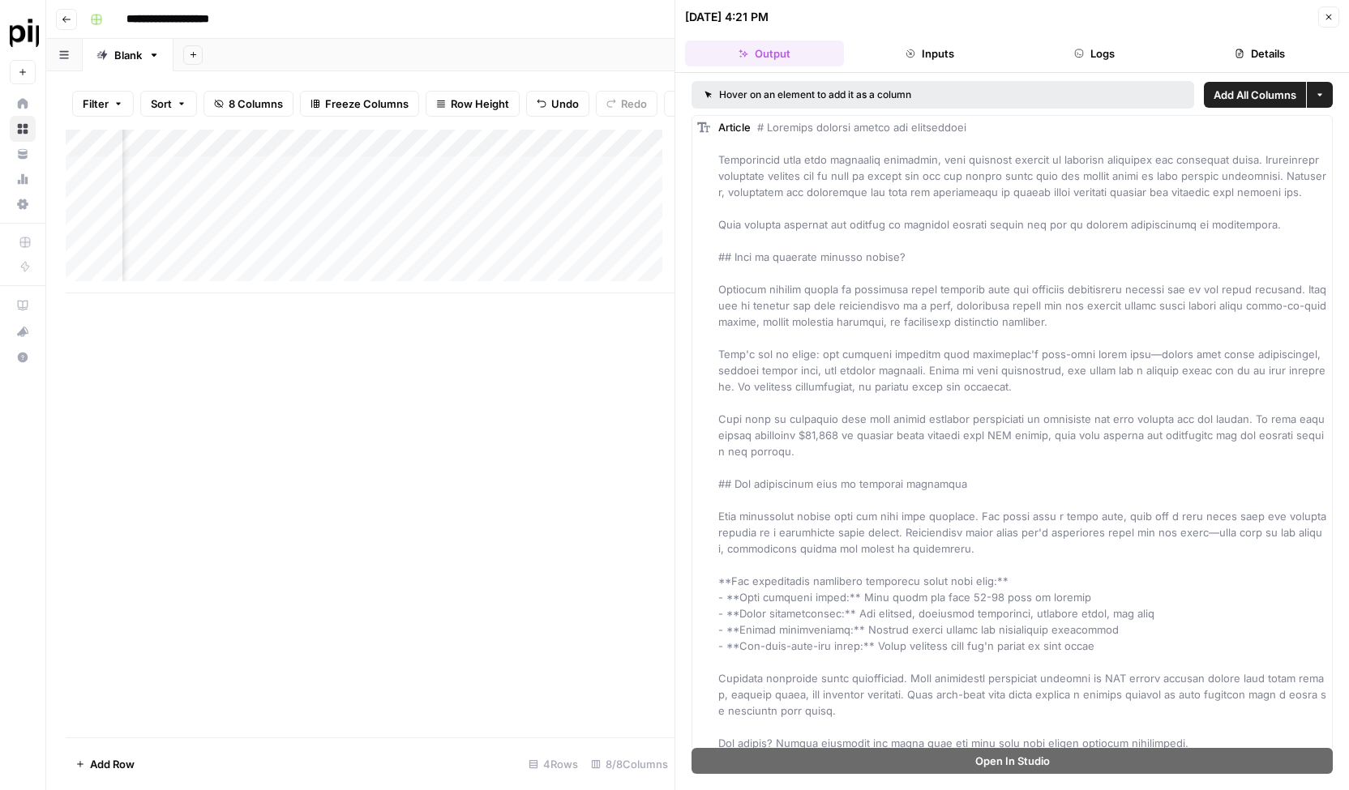
click at [611, 17] on div "**********" at bounding box center [707, 19] width 1249 height 26
